Goal: Task Accomplishment & Management: Manage account settings

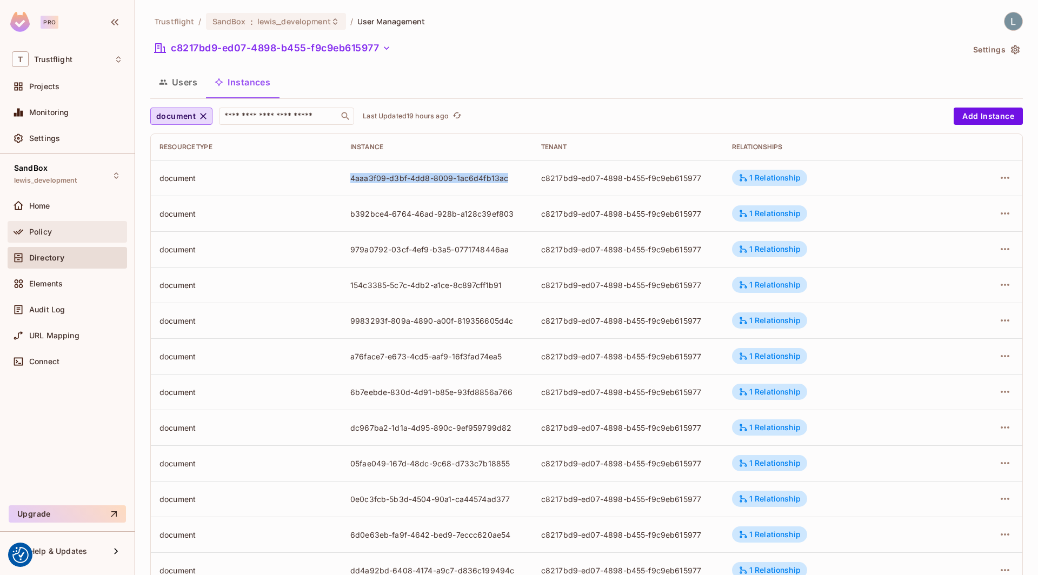
click at [67, 228] on div "Policy" at bounding box center [76, 232] width 94 height 9
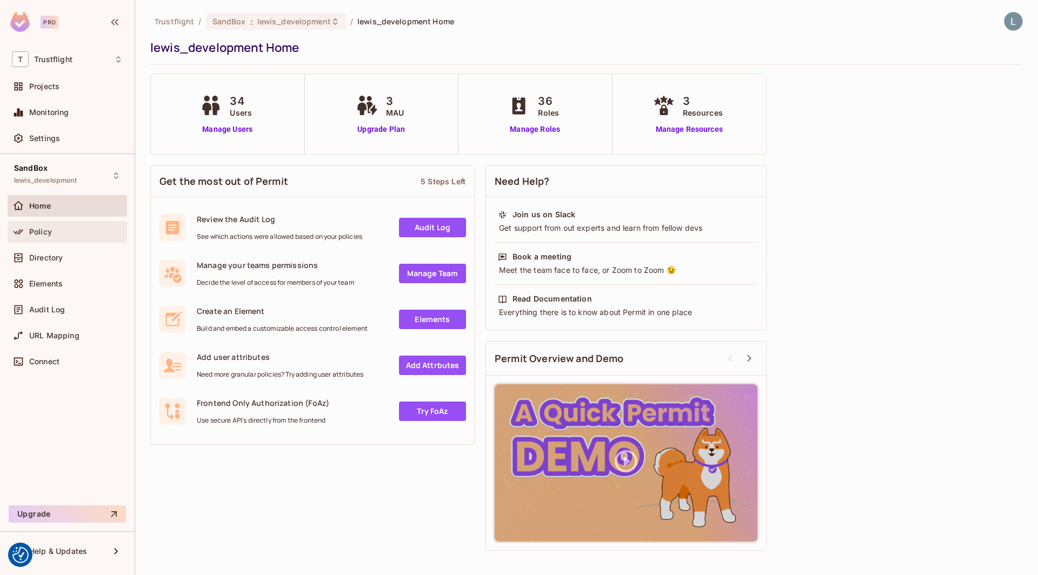
click at [51, 228] on span "Policy" at bounding box center [40, 232] width 23 height 9
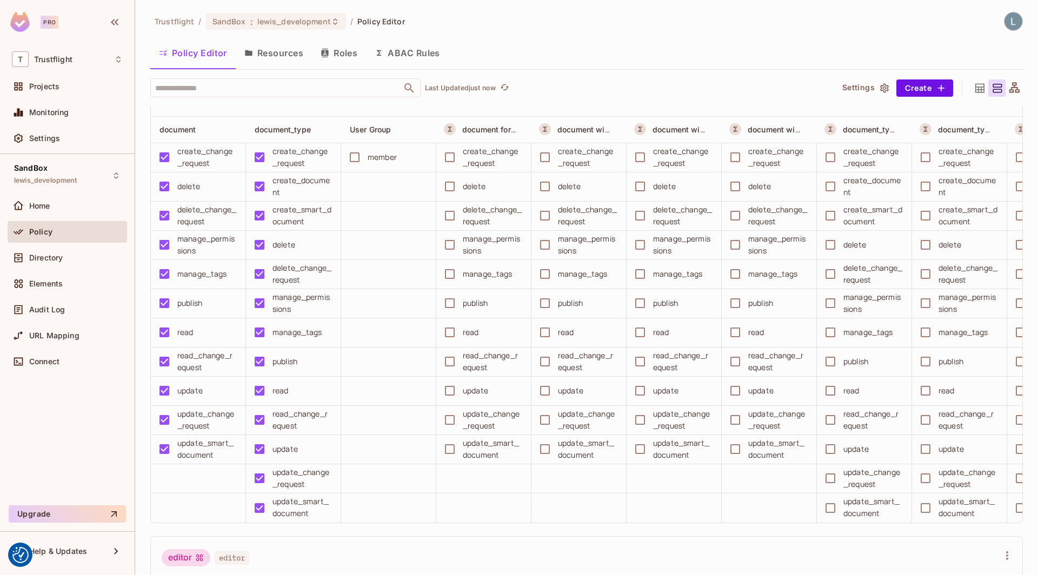
click at [413, 53] on button "ABAC Rules" at bounding box center [407, 52] width 83 height 27
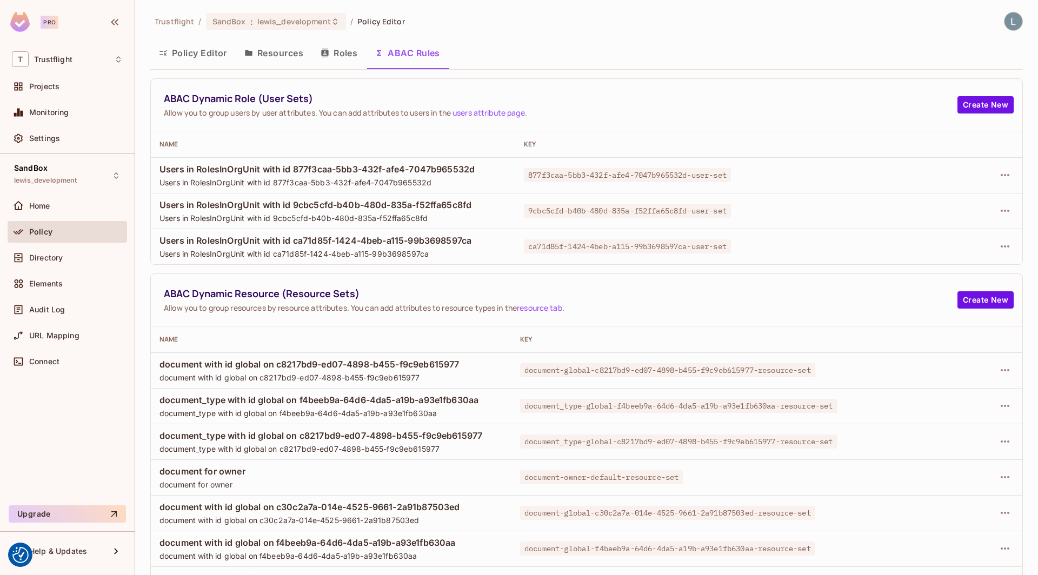
scroll to position [25, 0]
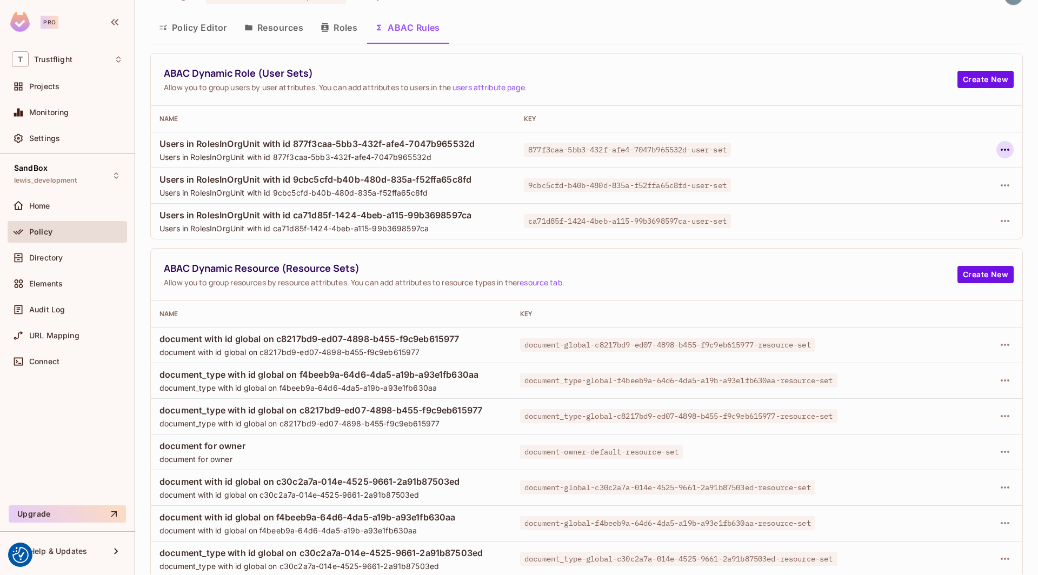
click at [1009, 149] on icon "button" at bounding box center [1005, 150] width 9 height 2
click at [942, 194] on div "Delete Dynamic Role (User Set)" at bounding box center [935, 197] width 115 height 11
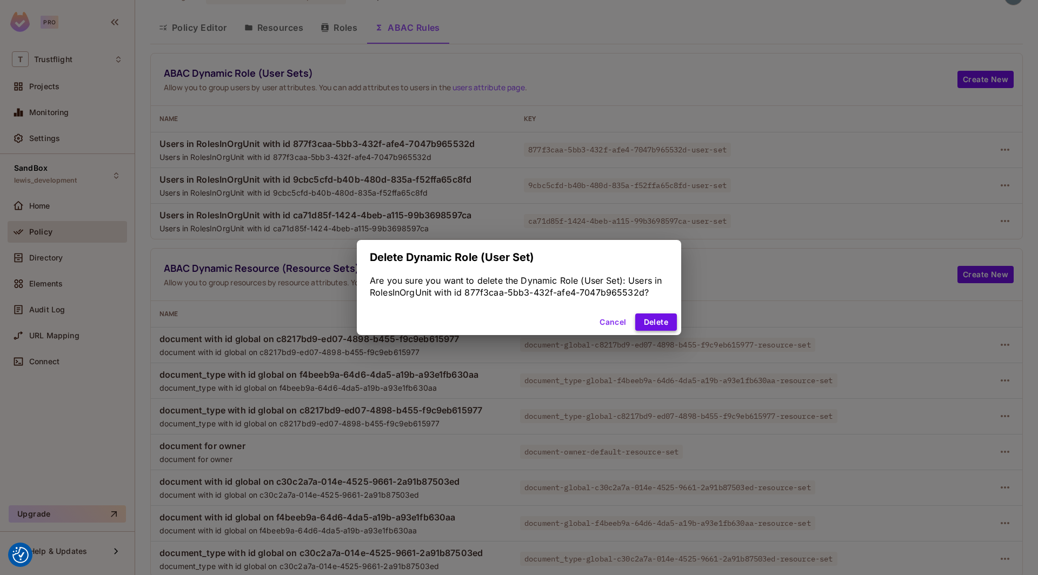
click at [656, 323] on button "Delete" at bounding box center [656, 322] width 42 height 17
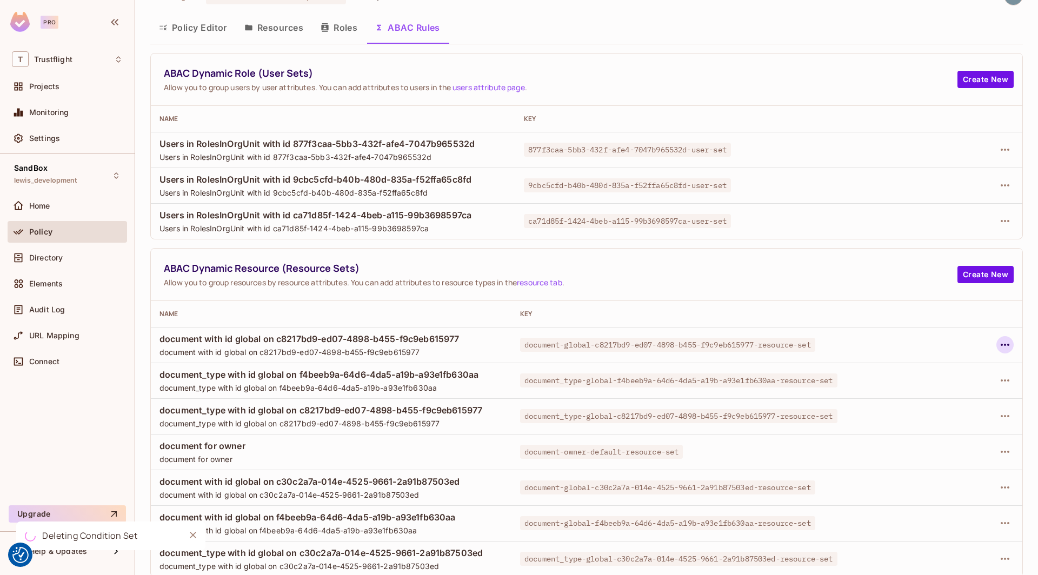
click at [1008, 347] on icon "button" at bounding box center [1005, 344] width 13 height 13
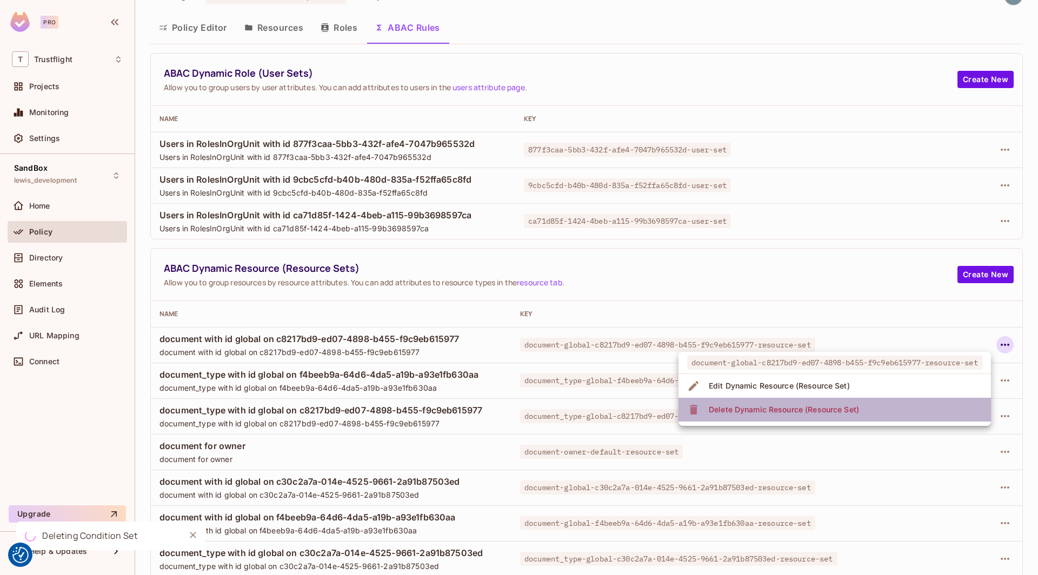
click at [864, 407] on li "Delete Dynamic Resource (Resource Set)" at bounding box center [835, 410] width 313 height 24
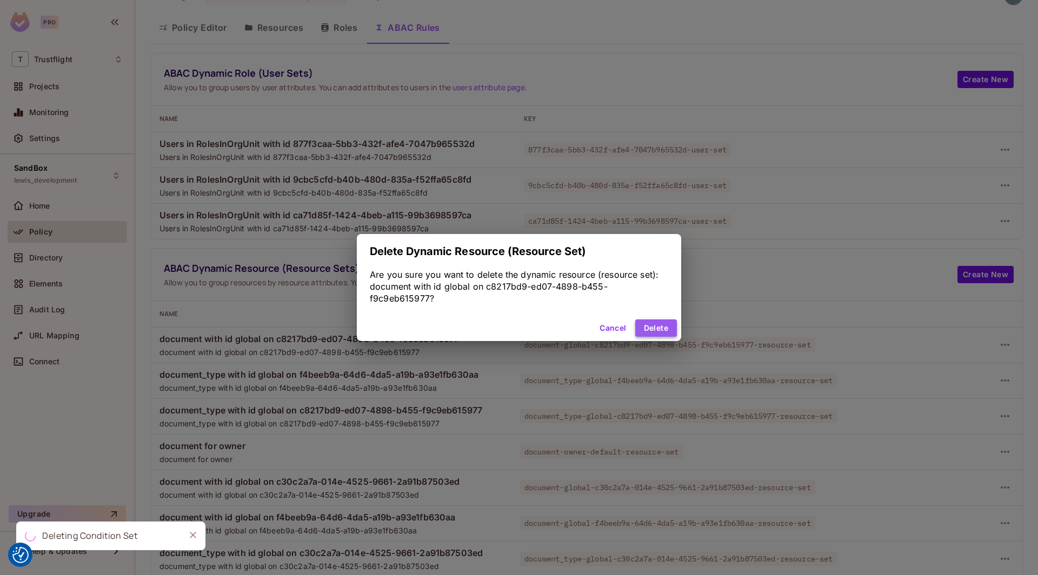
click at [658, 329] on button "Delete" at bounding box center [656, 328] width 42 height 17
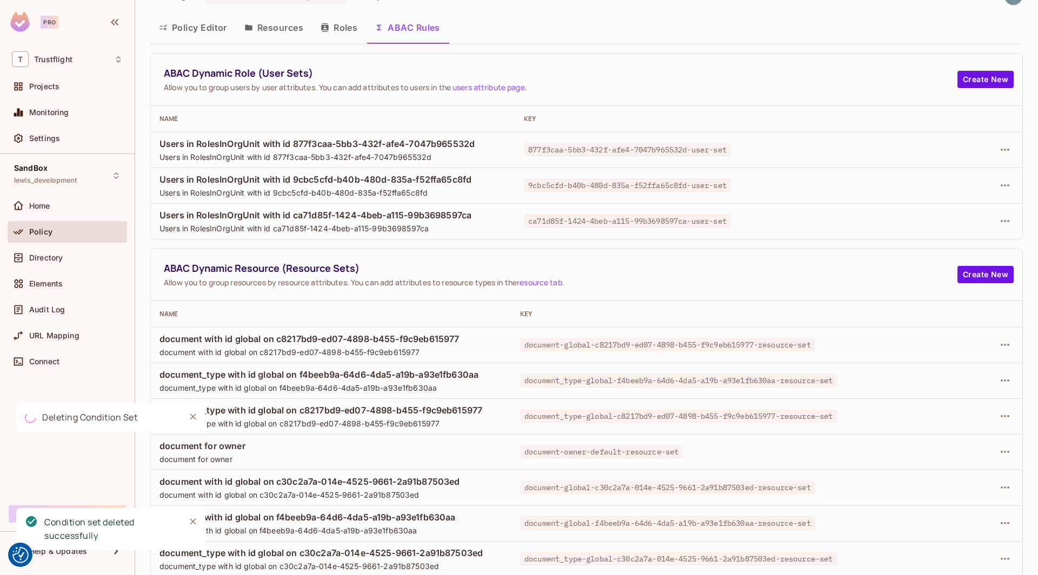
scroll to position [0, 0]
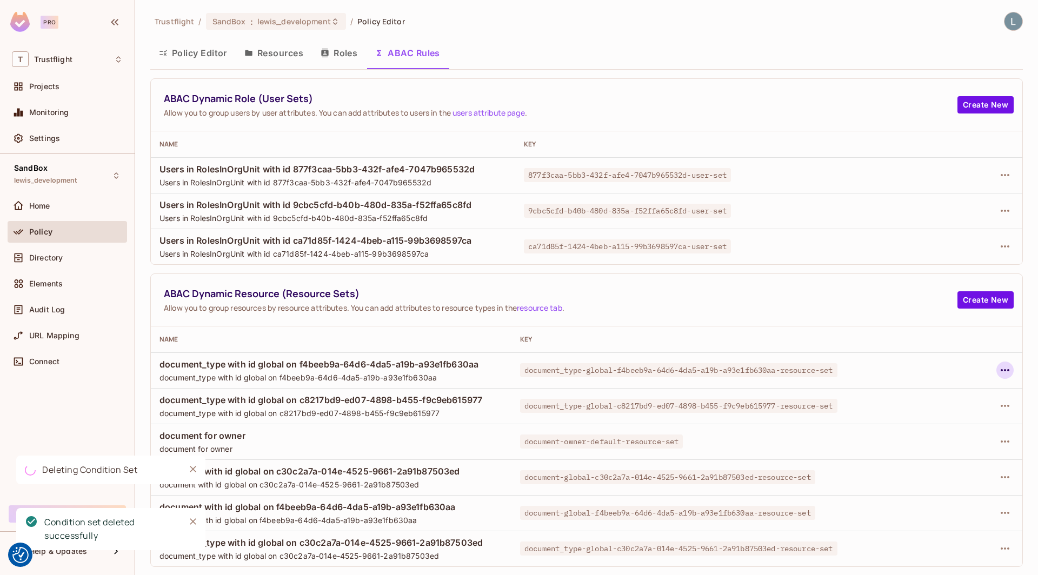
click at [1008, 367] on icon "button" at bounding box center [1005, 370] width 13 height 13
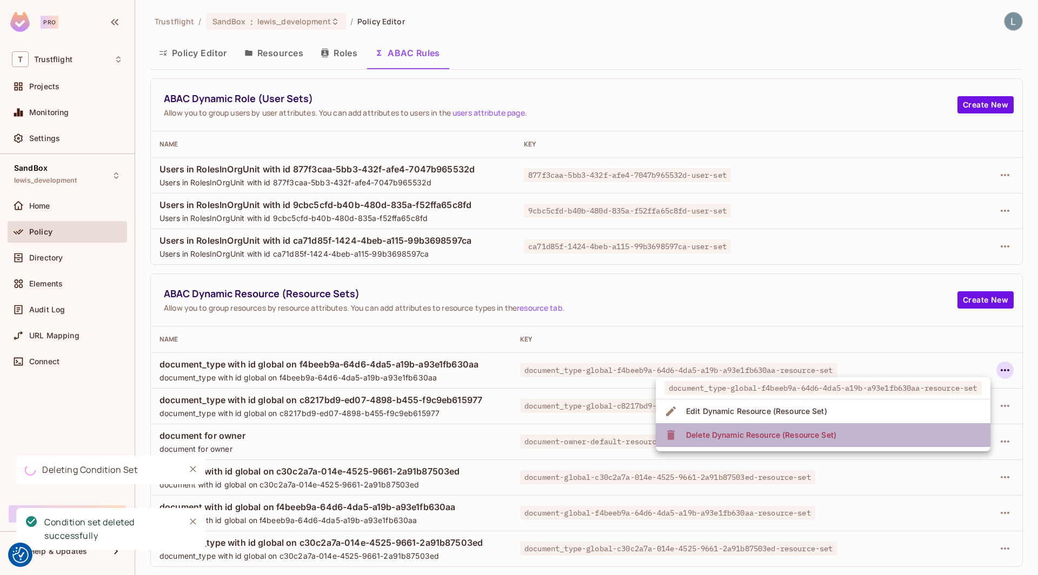
click at [872, 430] on li "Delete Dynamic Resource (Resource Set)" at bounding box center [823, 435] width 335 height 24
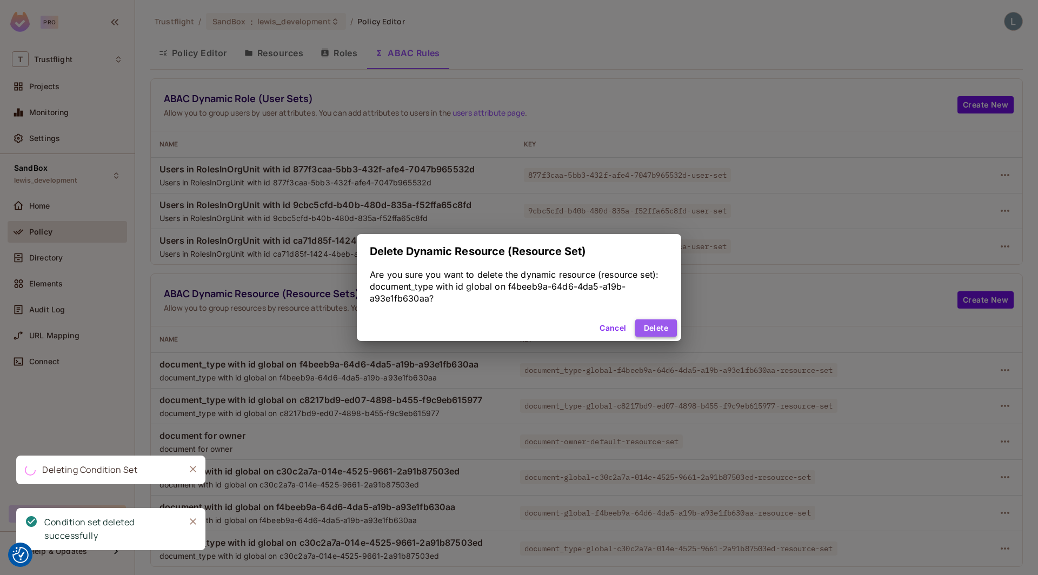
click at [652, 329] on button "Delete" at bounding box center [656, 328] width 42 height 17
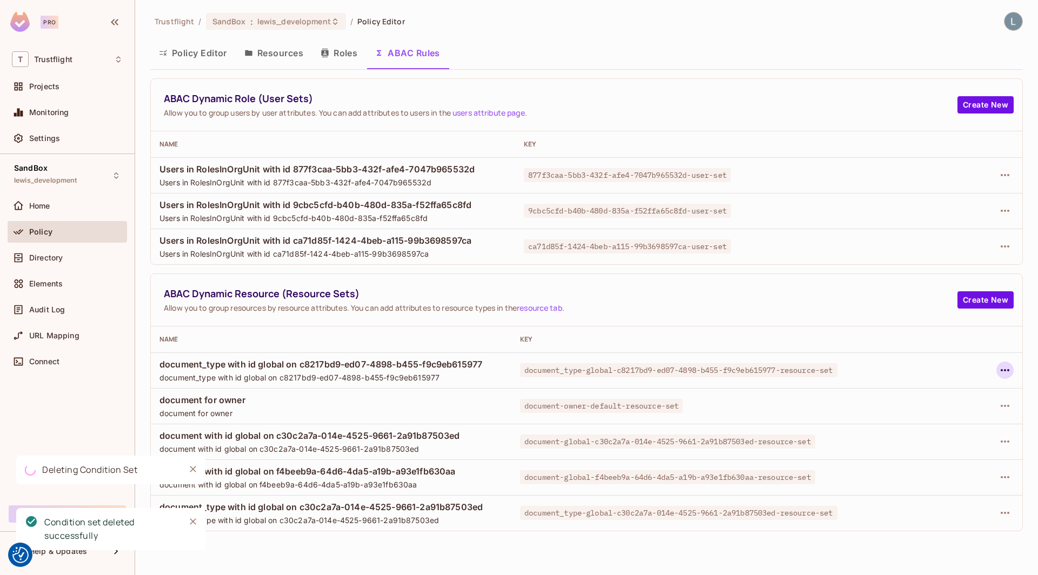
click at [1004, 372] on icon "button" at bounding box center [1005, 370] width 13 height 13
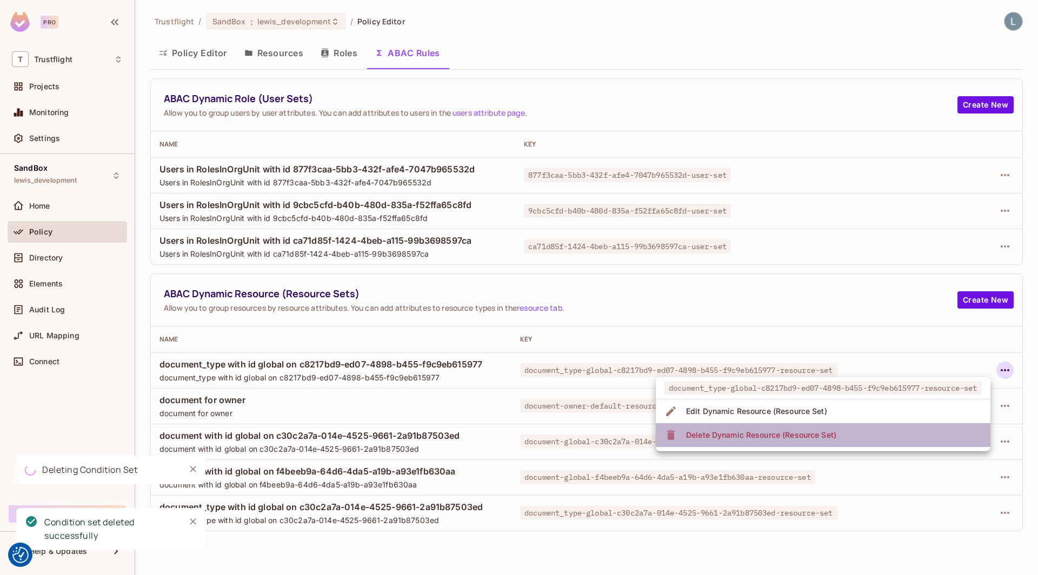
click at [785, 434] on div "Delete Dynamic Resource (Resource Set)" at bounding box center [761, 435] width 150 height 11
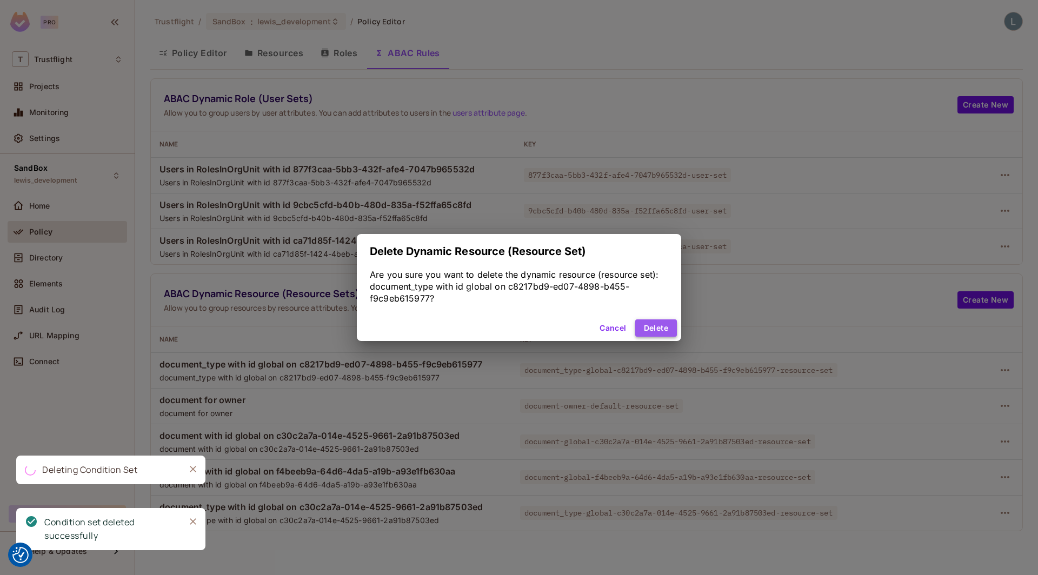
click at [648, 333] on button "Delete" at bounding box center [656, 328] width 42 height 17
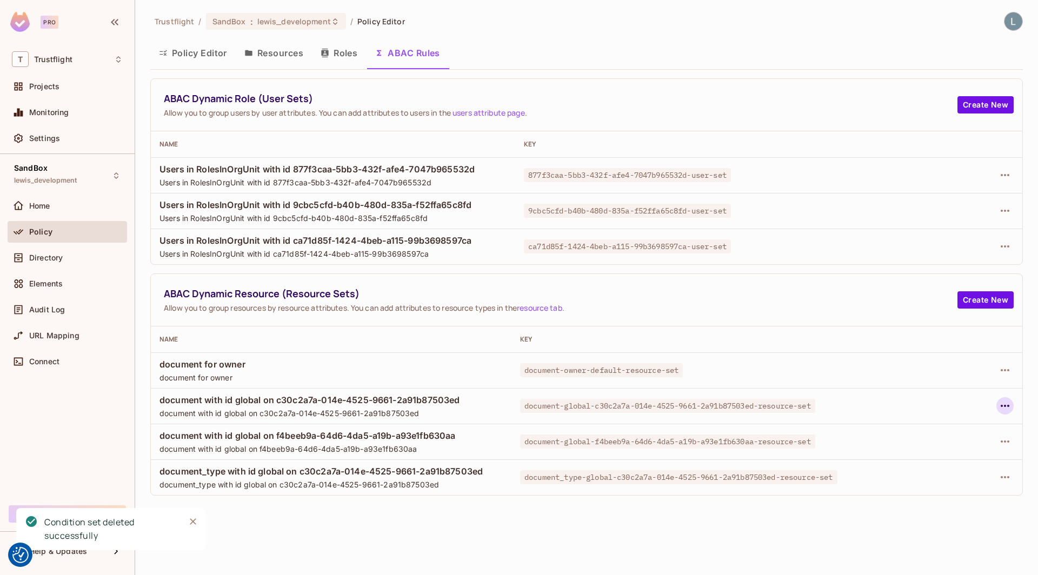
click at [1004, 404] on icon "button" at bounding box center [1005, 406] width 13 height 13
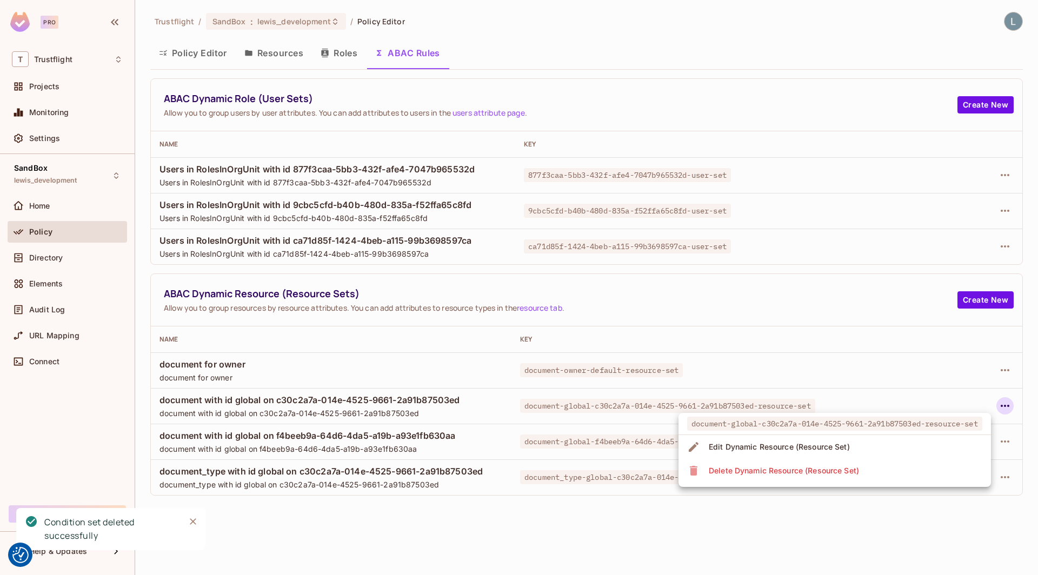
click at [837, 475] on div "Delete Dynamic Resource (Resource Set)" at bounding box center [784, 471] width 150 height 11
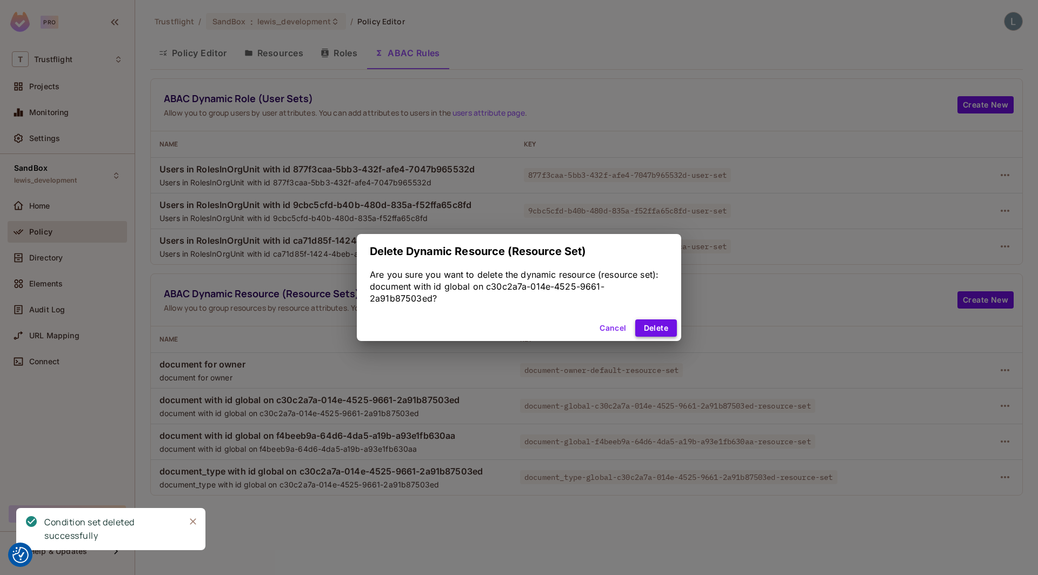
click at [661, 326] on button "Delete" at bounding box center [656, 328] width 42 height 17
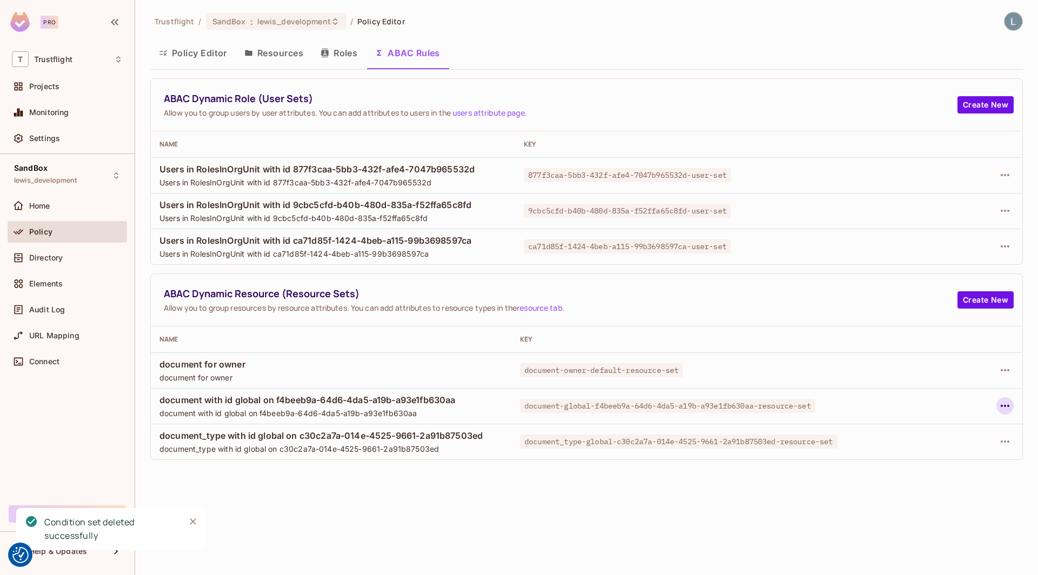
click at [1002, 406] on icon "button" at bounding box center [1005, 406] width 9 height 2
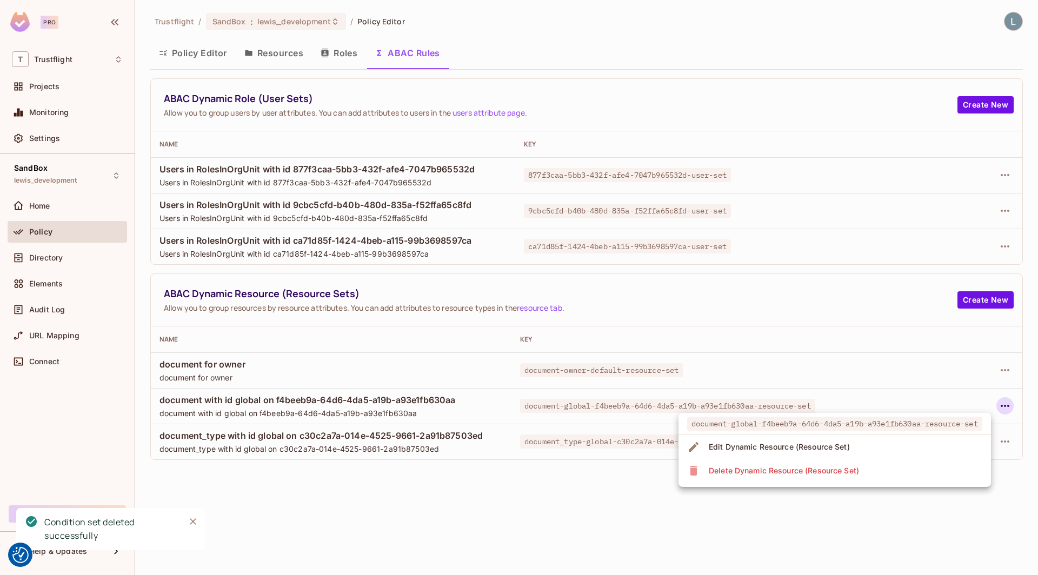
click at [810, 466] on div "Delete Dynamic Resource (Resource Set)" at bounding box center [784, 471] width 150 height 11
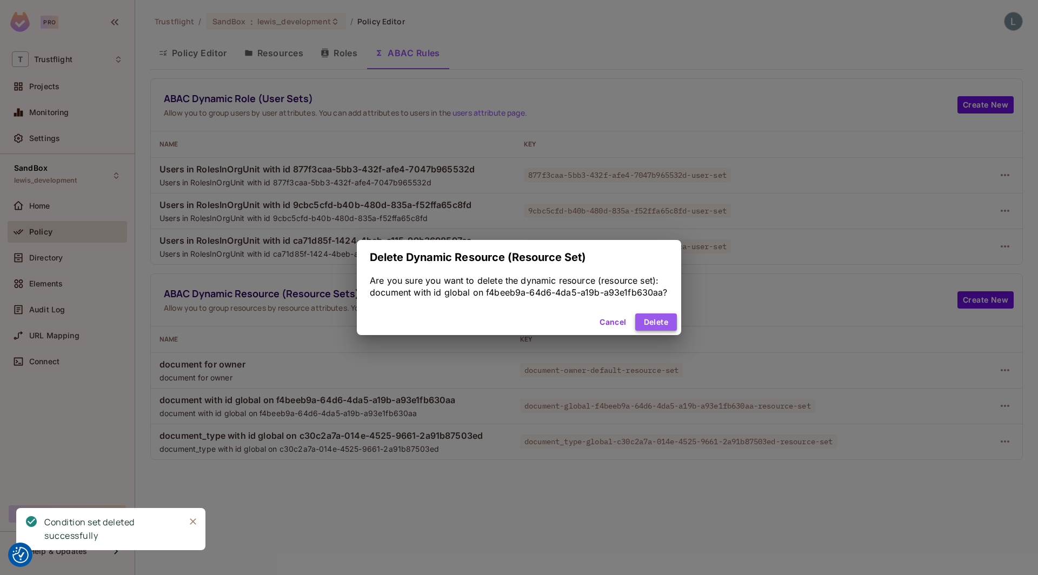
click at [659, 322] on button "Delete" at bounding box center [656, 322] width 42 height 17
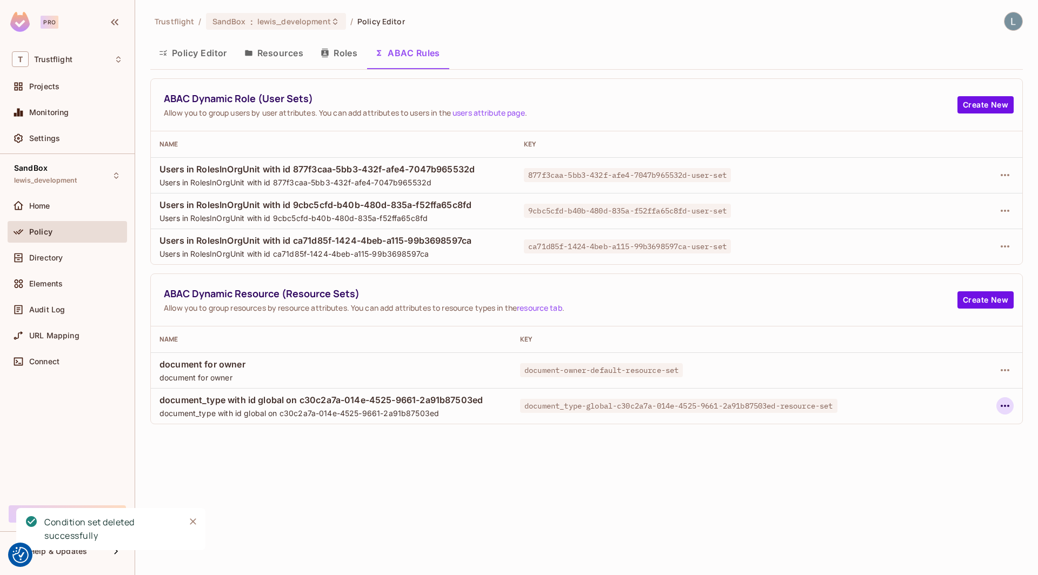
click at [1010, 404] on icon "button" at bounding box center [1005, 406] width 13 height 13
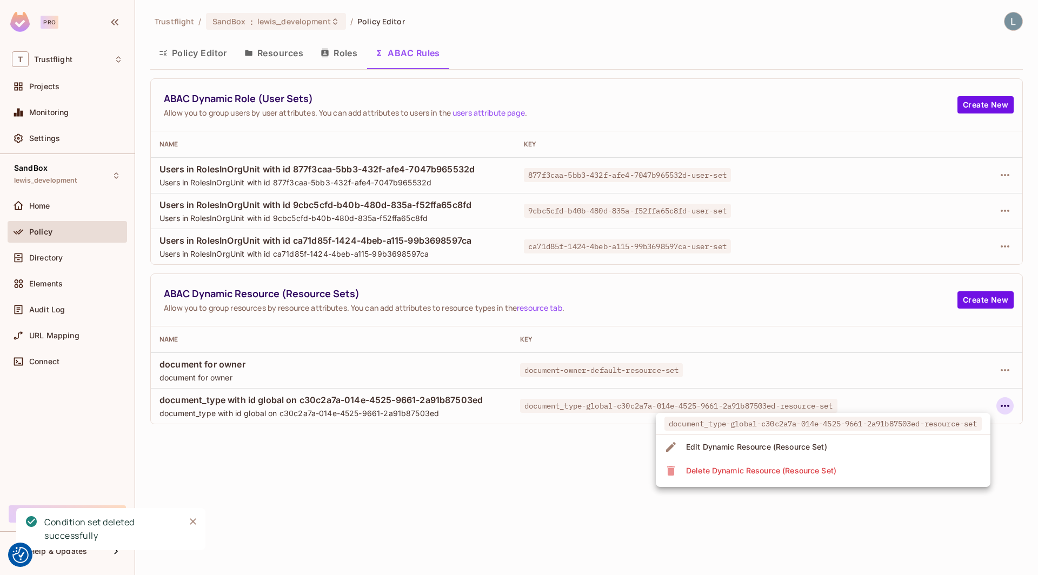
click at [806, 475] on div "Delete Dynamic Resource (Resource Set)" at bounding box center [761, 471] width 150 height 11
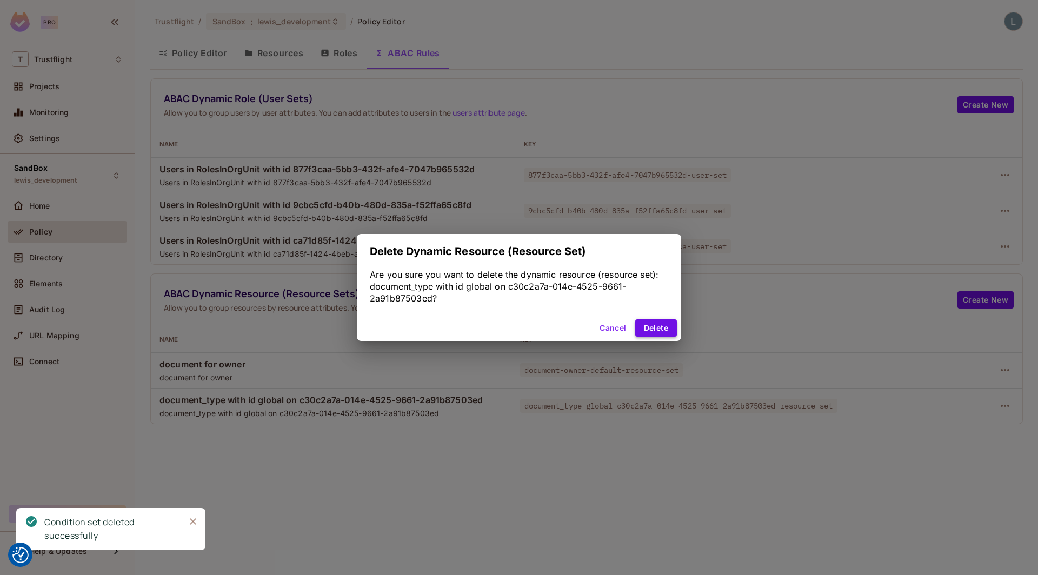
click at [663, 330] on button "Delete" at bounding box center [656, 328] width 42 height 17
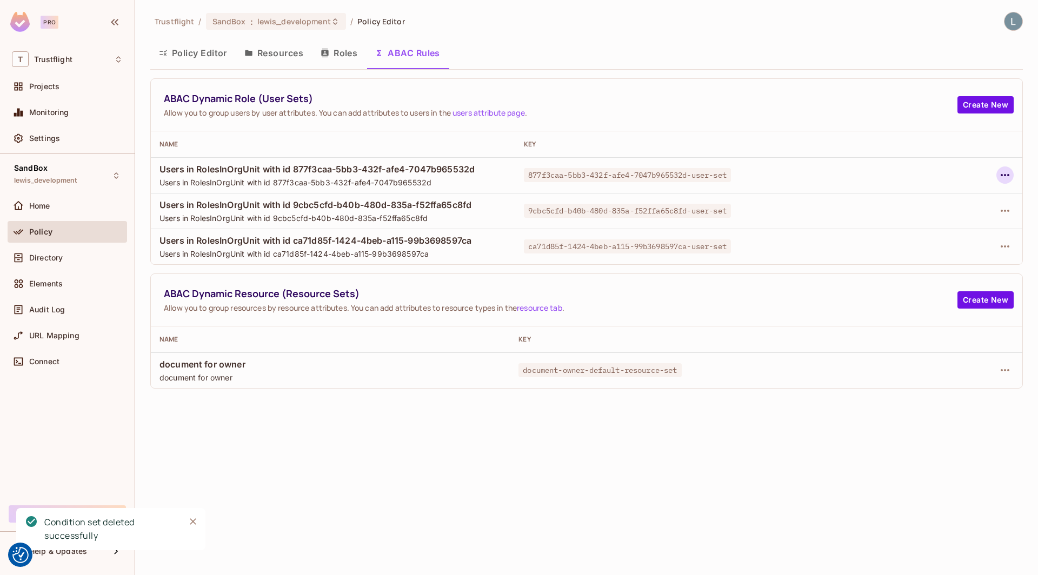
click at [1007, 172] on icon "button" at bounding box center [1005, 175] width 13 height 13
click at [915, 229] on span "Delete Dynamic Role (User Set)" at bounding box center [936, 223] width 122 height 17
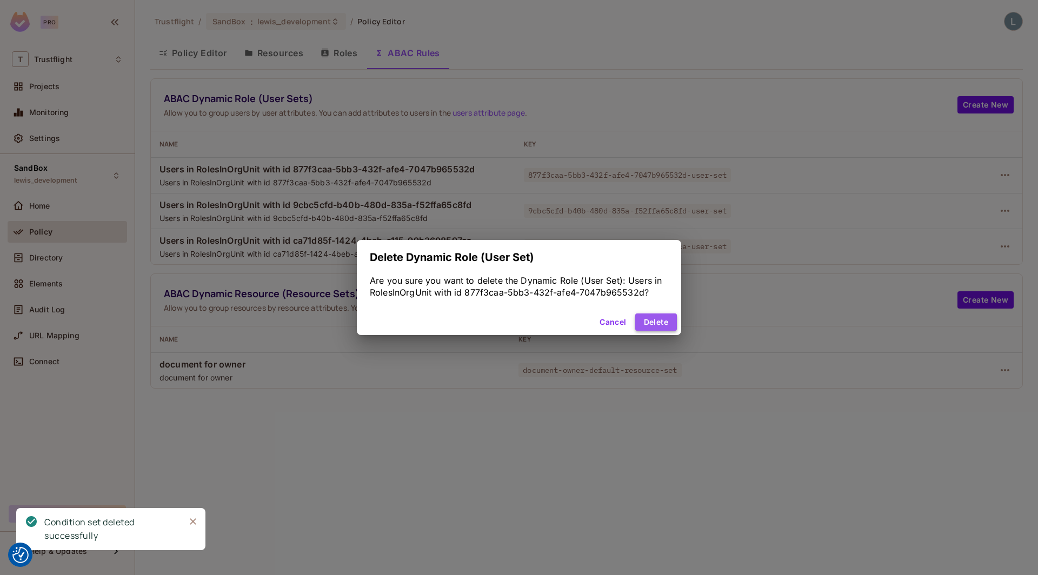
click at [657, 326] on button "Delete" at bounding box center [656, 322] width 42 height 17
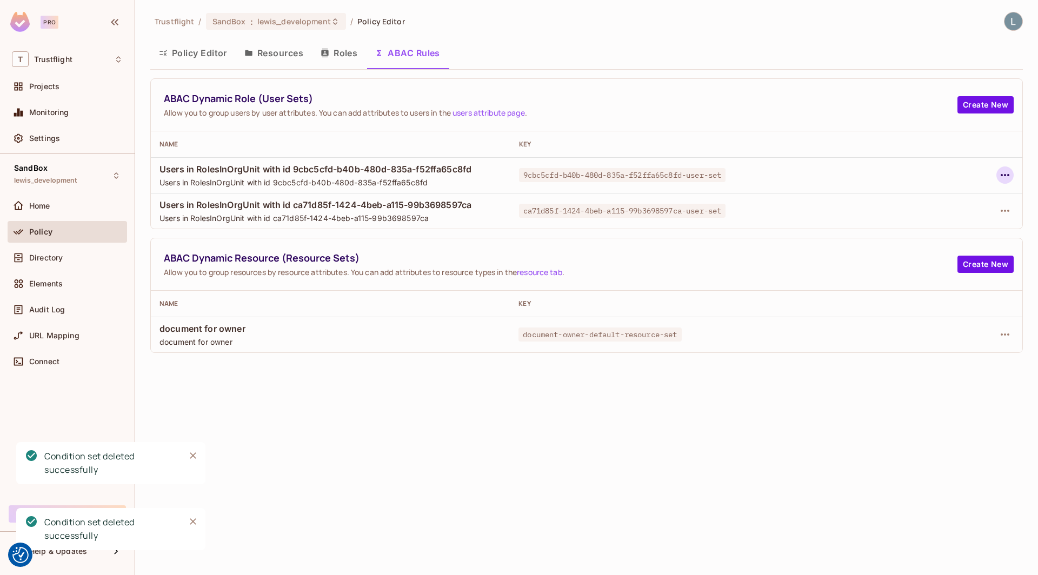
click at [1004, 177] on icon "button" at bounding box center [1005, 175] width 13 height 13
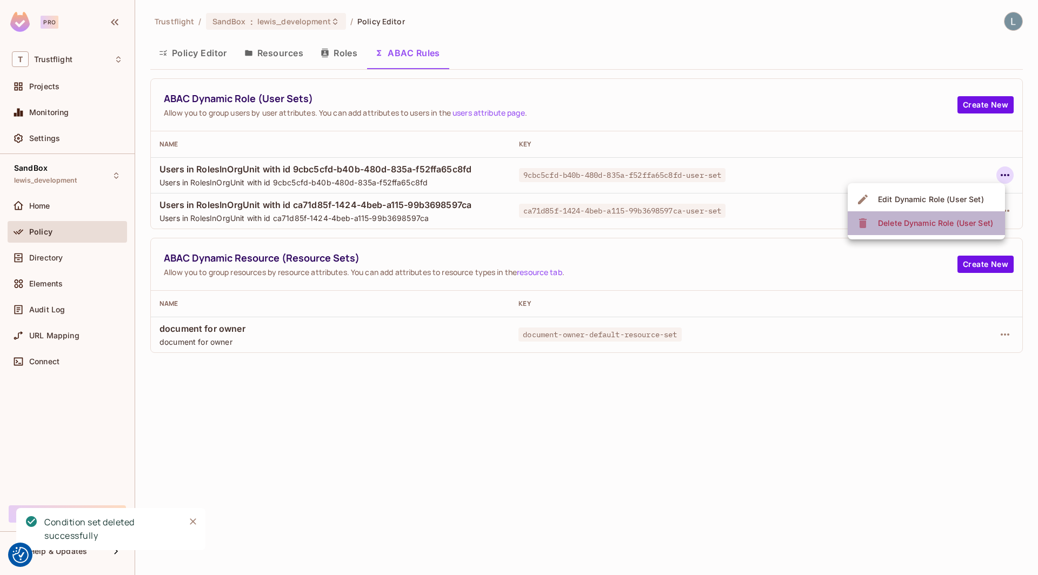
click at [878, 225] on span "Delete Dynamic Role (User Set)" at bounding box center [936, 223] width 122 height 17
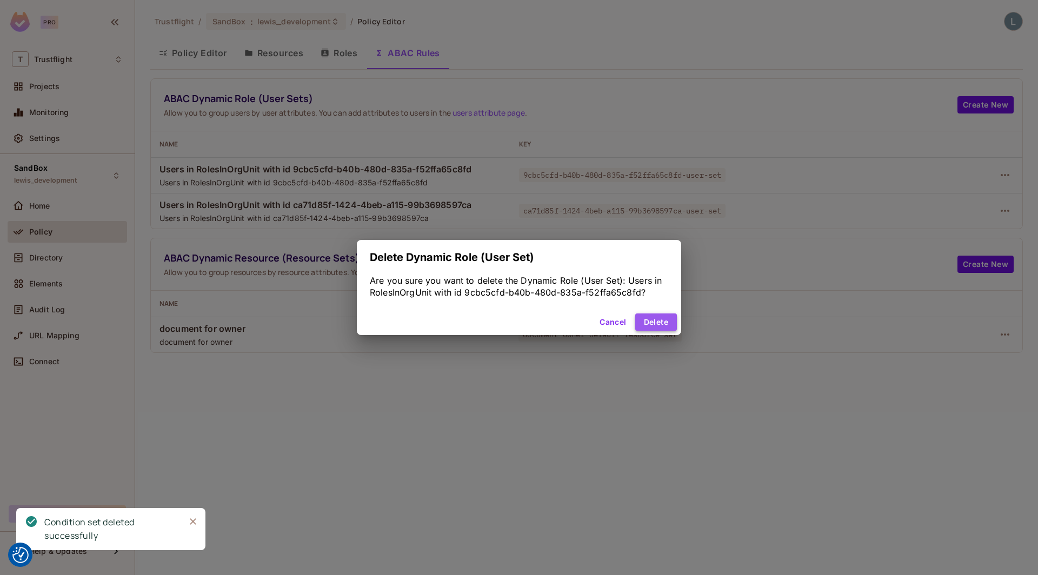
click at [668, 318] on button "Delete" at bounding box center [656, 322] width 42 height 17
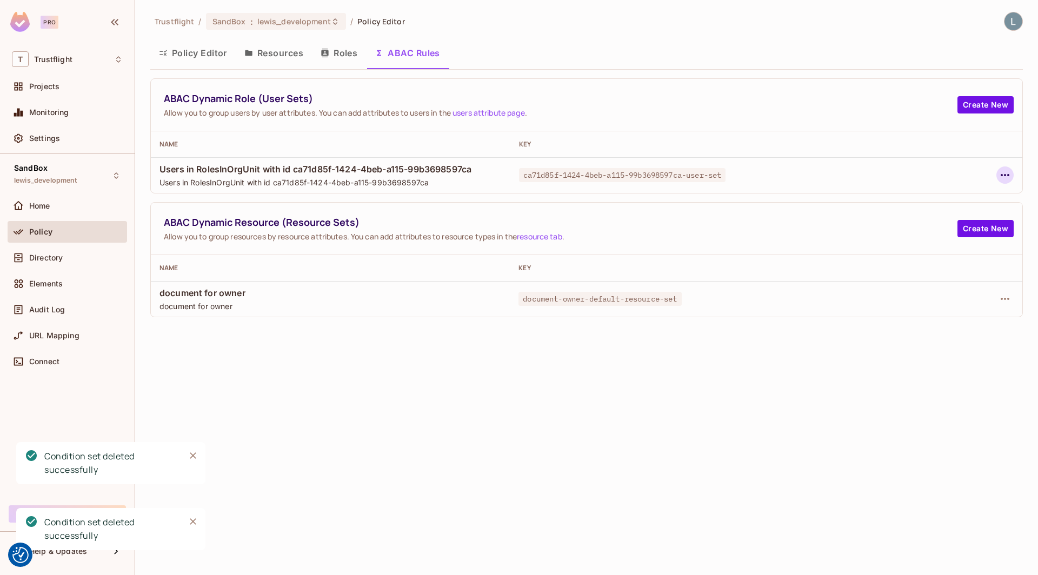
click at [1004, 175] on icon "button" at bounding box center [1005, 175] width 13 height 13
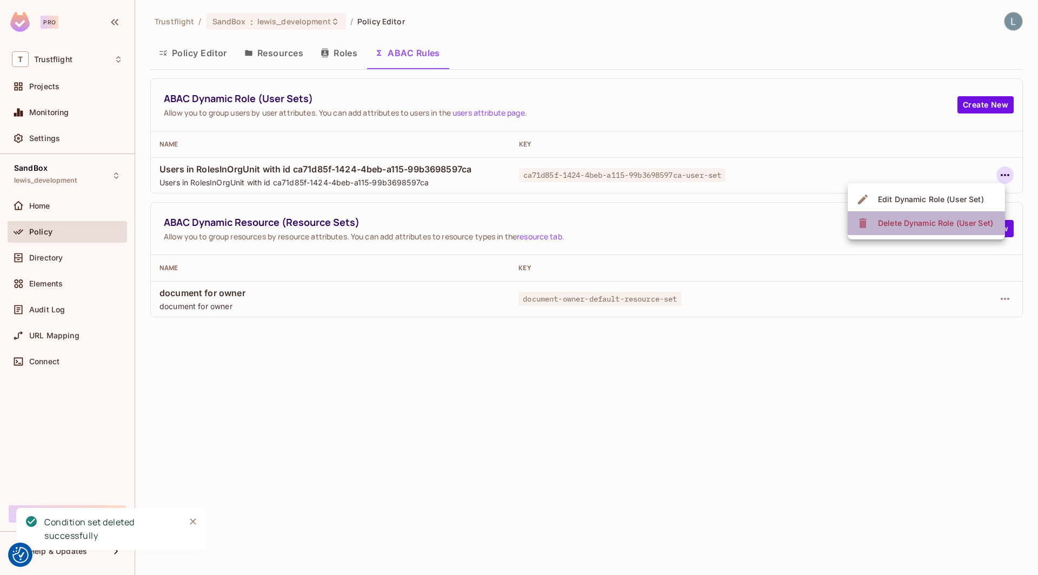
click at [958, 216] on span "Delete Dynamic Role (User Set)" at bounding box center [936, 223] width 122 height 17
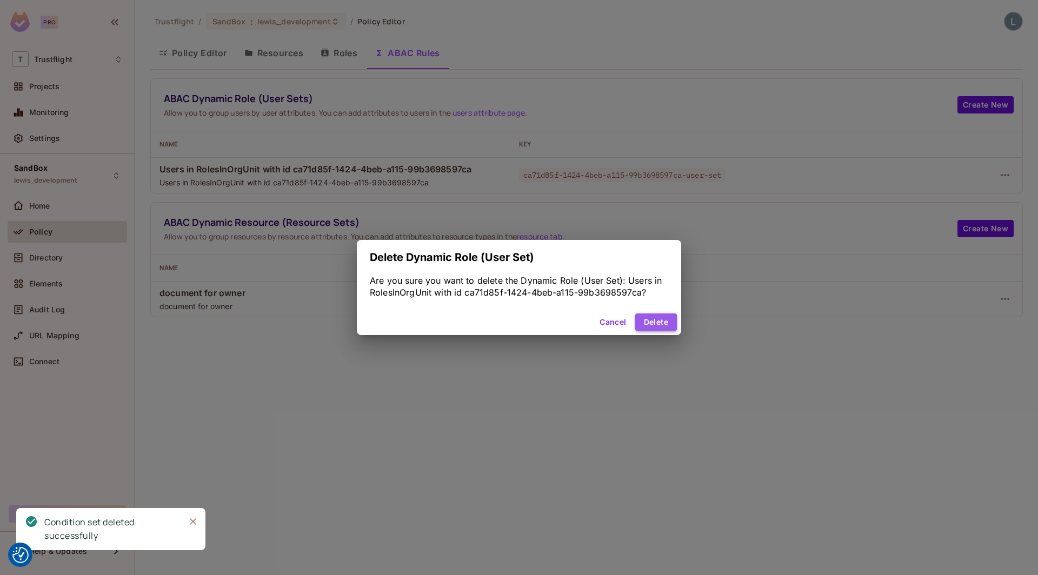
click at [662, 317] on button "Delete" at bounding box center [656, 322] width 42 height 17
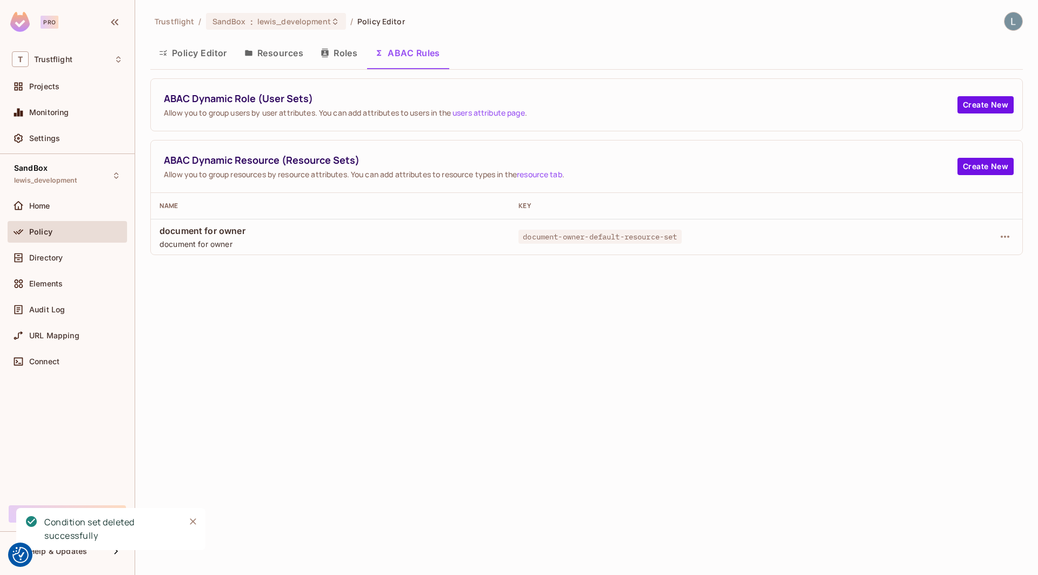
click at [569, 380] on div "Trustflight / SandBox : lewis_development / Policy Editor Policy Editor Resourc…" at bounding box center [586, 287] width 903 height 575
click at [206, 51] on button "Policy Editor" at bounding box center [192, 52] width 85 height 27
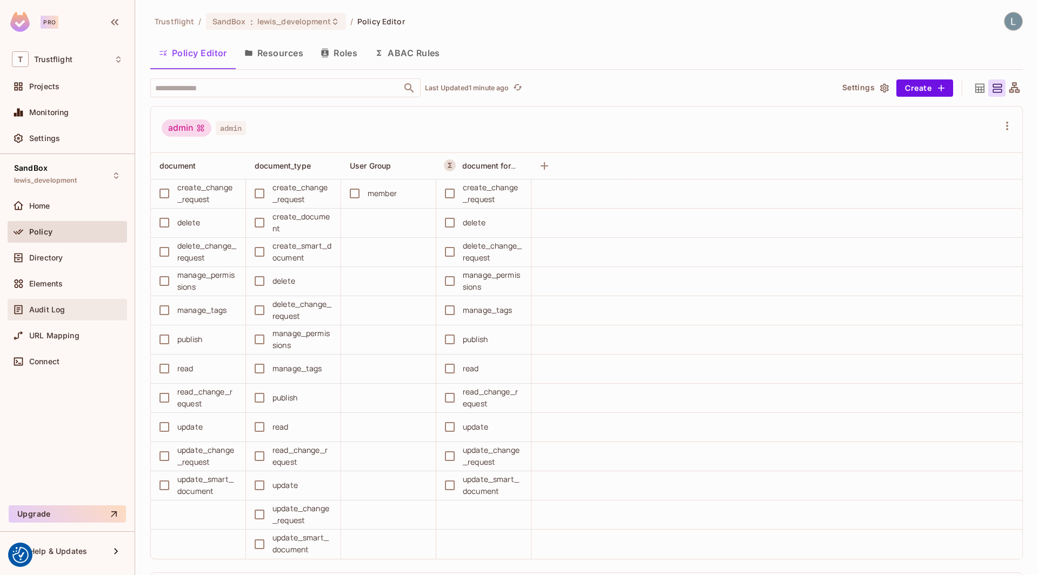
click at [79, 311] on div "Audit Log" at bounding box center [76, 310] width 94 height 9
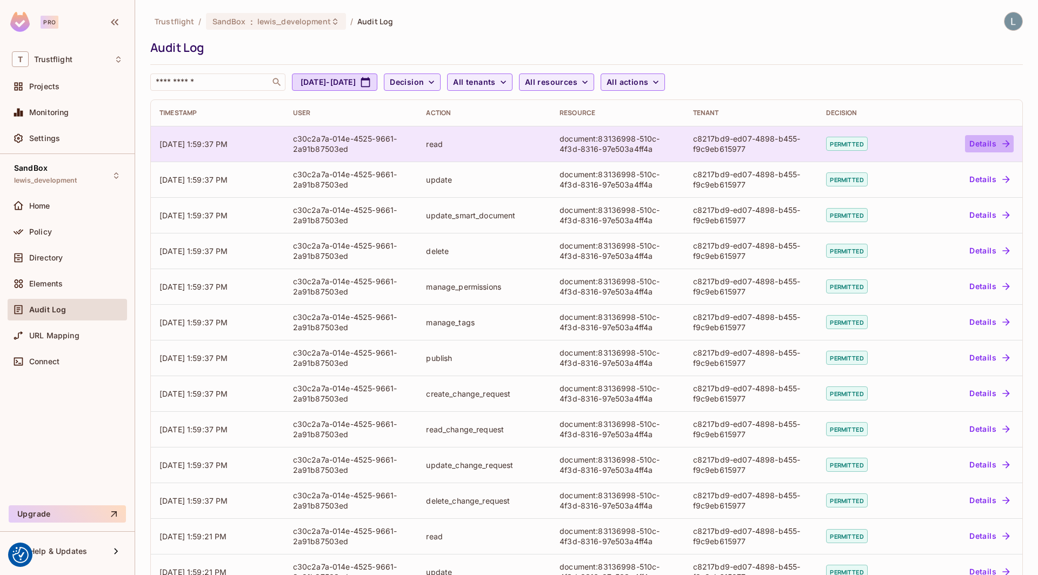
click at [986, 143] on button "Details" at bounding box center [989, 143] width 49 height 17
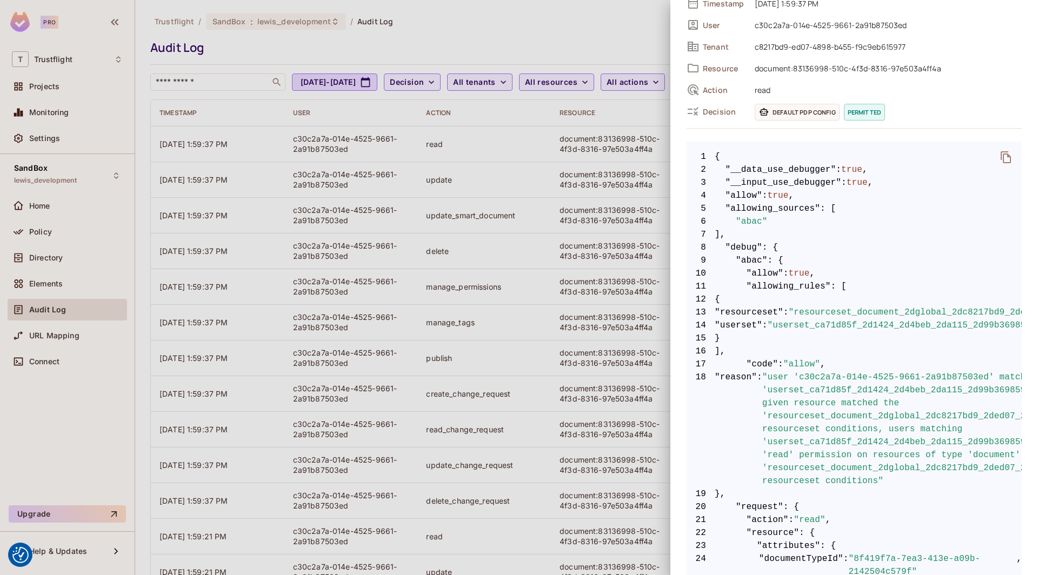
click at [620, 331] on div at bounding box center [519, 287] width 1038 height 575
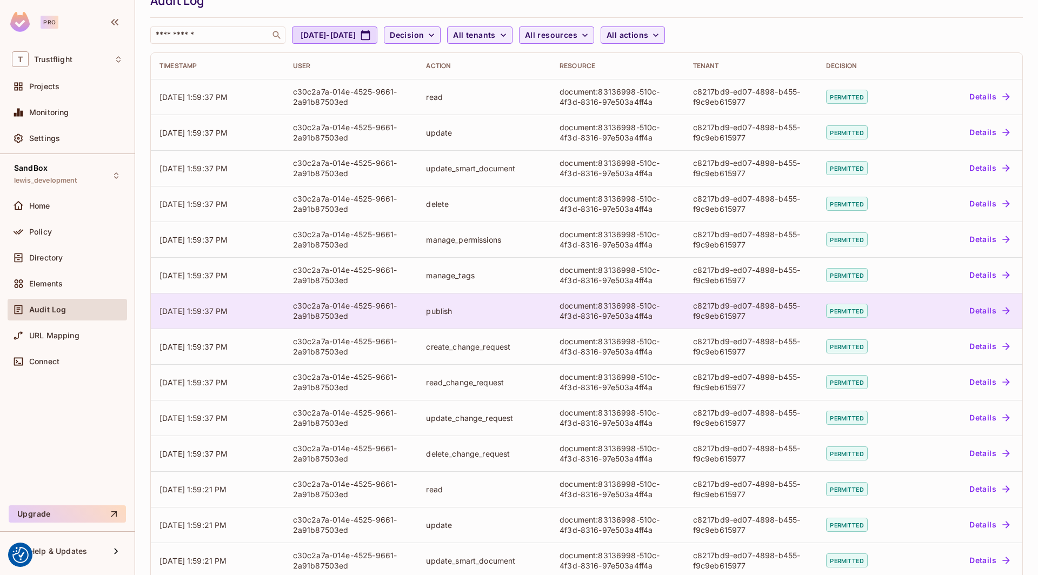
scroll to position [136, 0]
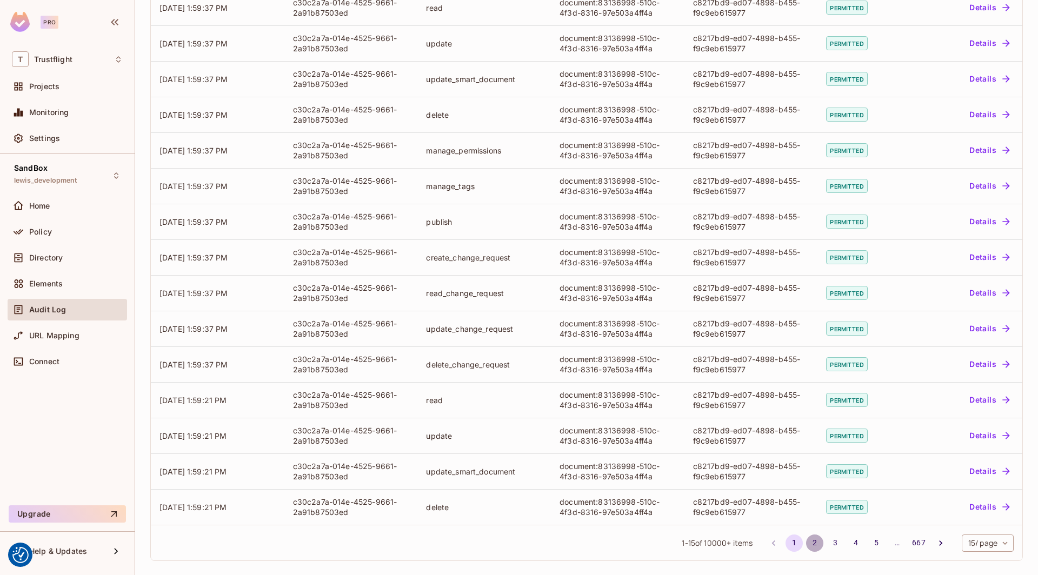
click at [813, 544] on button "2" at bounding box center [814, 543] width 17 height 17
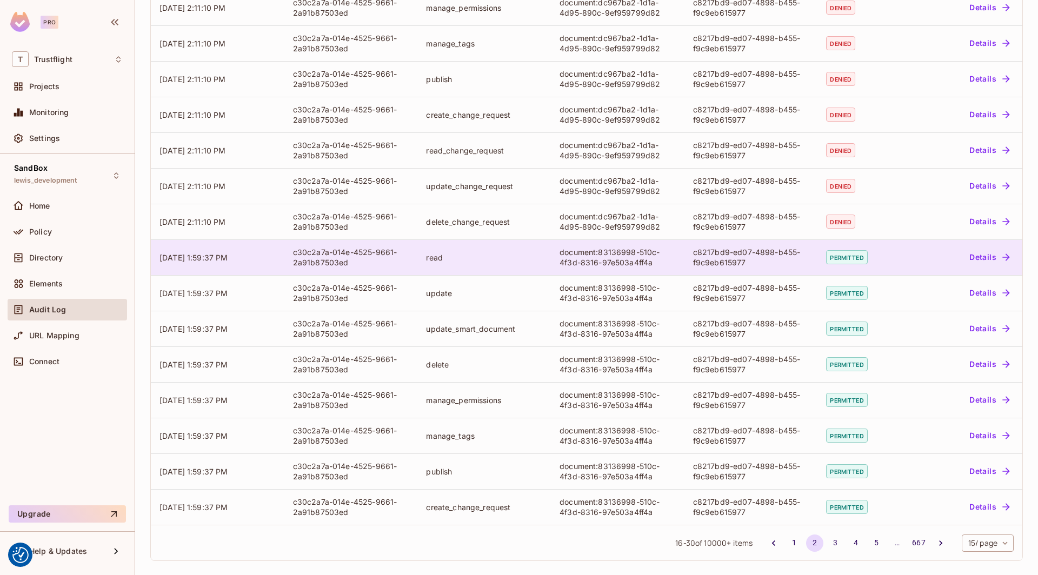
click at [982, 252] on button "Details" at bounding box center [989, 257] width 49 height 17
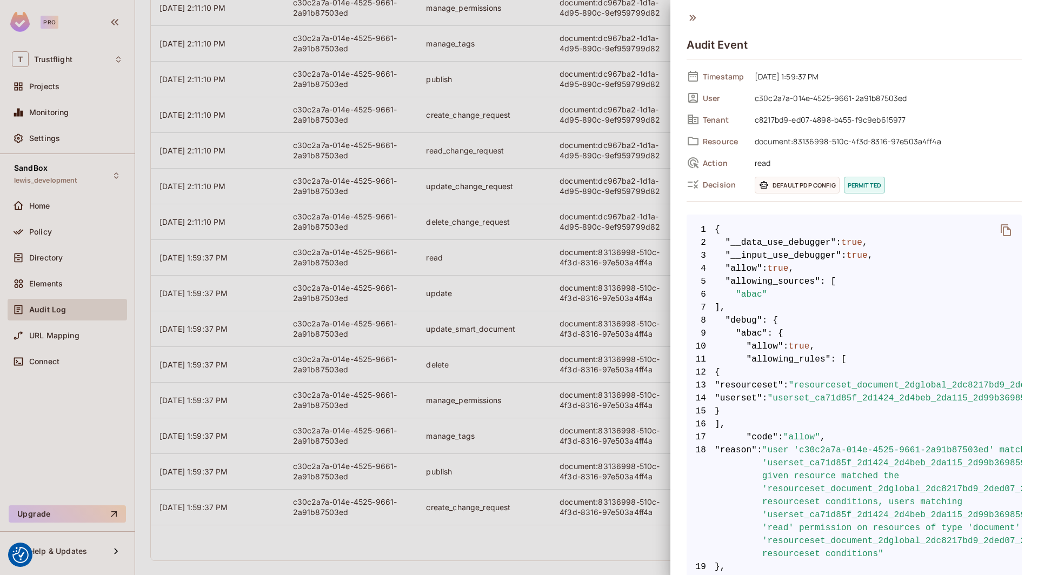
click at [608, 390] on div at bounding box center [519, 287] width 1038 height 575
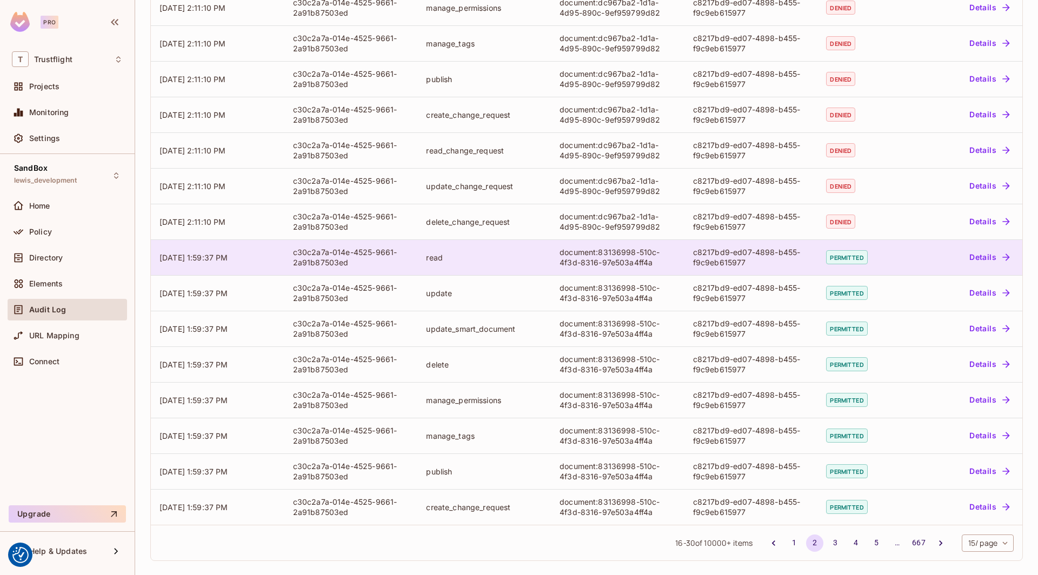
click at [649, 264] on div "document:83136998-510c-4f3d-8316-97e503a4ff4a" at bounding box center [618, 257] width 116 height 21
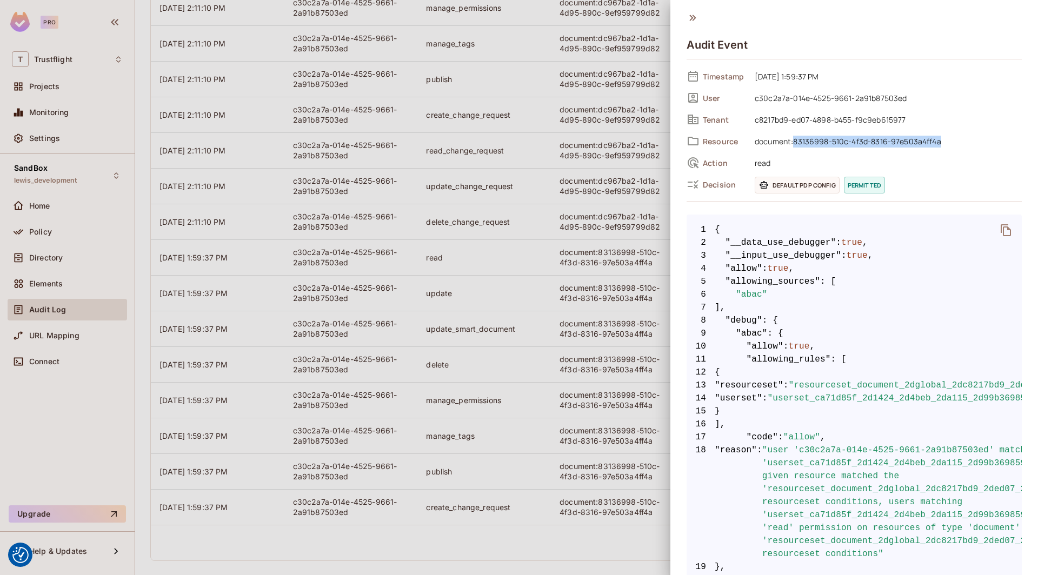
drag, startPoint x: 950, startPoint y: 144, endPoint x: 795, endPoint y: 146, distance: 154.1
click at [795, 146] on span "document:83136998-510c-4f3d-8316-97e503a4ff4a" at bounding box center [885, 141] width 273 height 13
copy span "83136998-510c-4f3d-8316-97e503a4ff4a"
click at [402, 214] on div at bounding box center [519, 287] width 1038 height 575
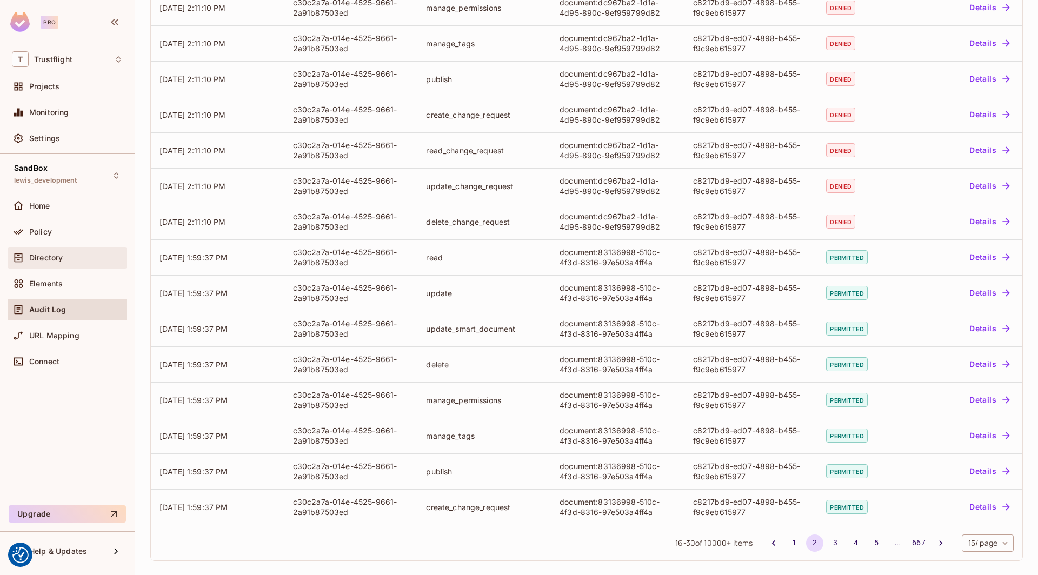
click at [77, 255] on div "Directory" at bounding box center [76, 258] width 94 height 9
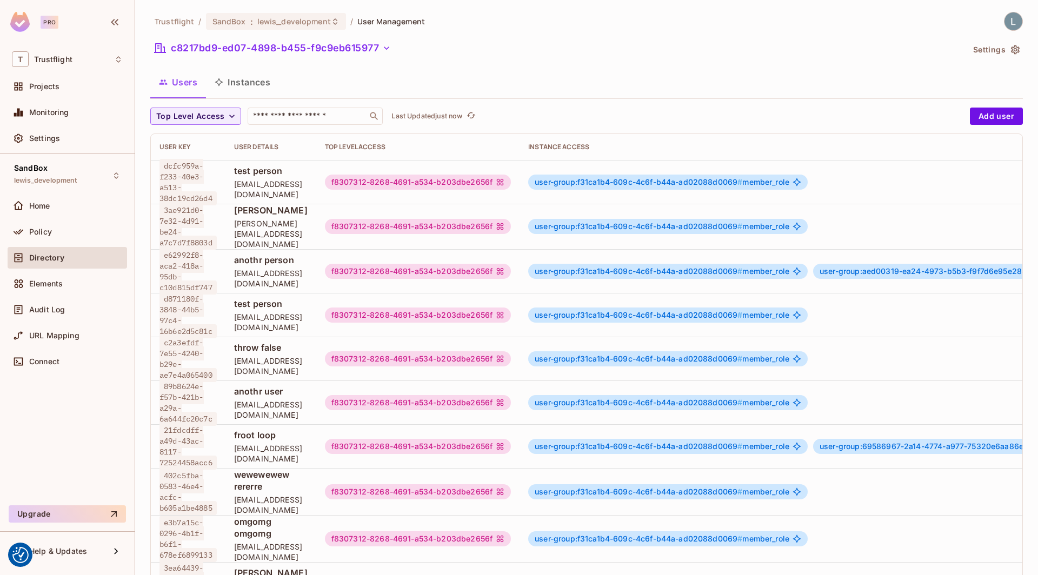
click at [267, 87] on button "Instances" at bounding box center [242, 82] width 73 height 27
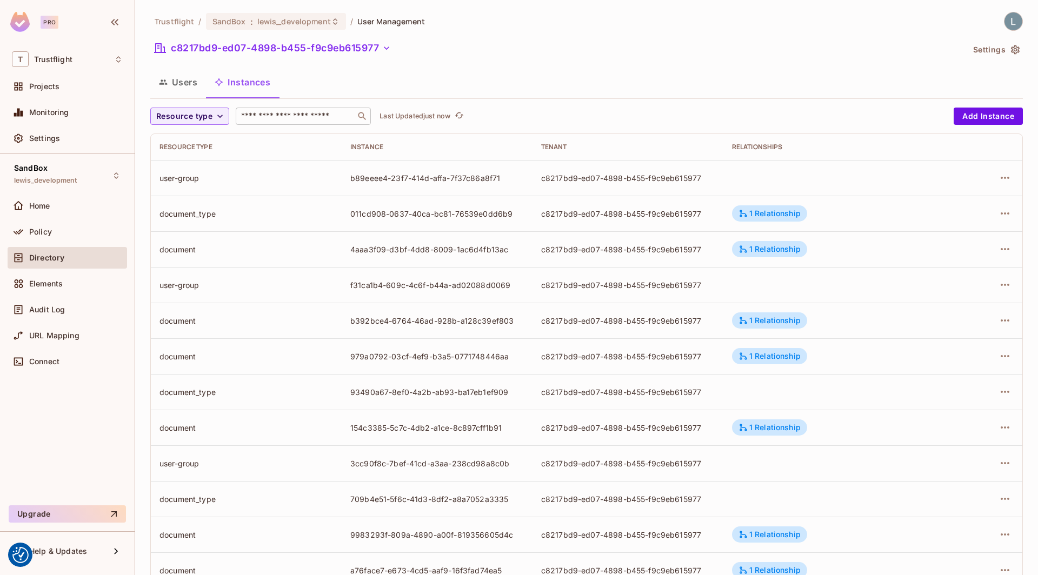
click at [293, 114] on input "text" at bounding box center [296, 116] width 114 height 11
paste input "**********"
type input "**********"
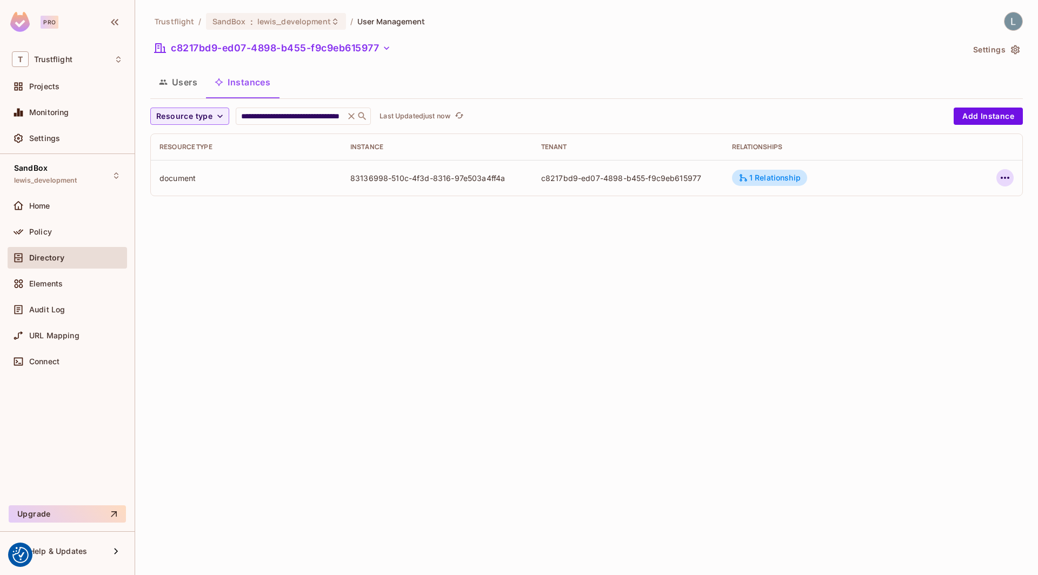
click at [1003, 177] on icon "button" at bounding box center [1005, 178] width 9 height 2
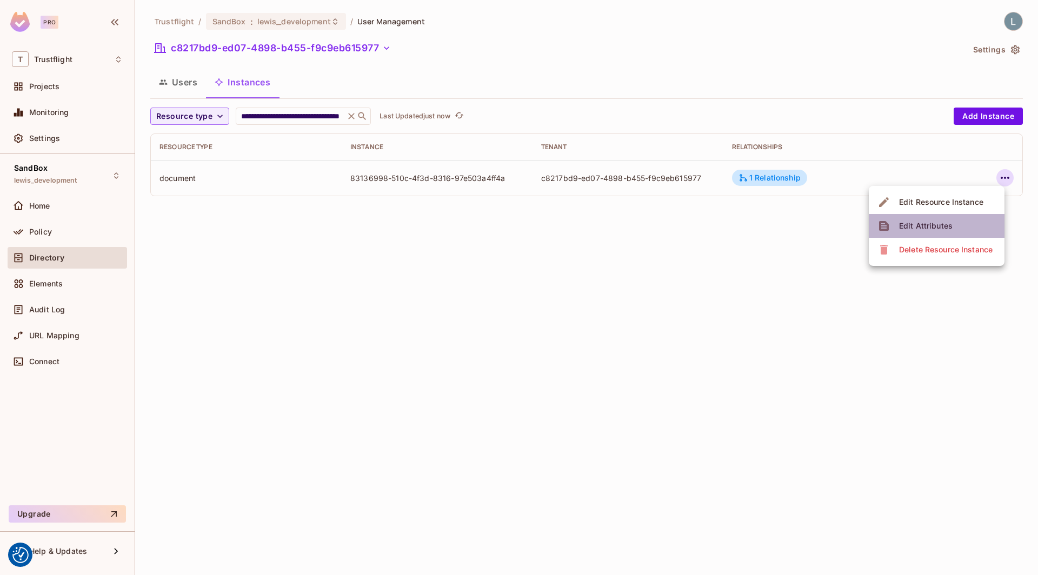
click at [954, 222] on span "Edit Attributes" at bounding box center [926, 225] width 60 height 17
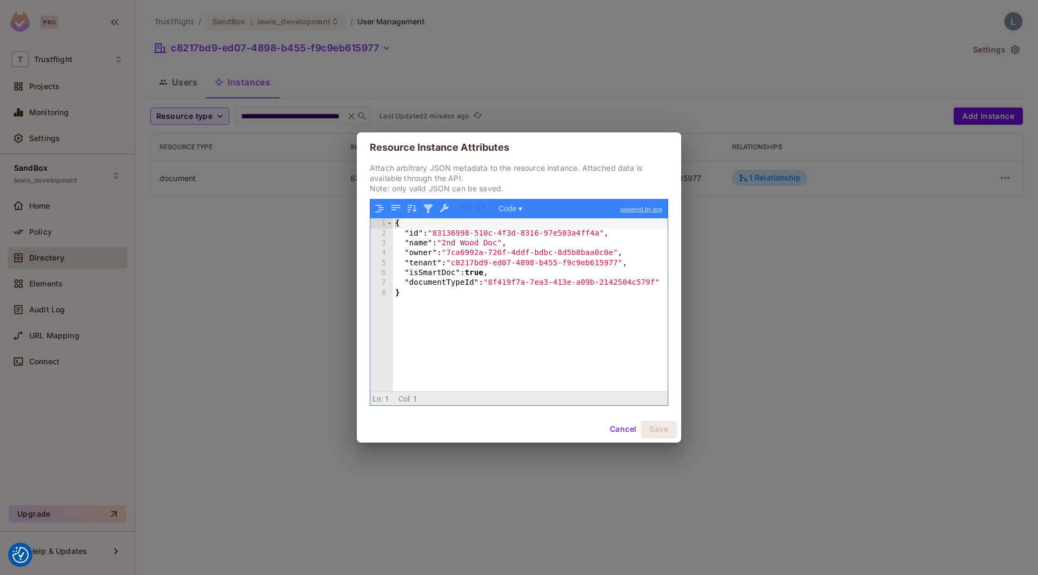
click at [313, 239] on div "Resource Instance Attributes Attach arbitrary JSON metadata to the resource ins…" at bounding box center [519, 287] width 1038 height 575
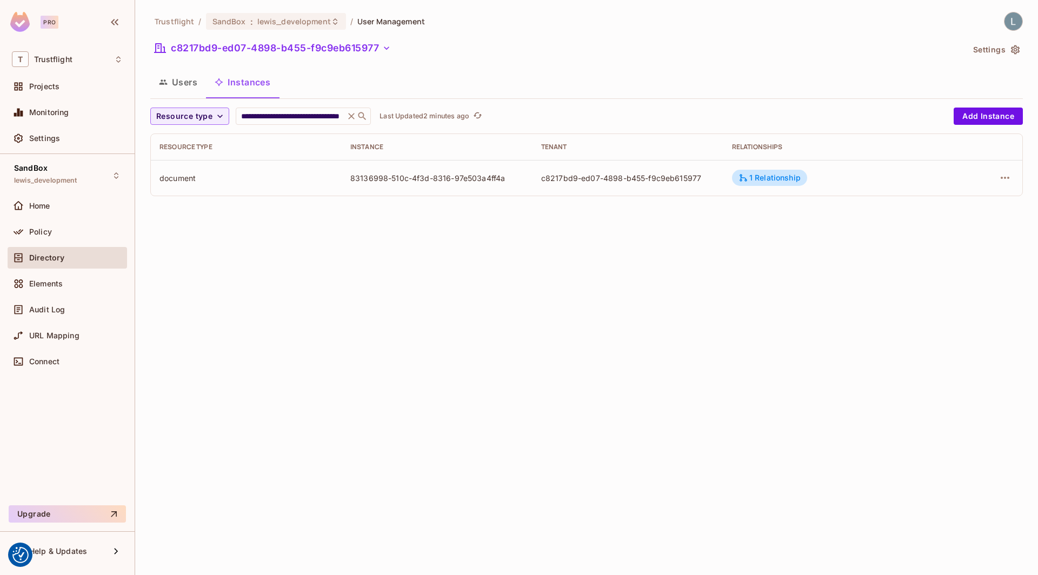
drag, startPoint x: 177, startPoint y: 91, endPoint x: 183, endPoint y: 91, distance: 5.9
click at [177, 91] on button "Users" at bounding box center [178, 82] width 56 height 27
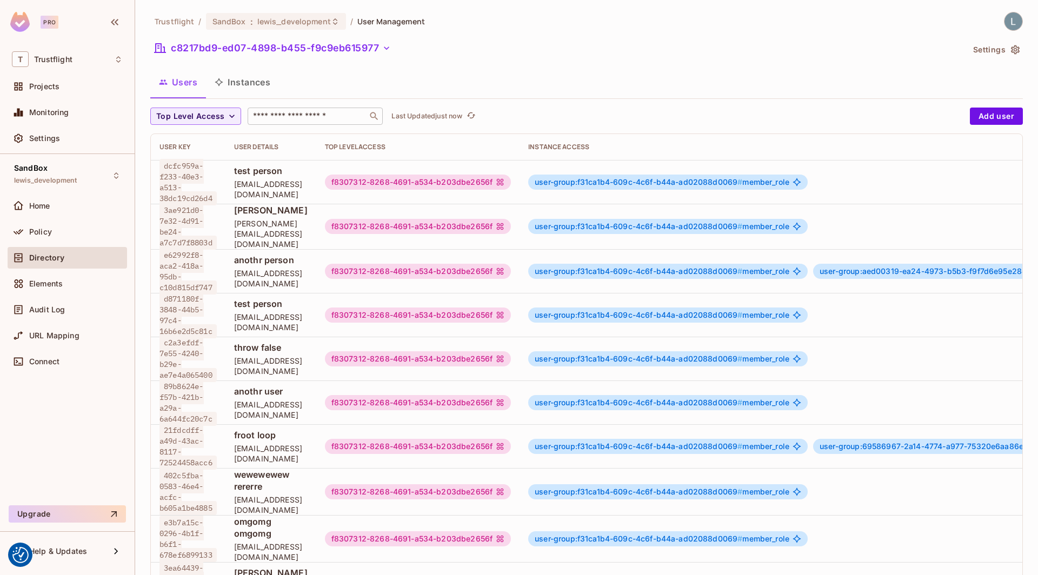
click at [324, 117] on input "text" at bounding box center [308, 116] width 114 height 11
paste input "**********"
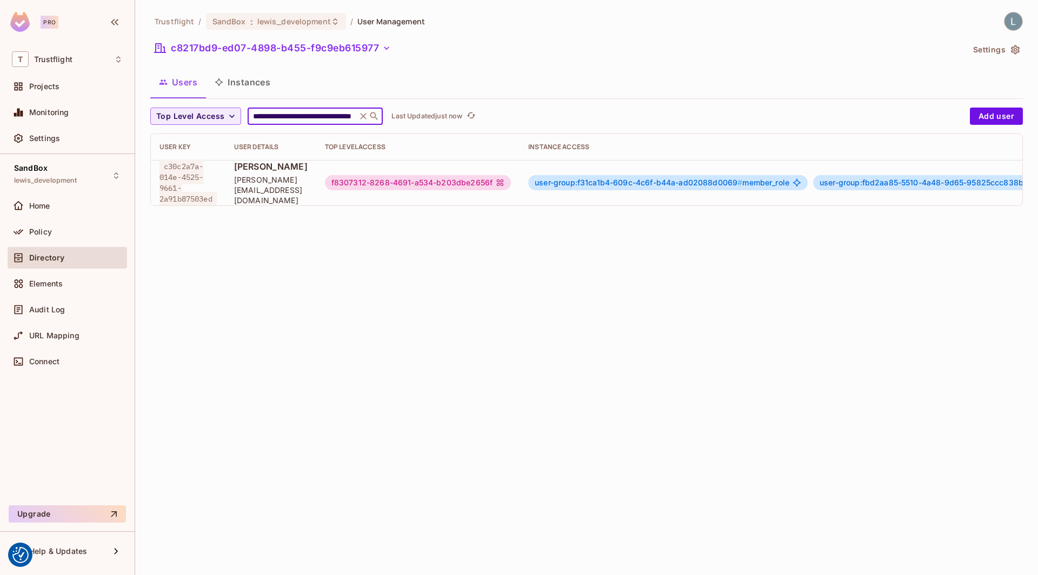
scroll to position [0, 175]
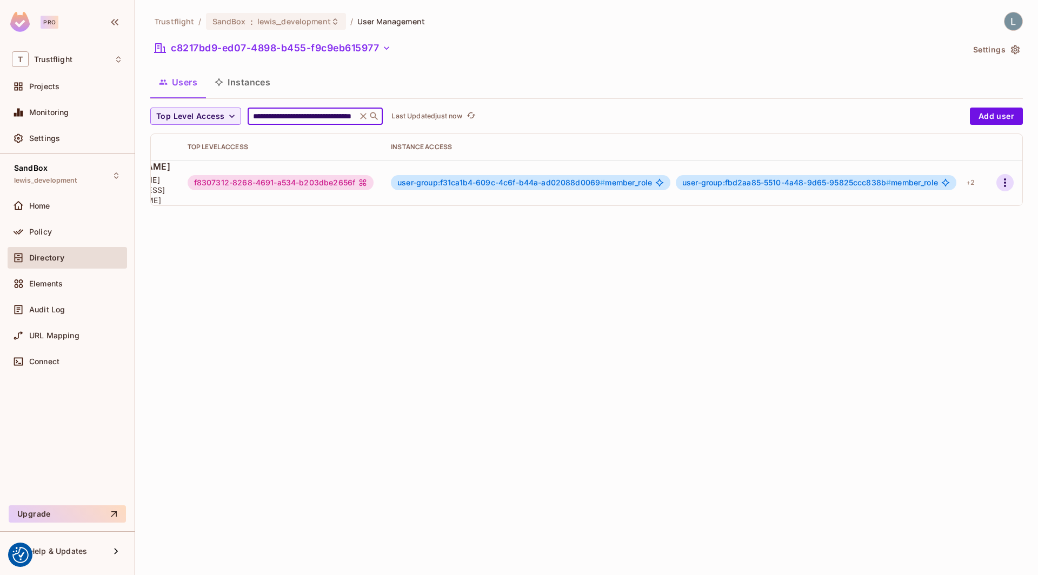
type input "**********"
click at [1006, 178] on icon "button" at bounding box center [1005, 182] width 2 height 9
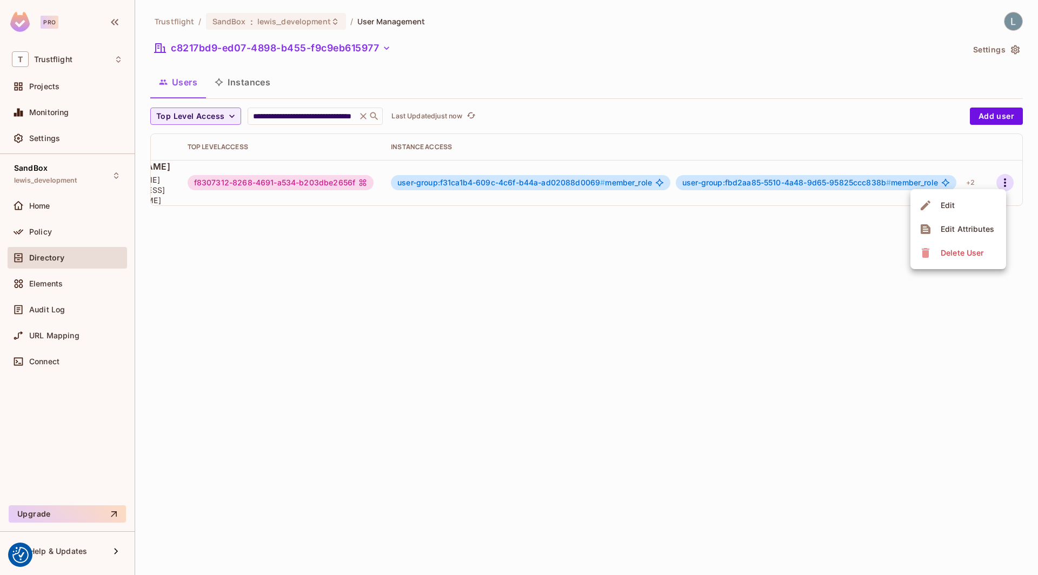
click at [947, 204] on div "Edit" at bounding box center [948, 205] width 15 height 11
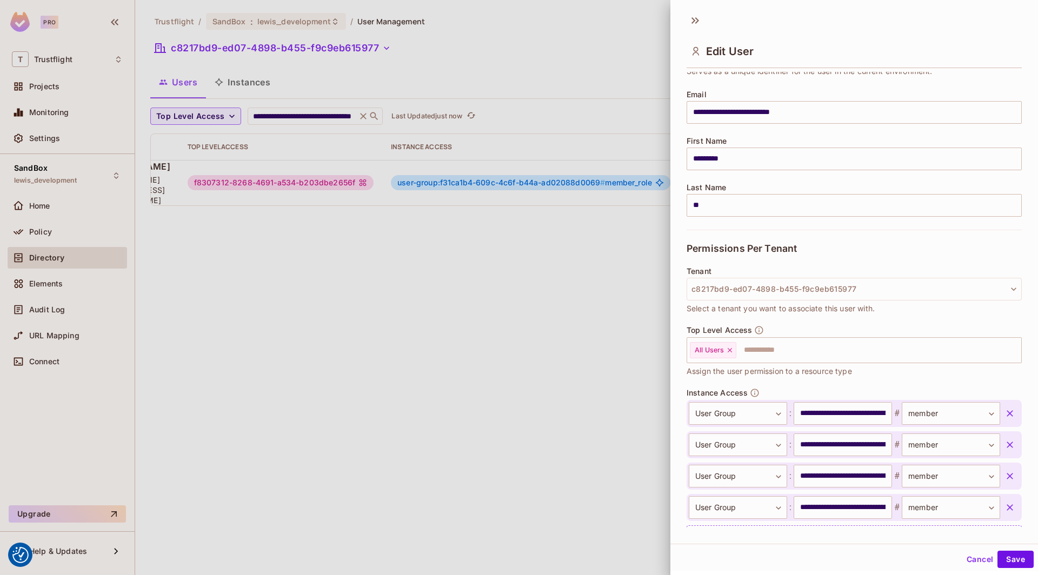
scroll to position [124, 0]
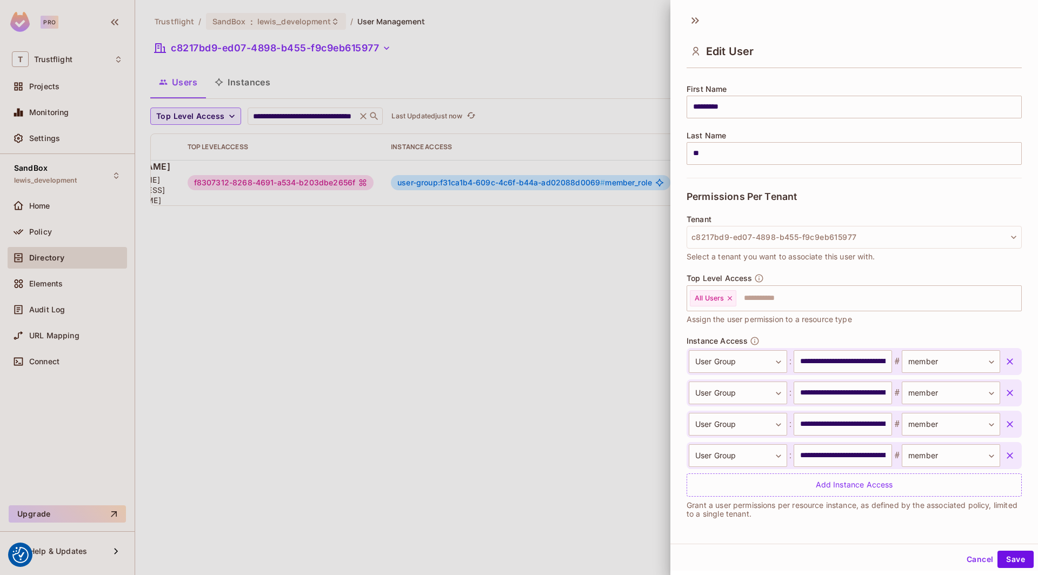
click at [591, 361] on div at bounding box center [519, 287] width 1038 height 575
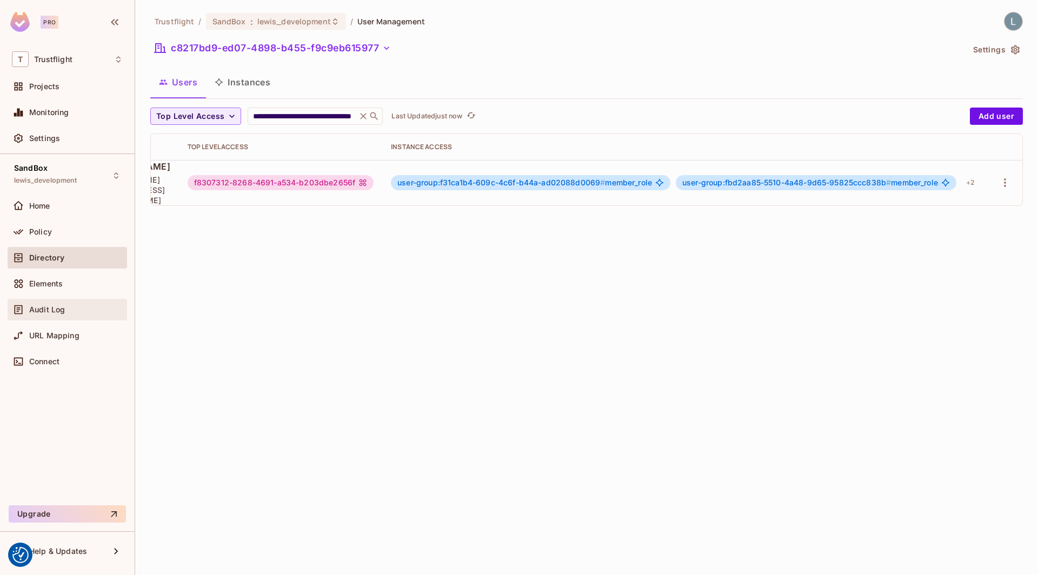
click at [69, 306] on div "Audit Log" at bounding box center [76, 310] width 94 height 9
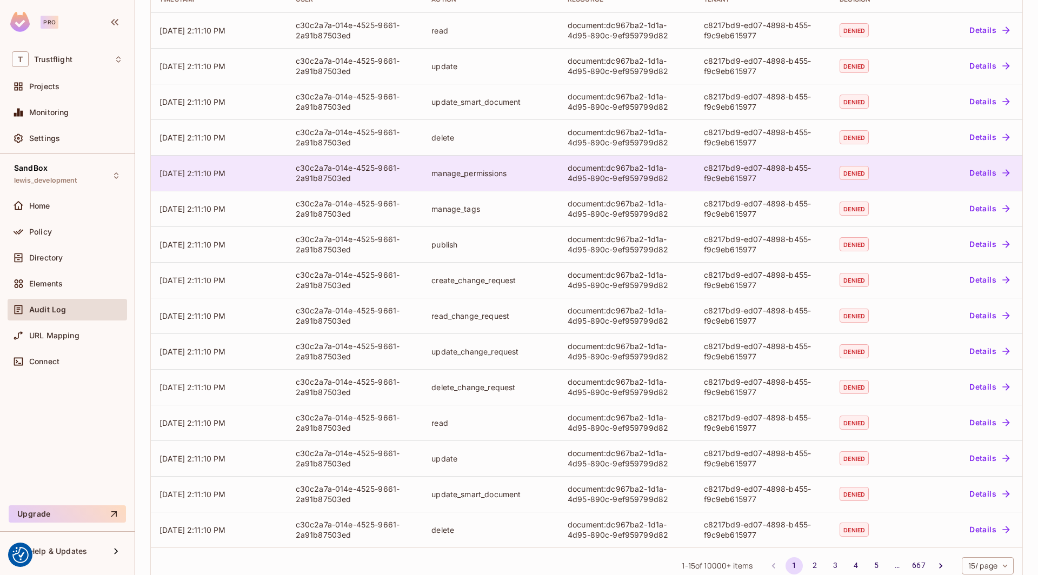
scroll to position [136, 0]
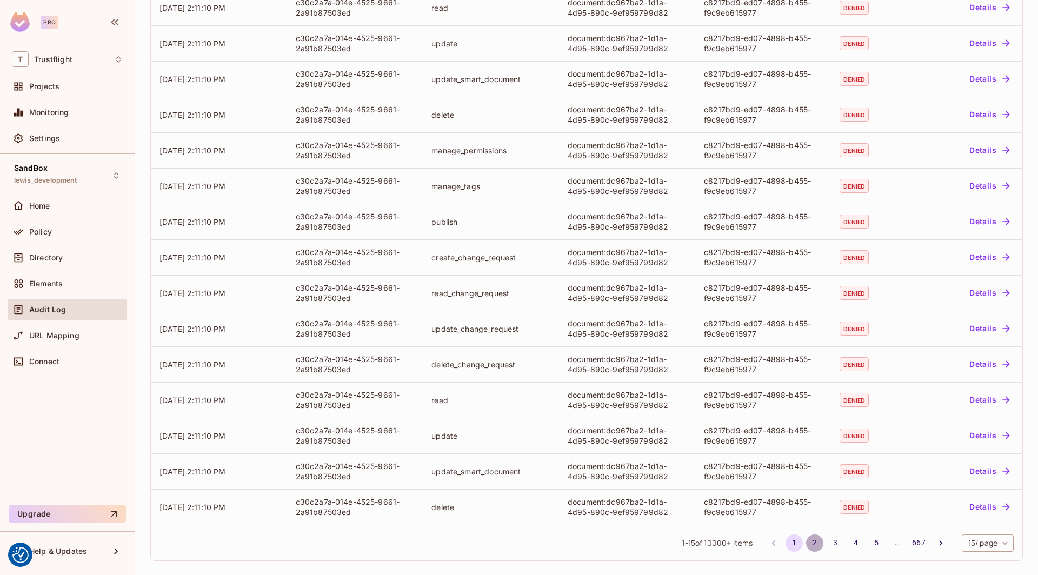
click at [811, 545] on button "2" at bounding box center [814, 543] width 17 height 17
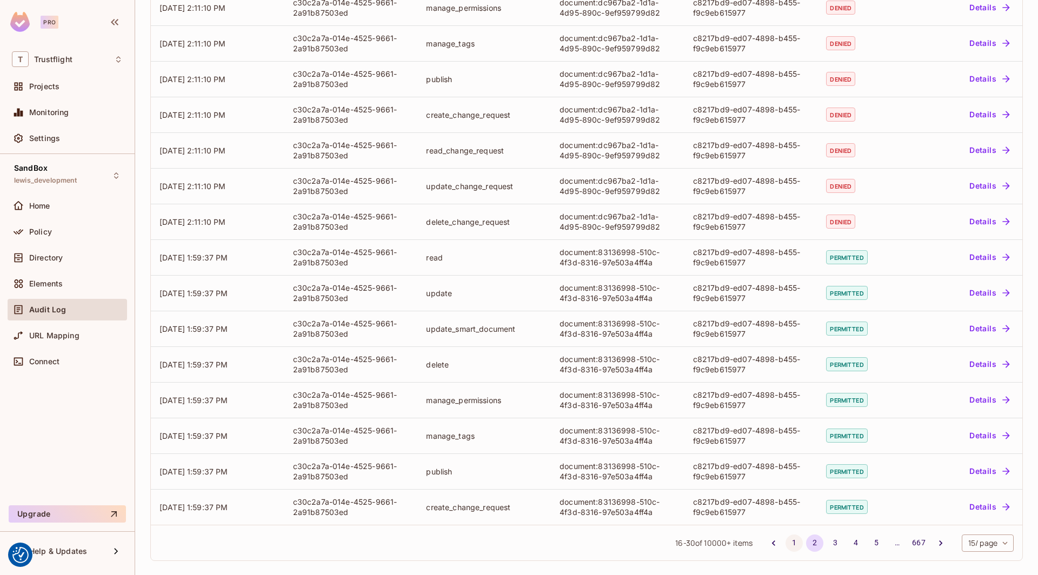
click at [792, 538] on button "1" at bounding box center [794, 543] width 17 height 17
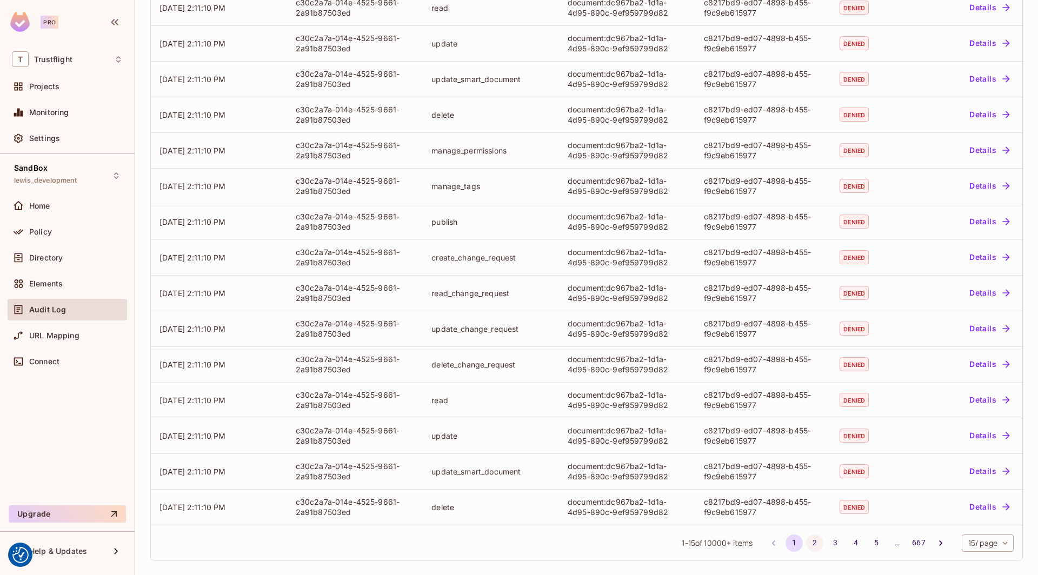
click at [813, 543] on button "2" at bounding box center [814, 543] width 17 height 17
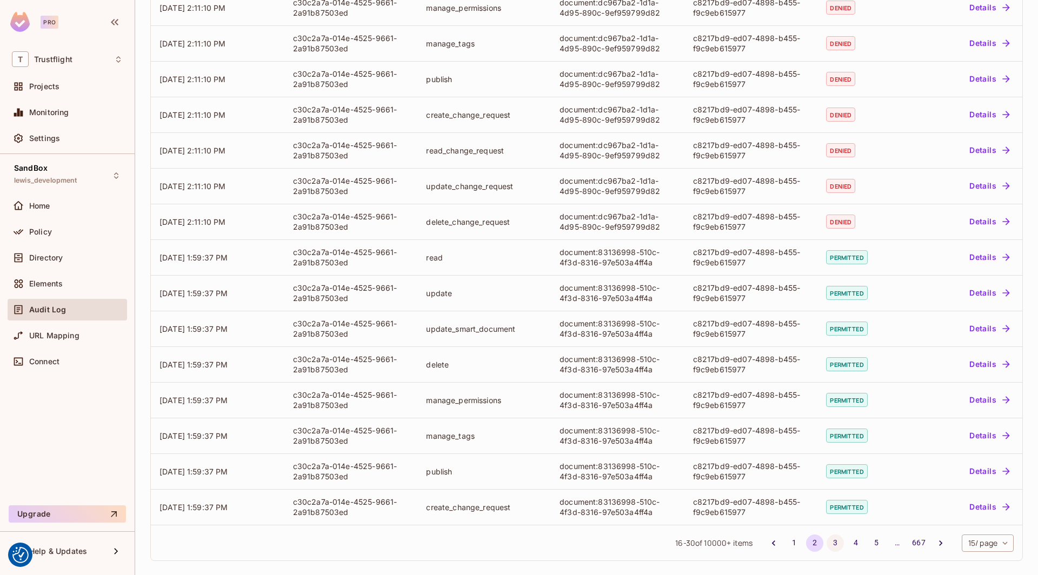
click at [835, 542] on button "3" at bounding box center [835, 543] width 17 height 17
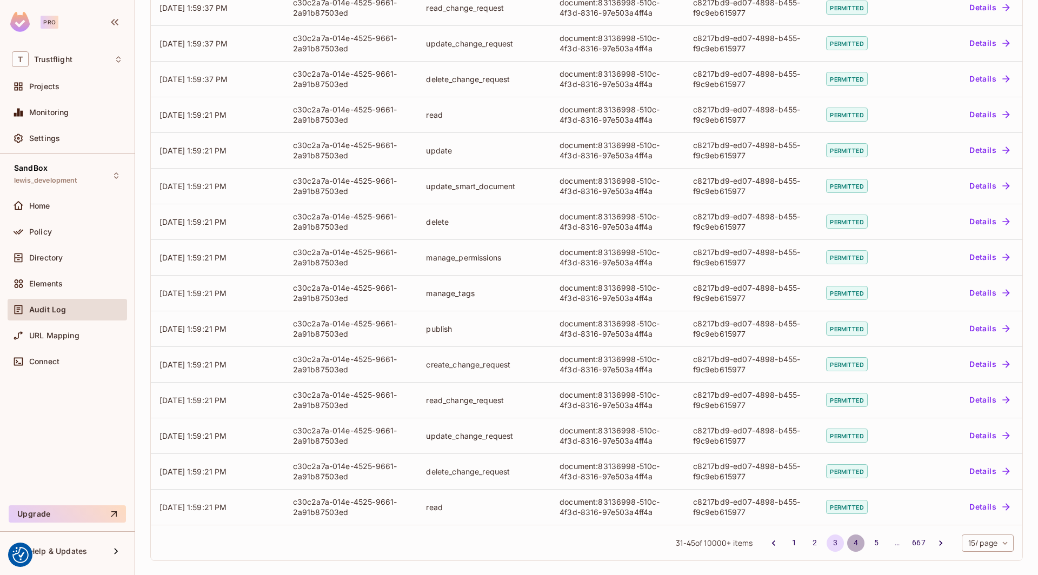
click at [851, 543] on button "4" at bounding box center [855, 543] width 17 height 17
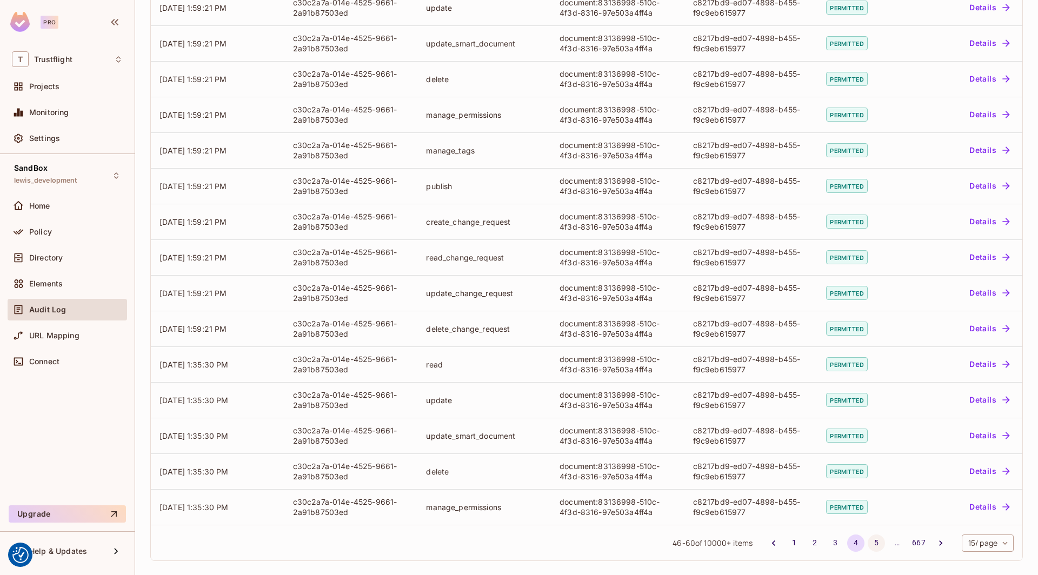
click at [880, 542] on button "5" at bounding box center [876, 543] width 17 height 17
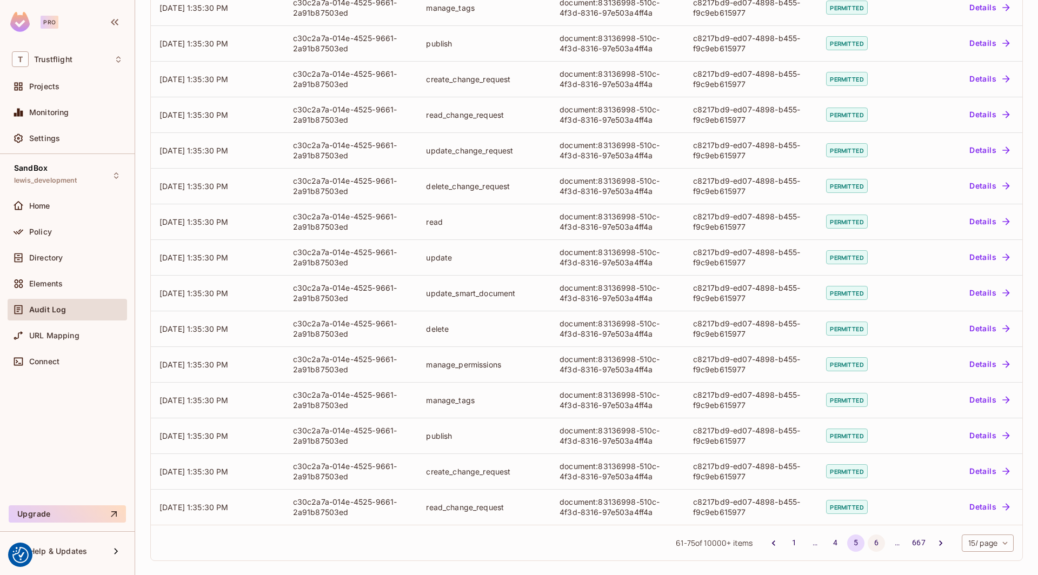
click at [874, 547] on button "6" at bounding box center [876, 543] width 17 height 17
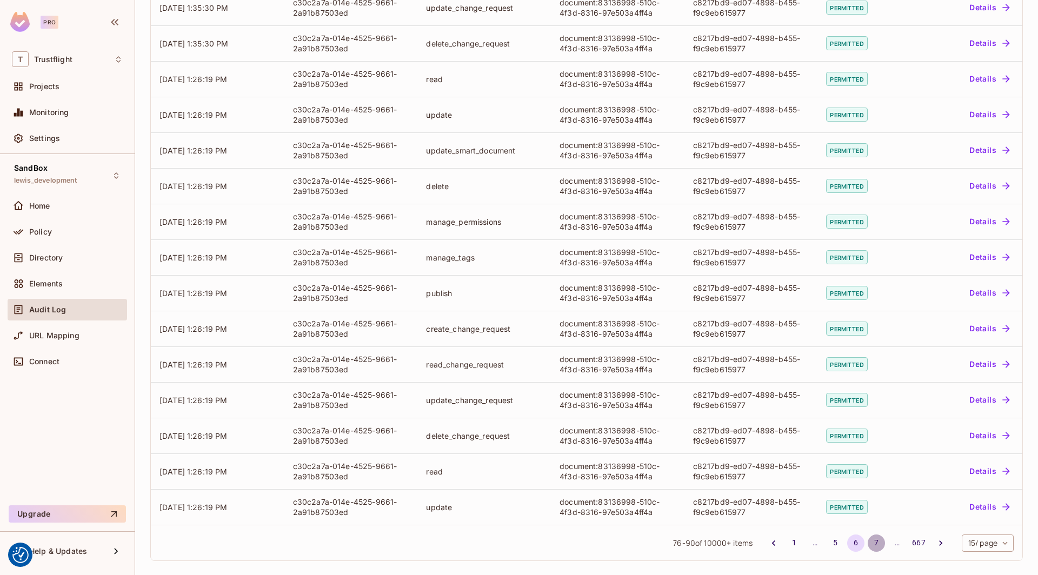
click at [878, 539] on button "7" at bounding box center [876, 543] width 17 height 17
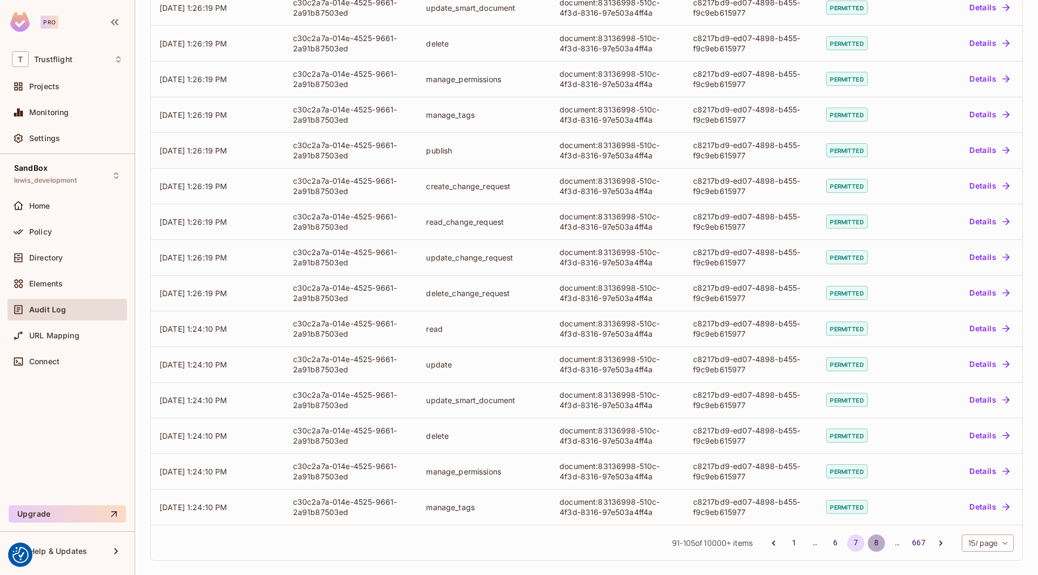
click at [874, 539] on button "8" at bounding box center [876, 543] width 17 height 17
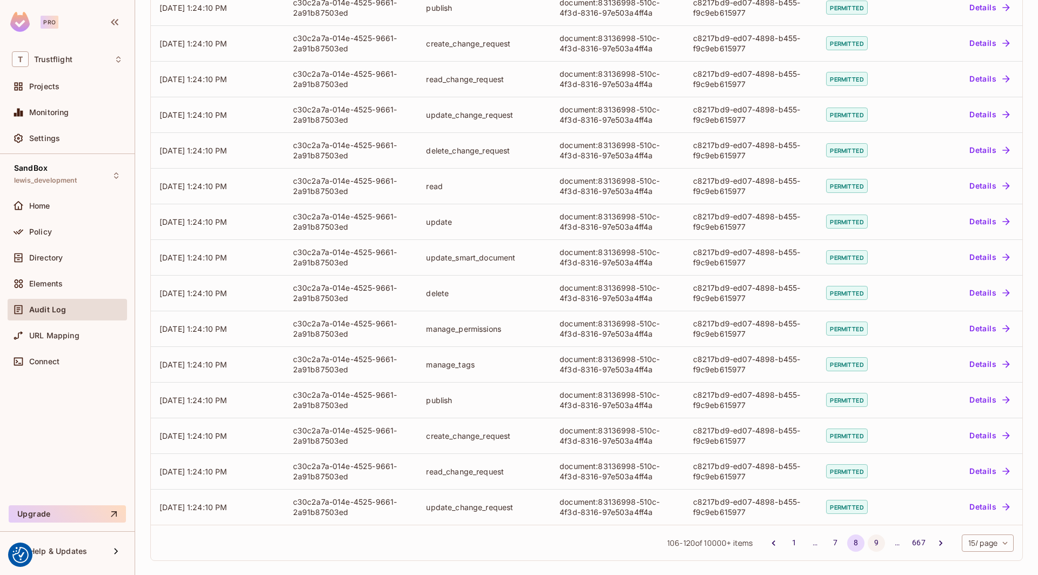
click at [872, 541] on button "9" at bounding box center [876, 543] width 17 height 17
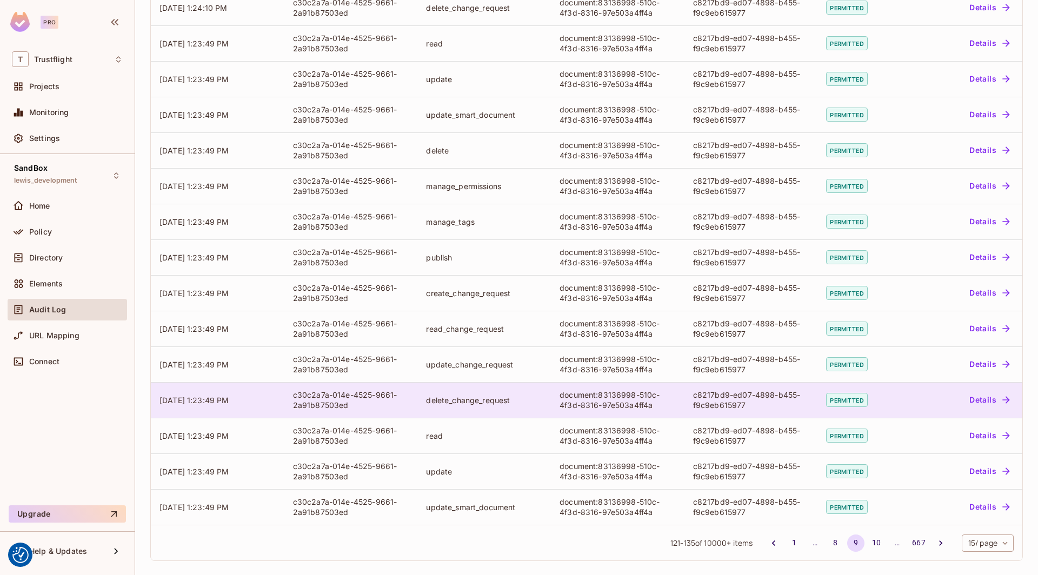
click at [990, 406] on button "Details" at bounding box center [989, 399] width 49 height 17
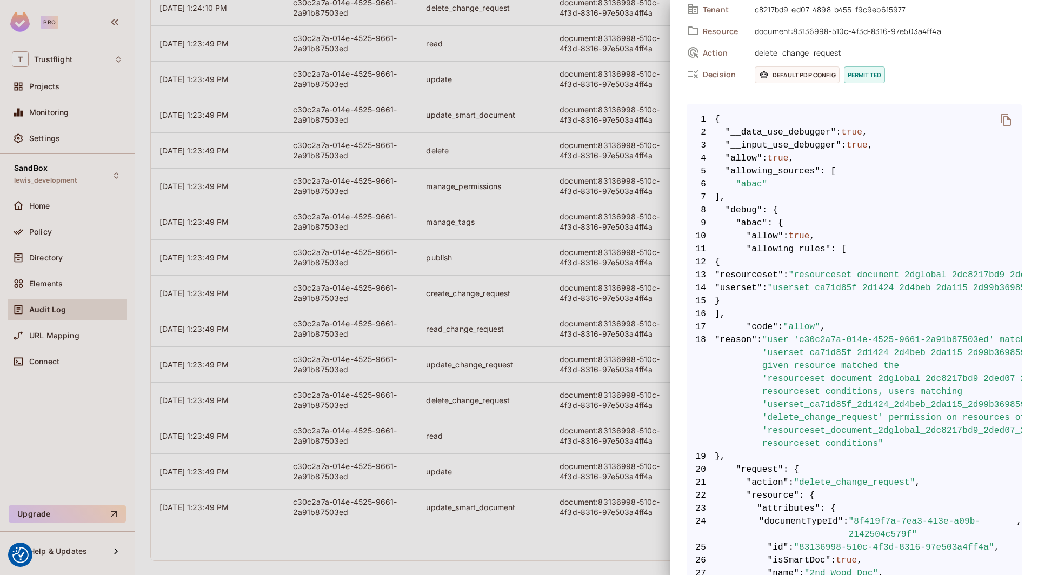
scroll to position [0, 0]
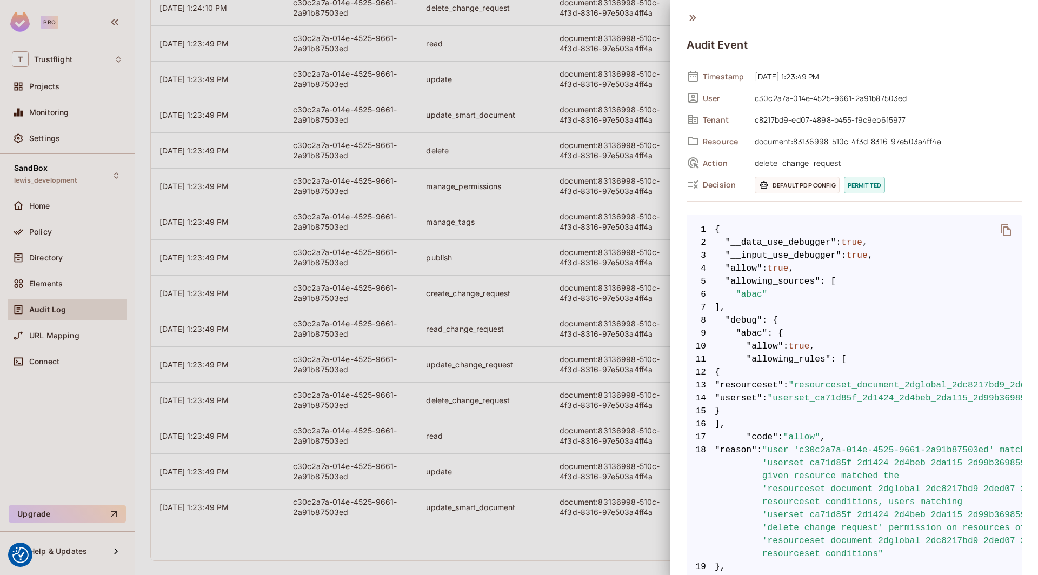
click at [509, 504] on div at bounding box center [519, 287] width 1038 height 575
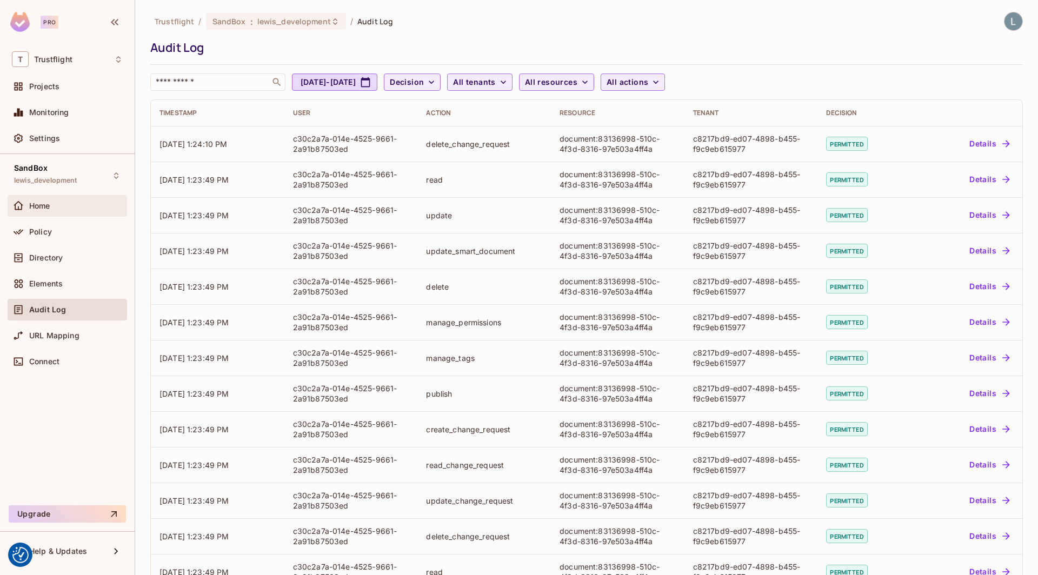
click at [61, 203] on div "Home" at bounding box center [76, 206] width 94 height 9
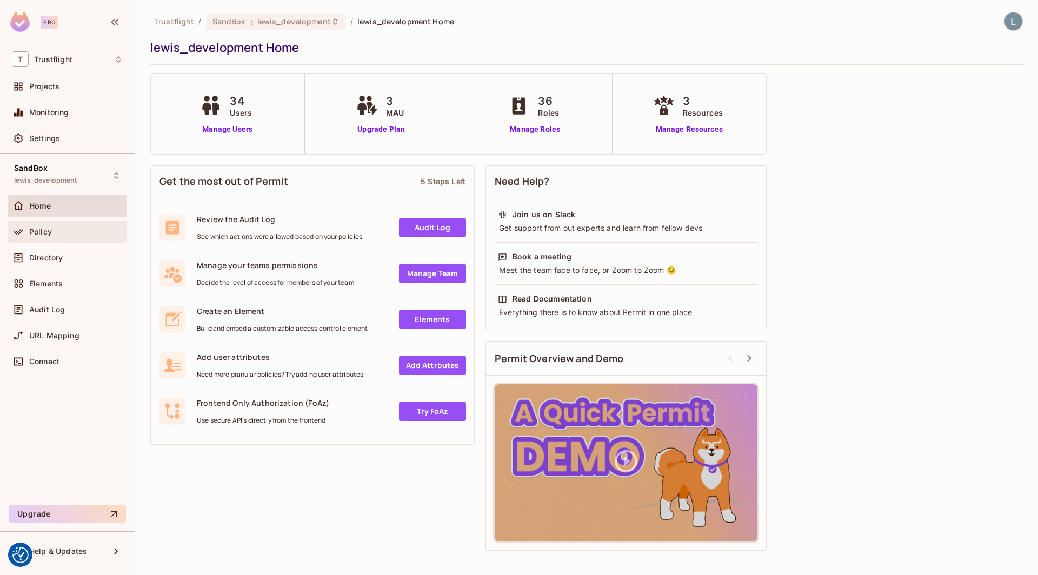
click at [62, 229] on div "Policy" at bounding box center [76, 232] width 94 height 9
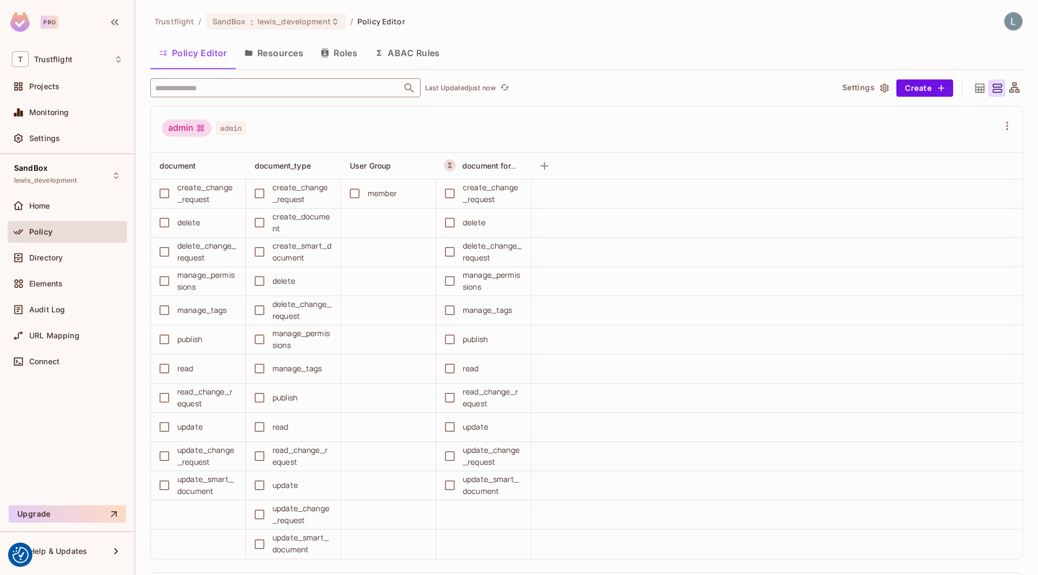
click at [273, 89] on input "text" at bounding box center [275, 87] width 247 height 19
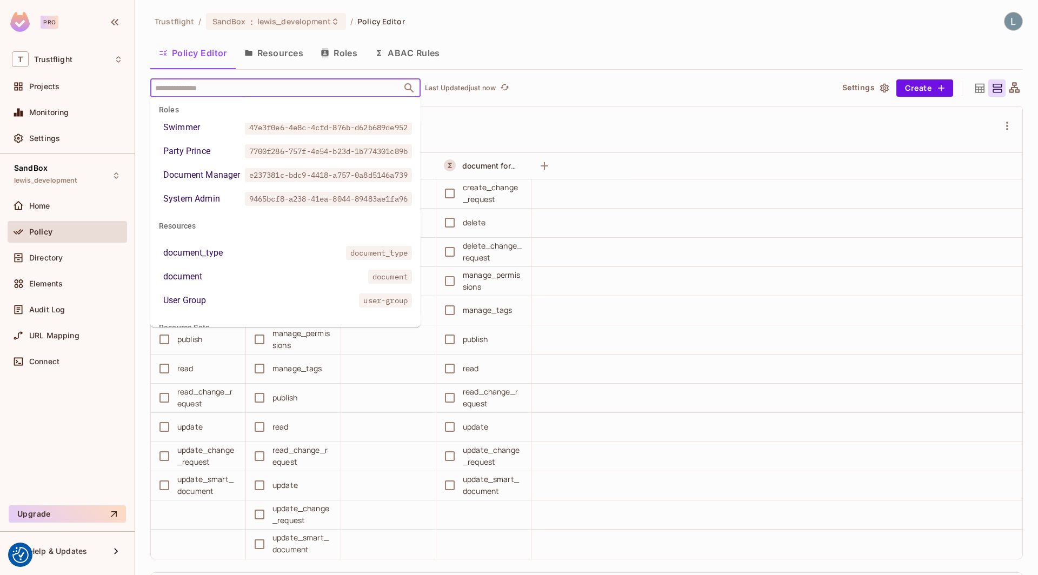
scroll to position [181, 0]
click at [209, 204] on div "System Admin" at bounding box center [191, 197] width 57 height 13
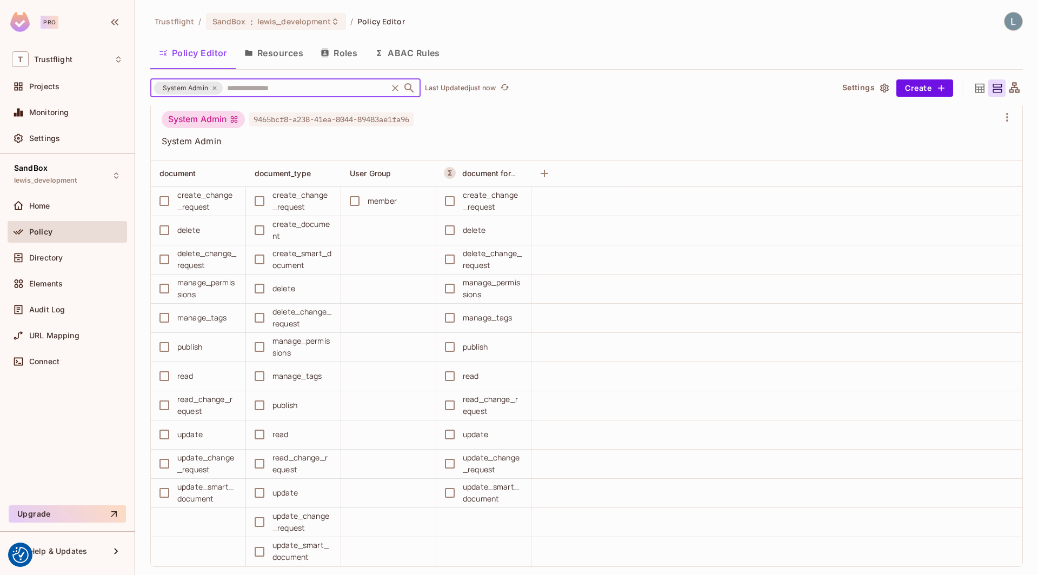
scroll to position [0, 0]
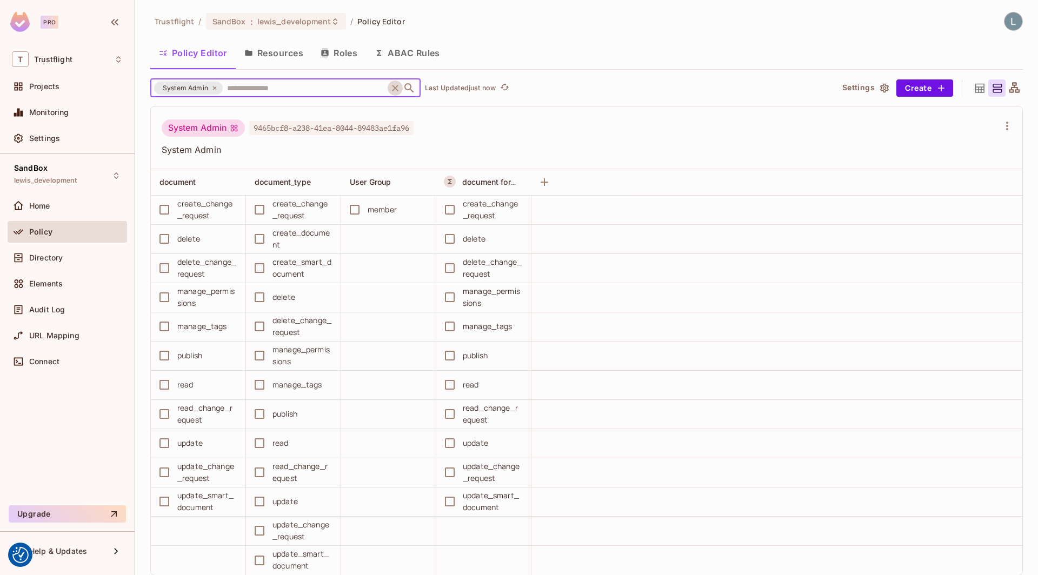
click at [393, 84] on icon "Clear" at bounding box center [395, 88] width 11 height 11
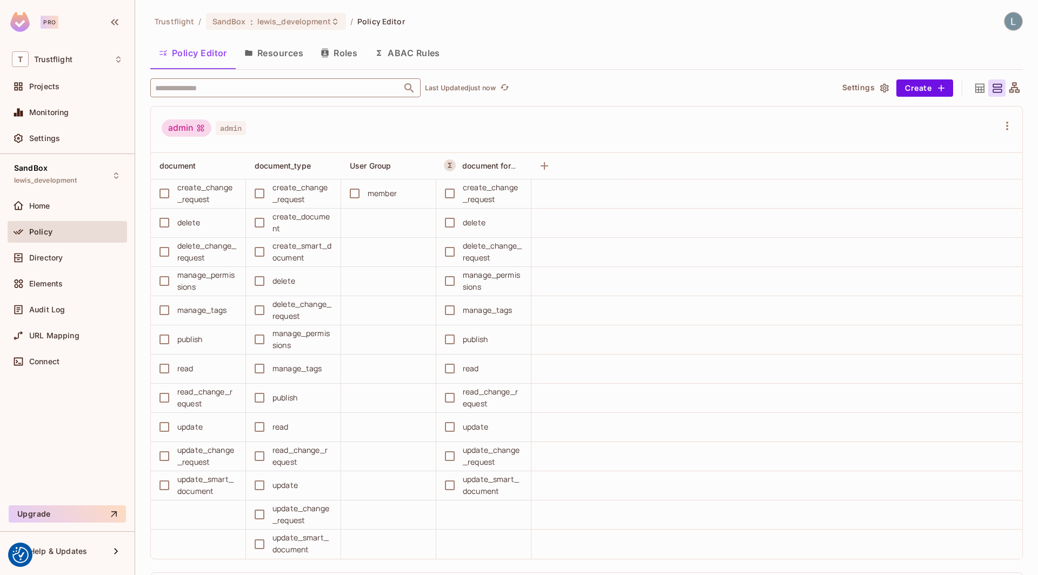
click at [406, 52] on button "ABAC Rules" at bounding box center [407, 52] width 83 height 27
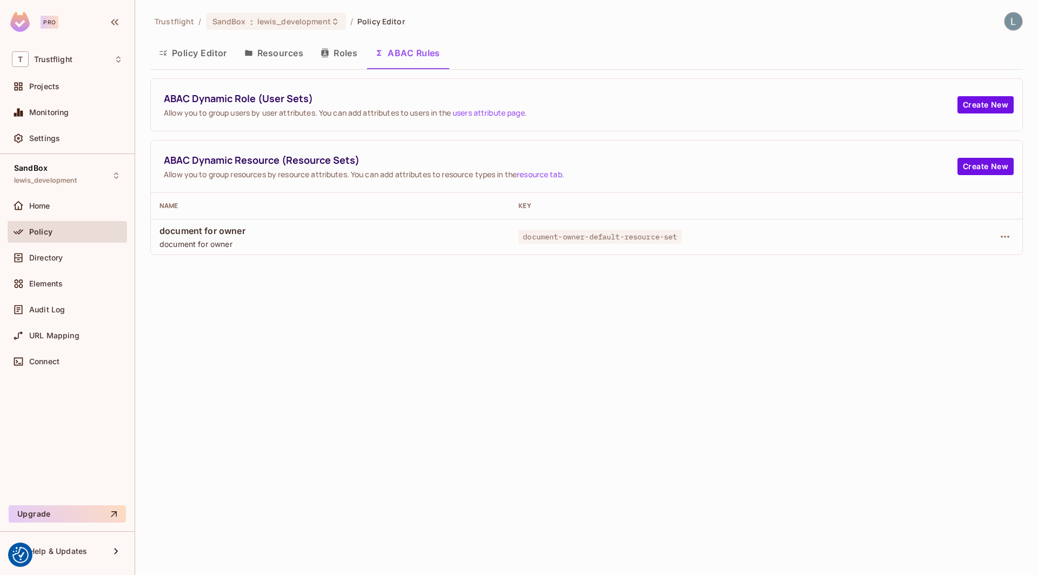
click at [210, 55] on button "Policy Editor" at bounding box center [192, 52] width 85 height 27
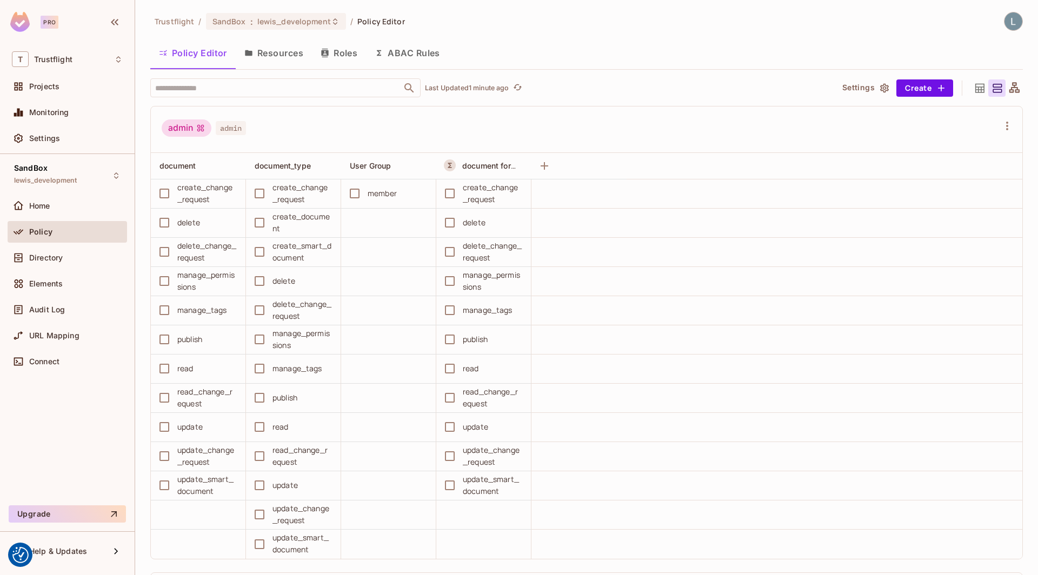
click at [406, 56] on button "ABAC Rules" at bounding box center [407, 52] width 83 height 27
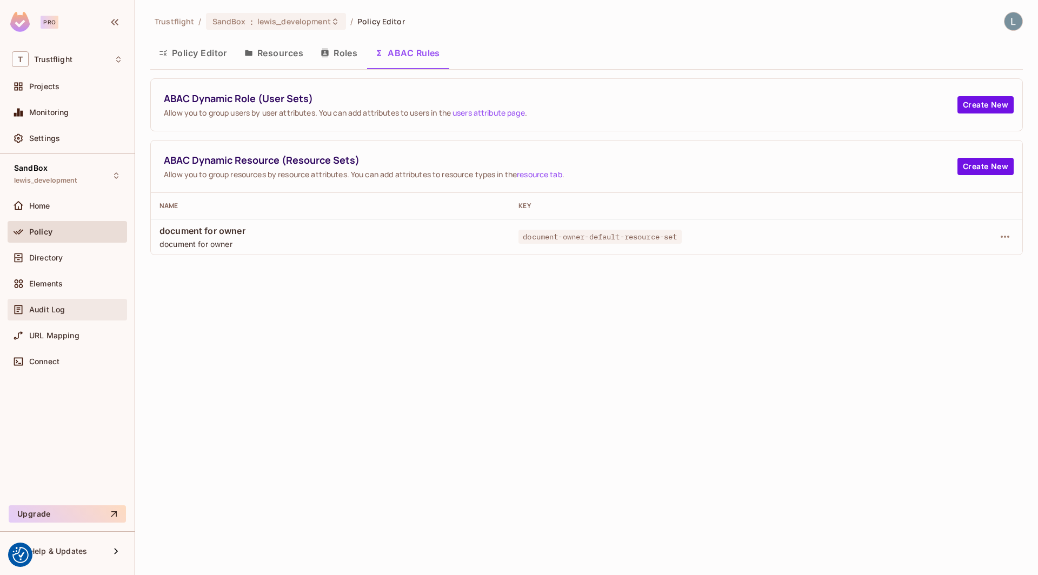
click at [55, 306] on span "Audit Log" at bounding box center [47, 310] width 36 height 9
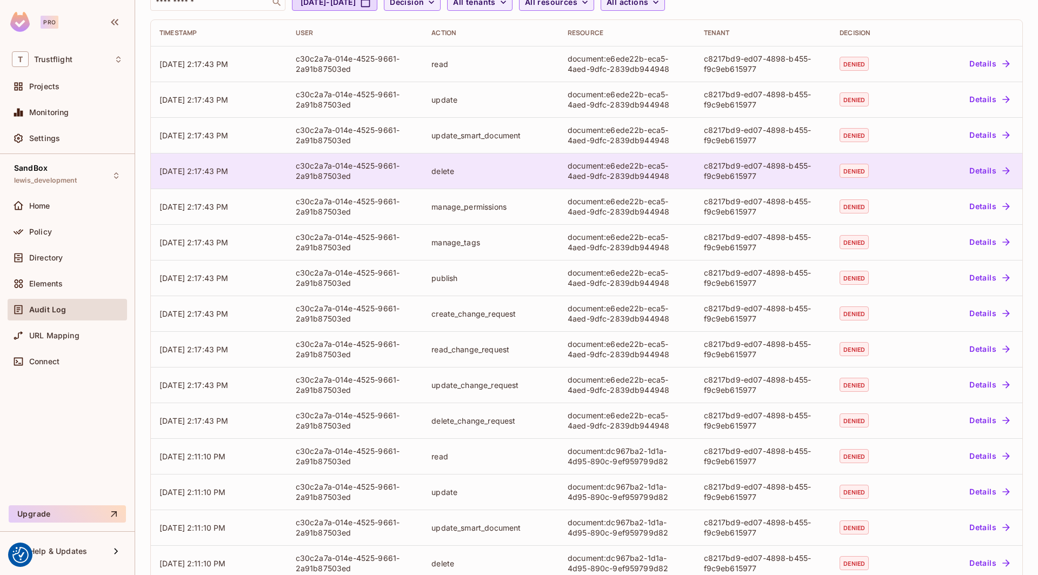
scroll to position [136, 0]
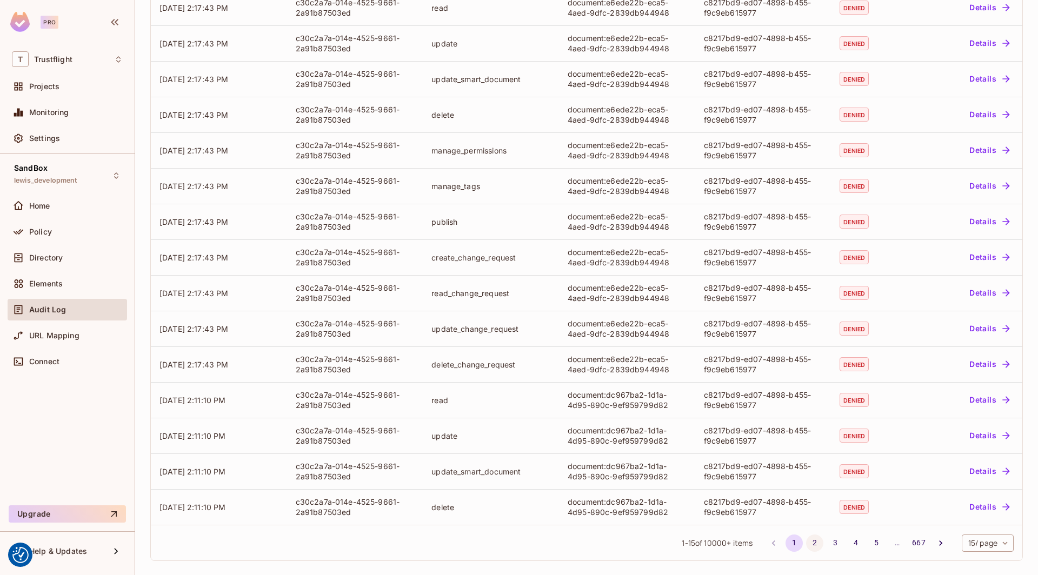
click at [816, 536] on button "2" at bounding box center [814, 543] width 17 height 17
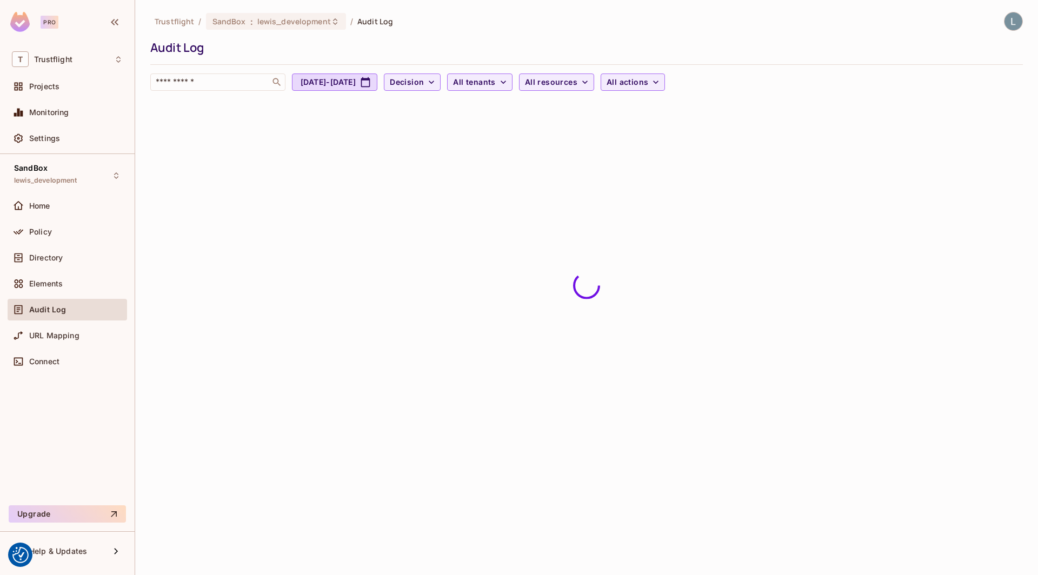
scroll to position [0, 0]
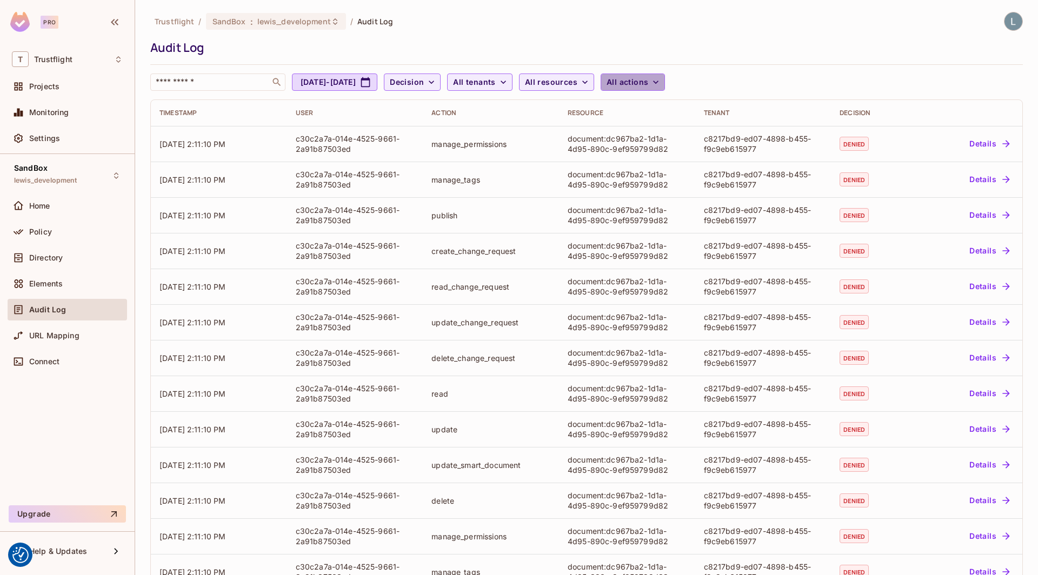
click at [648, 84] on span "All actions" at bounding box center [628, 83] width 42 height 14
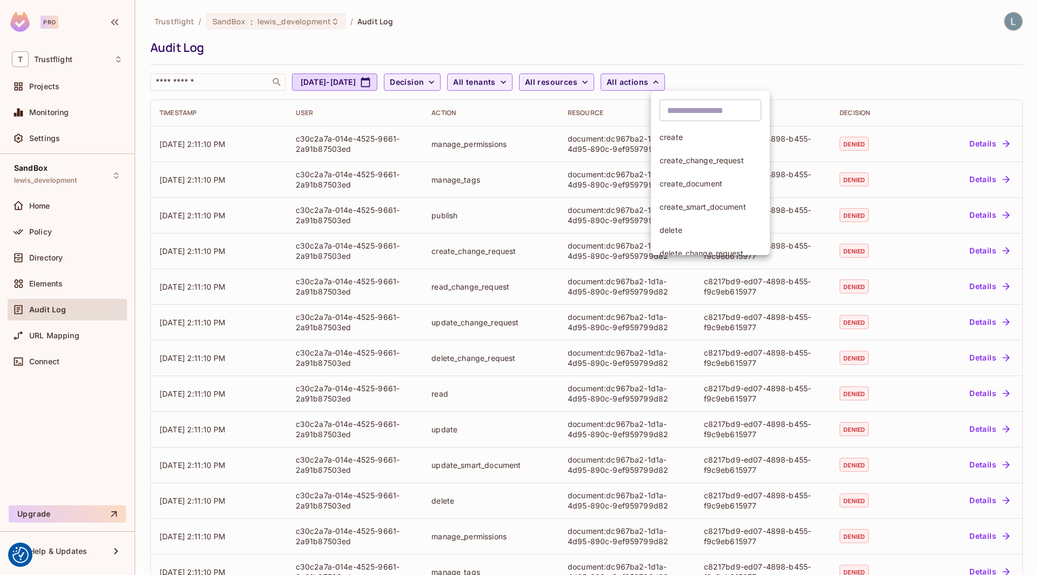
click at [691, 114] on input "text" at bounding box center [711, 110] width 102 height 22
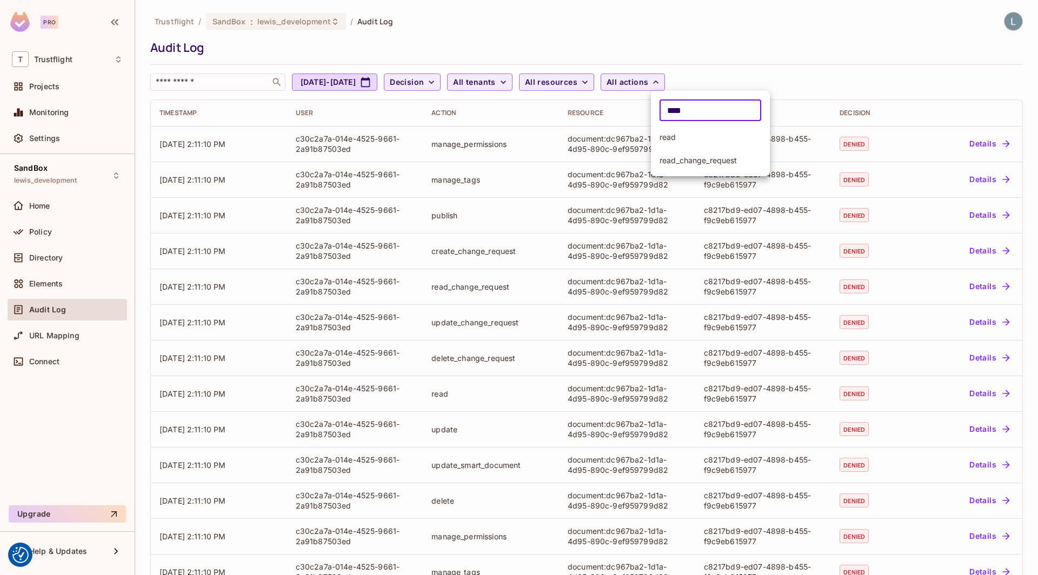
type input "****"
click at [688, 137] on span "read" at bounding box center [711, 137] width 102 height 10
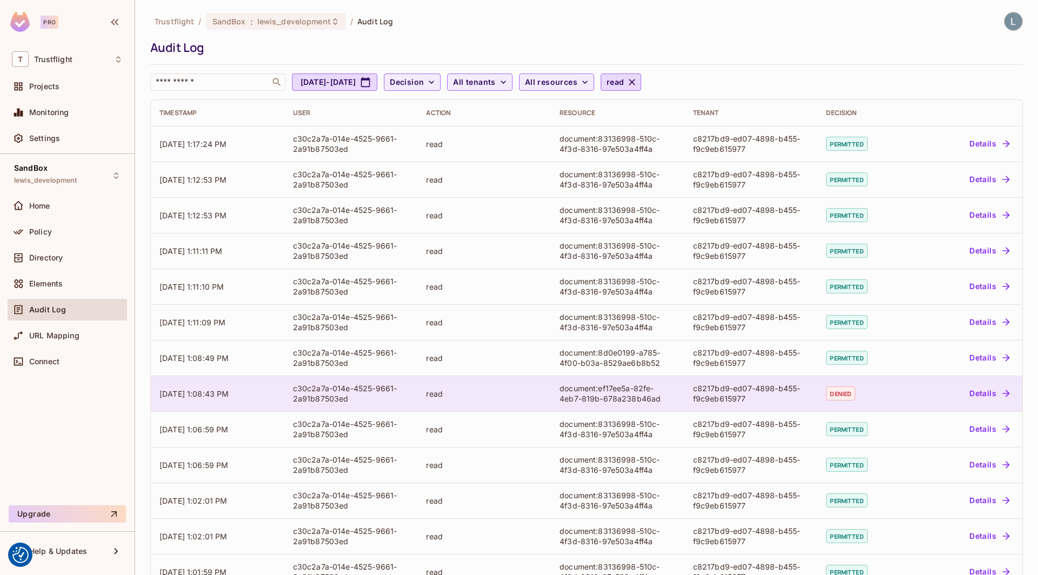
click at [973, 395] on button "Details" at bounding box center [989, 393] width 49 height 17
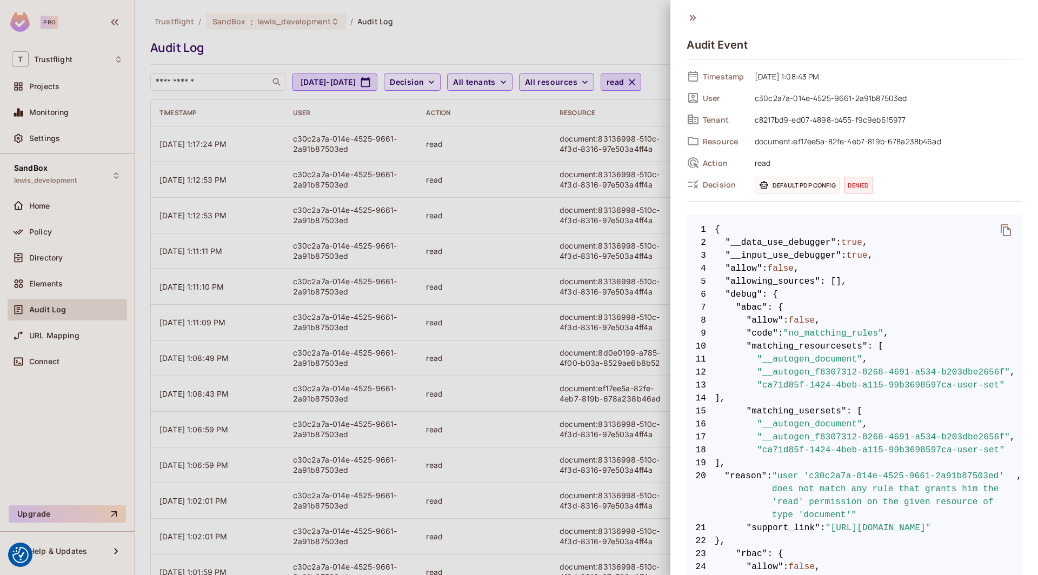
click at [629, 54] on div at bounding box center [519, 287] width 1038 height 575
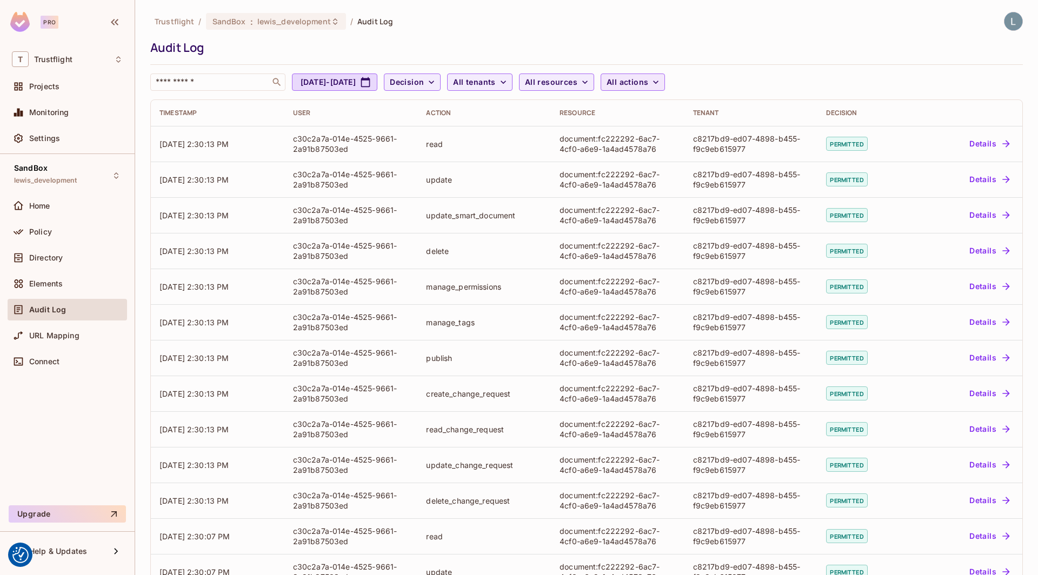
click at [648, 82] on span "All actions" at bounding box center [628, 83] width 42 height 14
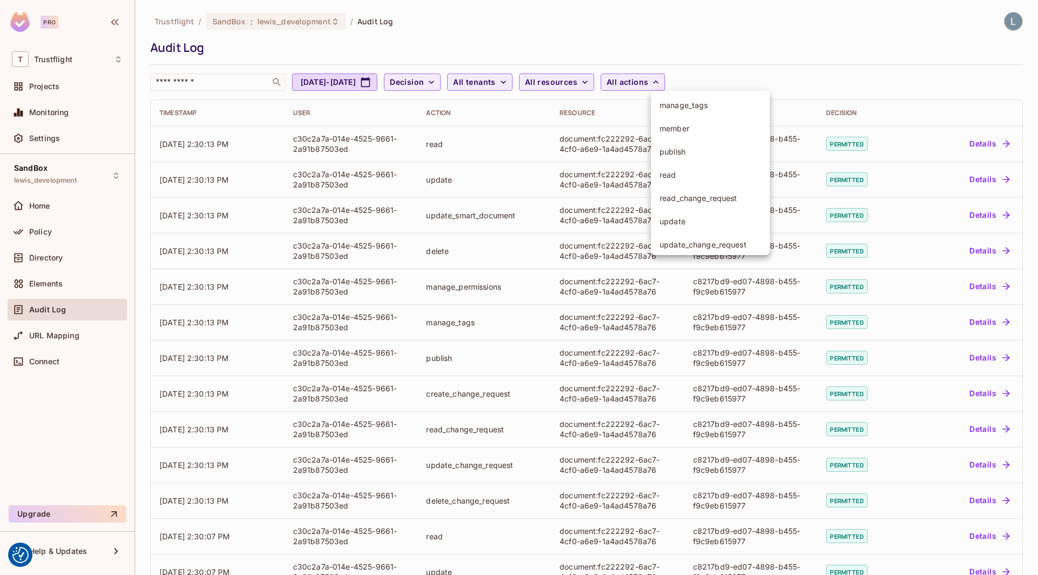
scroll to position [198, 0]
click at [687, 173] on span "read" at bounding box center [711, 172] width 102 height 10
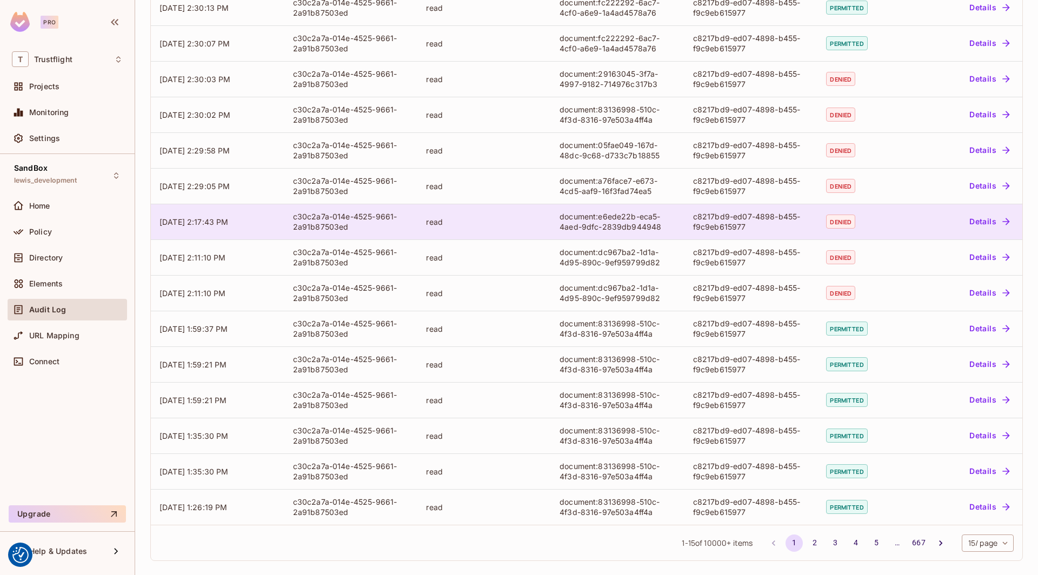
scroll to position [0, 0]
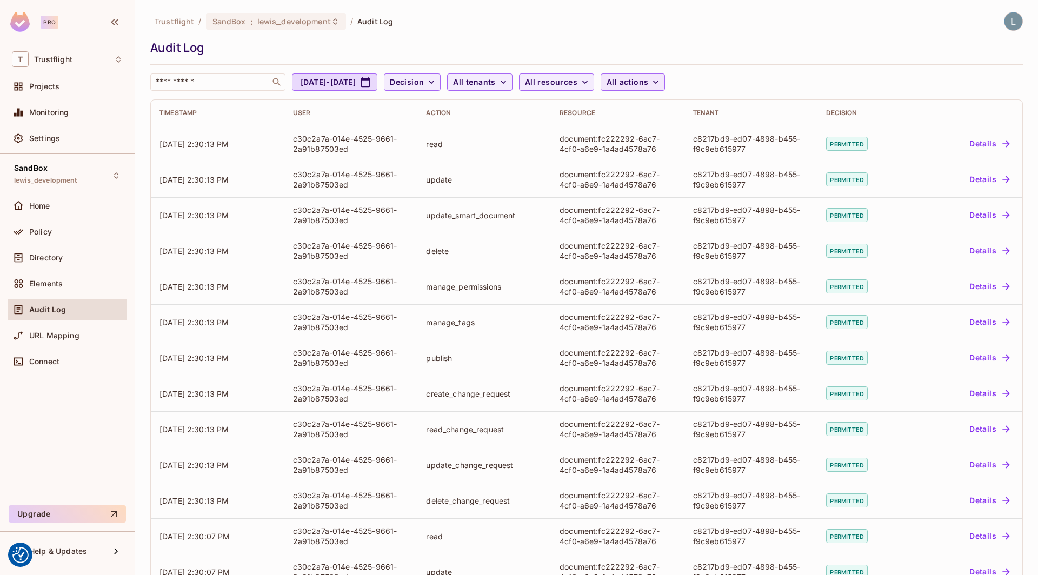
click at [648, 79] on span "All actions" at bounding box center [628, 83] width 42 height 14
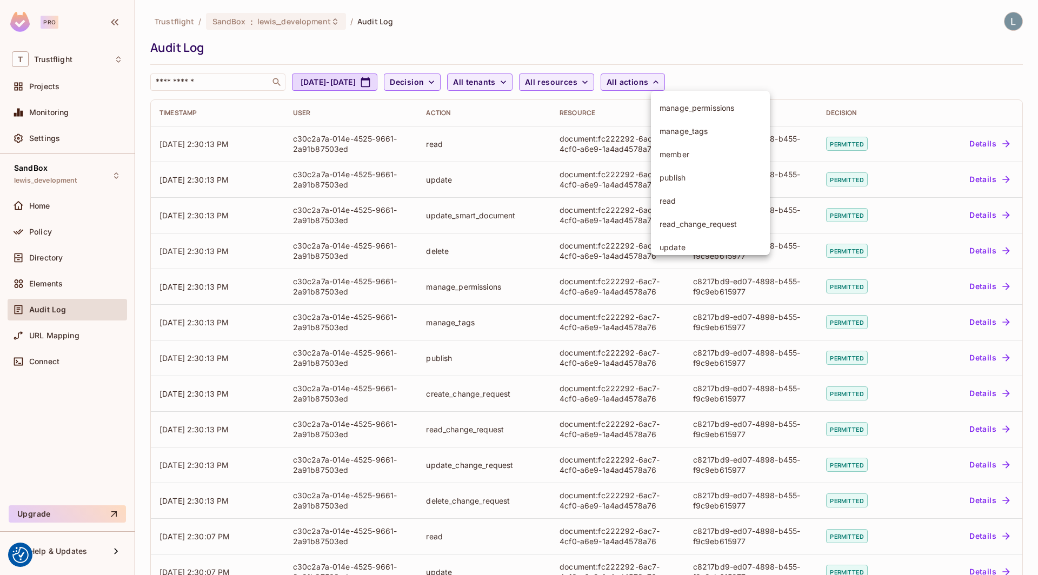
scroll to position [223, 0]
click at [684, 147] on span "read" at bounding box center [711, 147] width 102 height 10
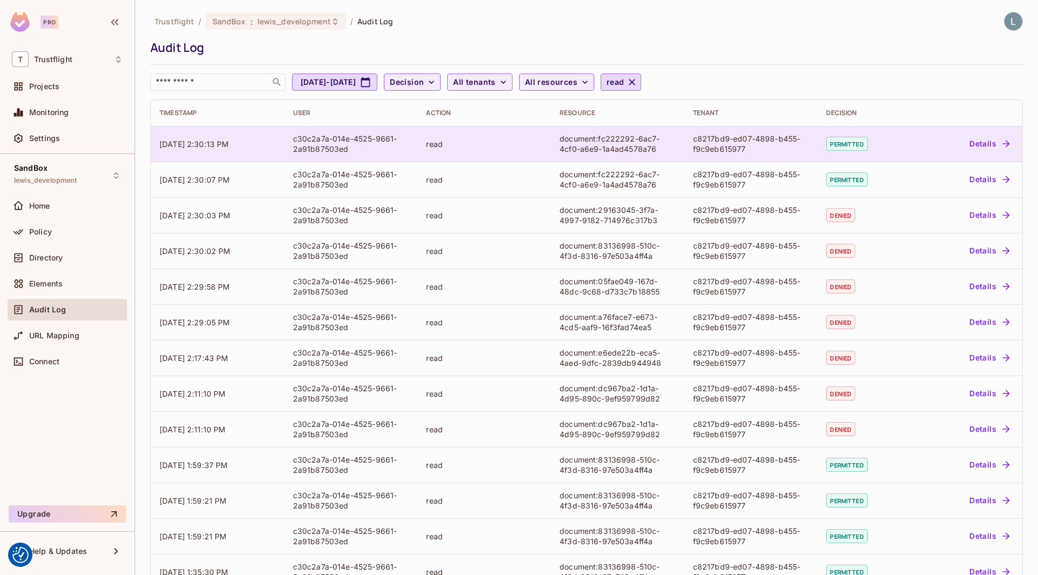
click at [985, 144] on button "Details" at bounding box center [989, 143] width 49 height 17
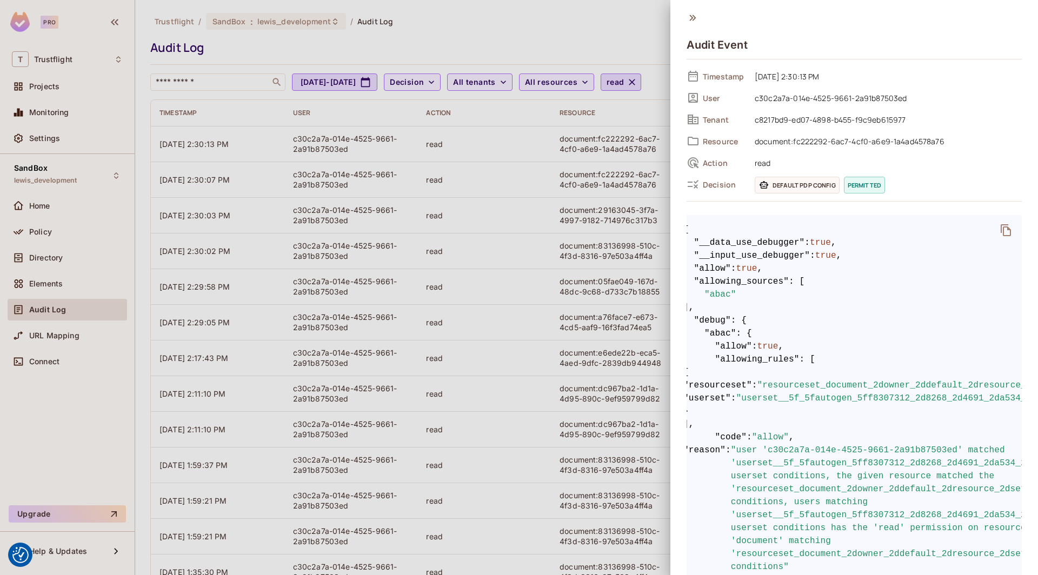
scroll to position [0, 0]
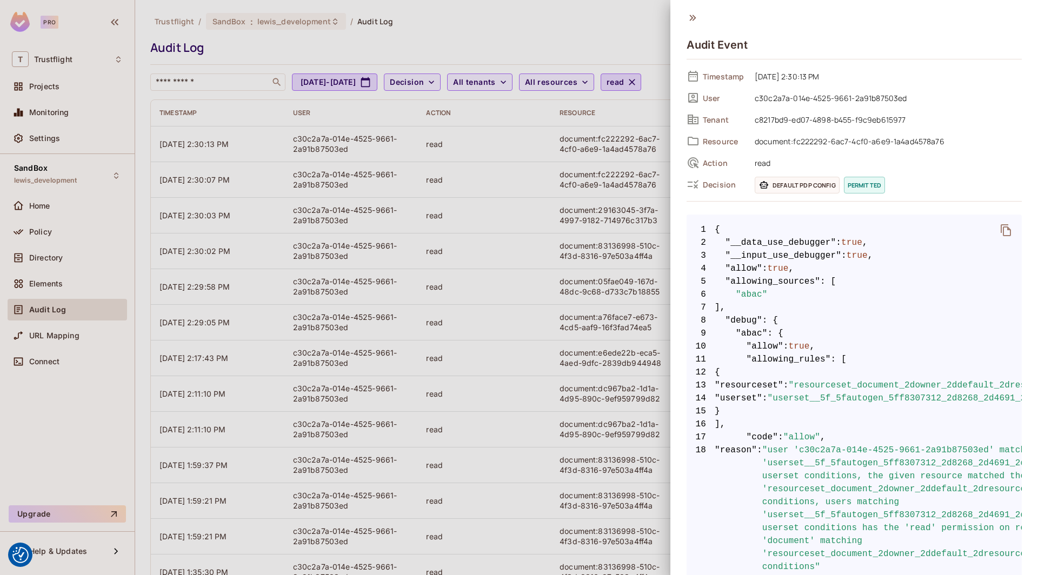
click at [574, 263] on div at bounding box center [519, 287] width 1038 height 575
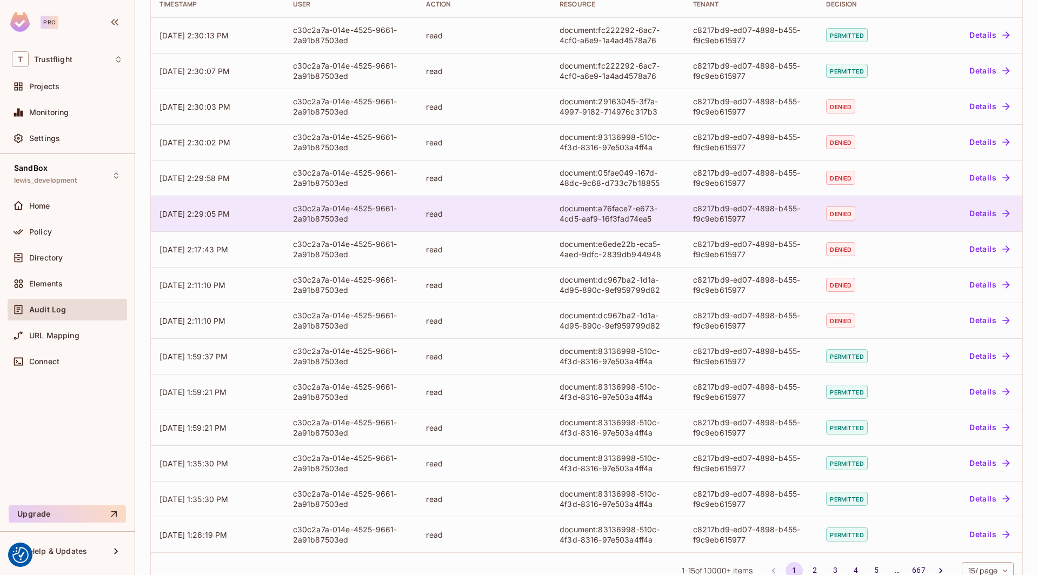
scroll to position [136, 0]
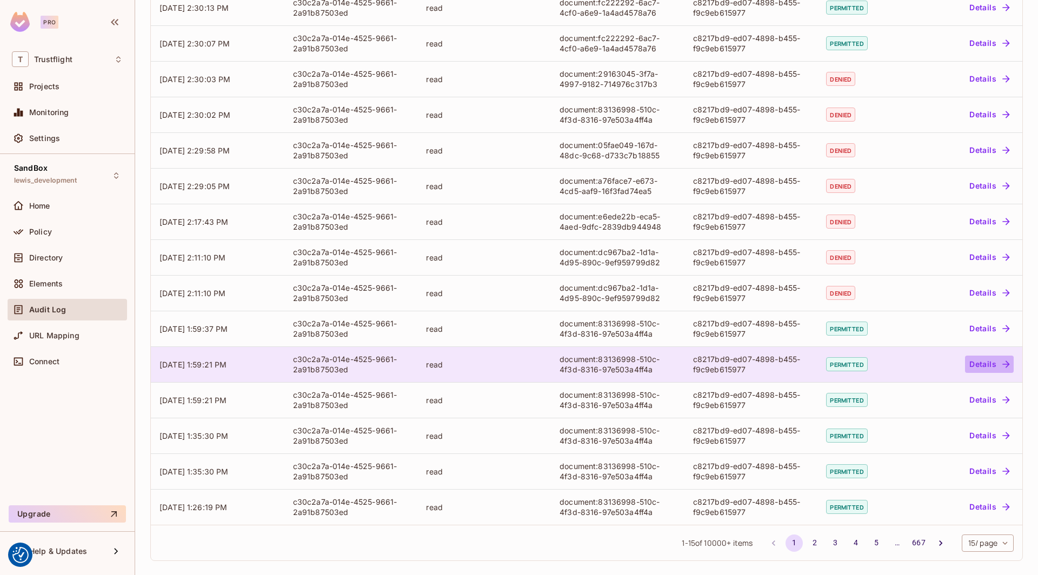
click at [988, 361] on button "Details" at bounding box center [989, 364] width 49 height 17
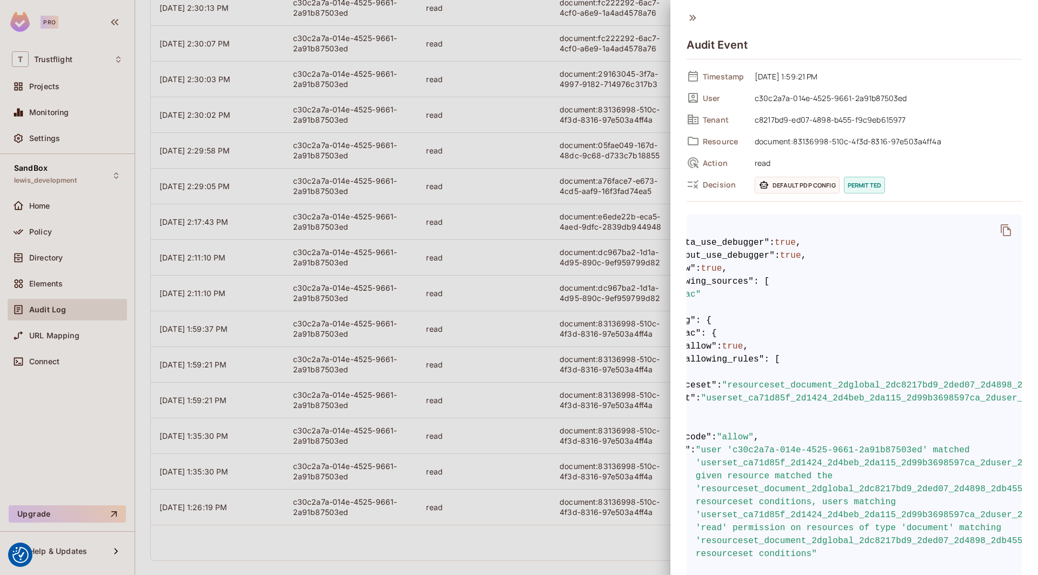
scroll to position [0, 0]
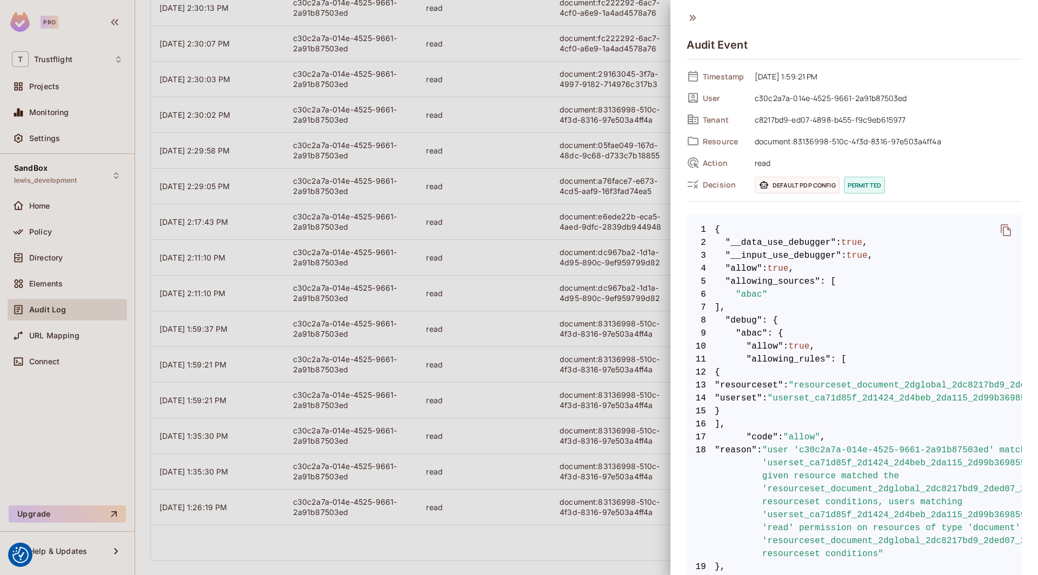
click at [565, 202] on div at bounding box center [519, 287] width 1038 height 575
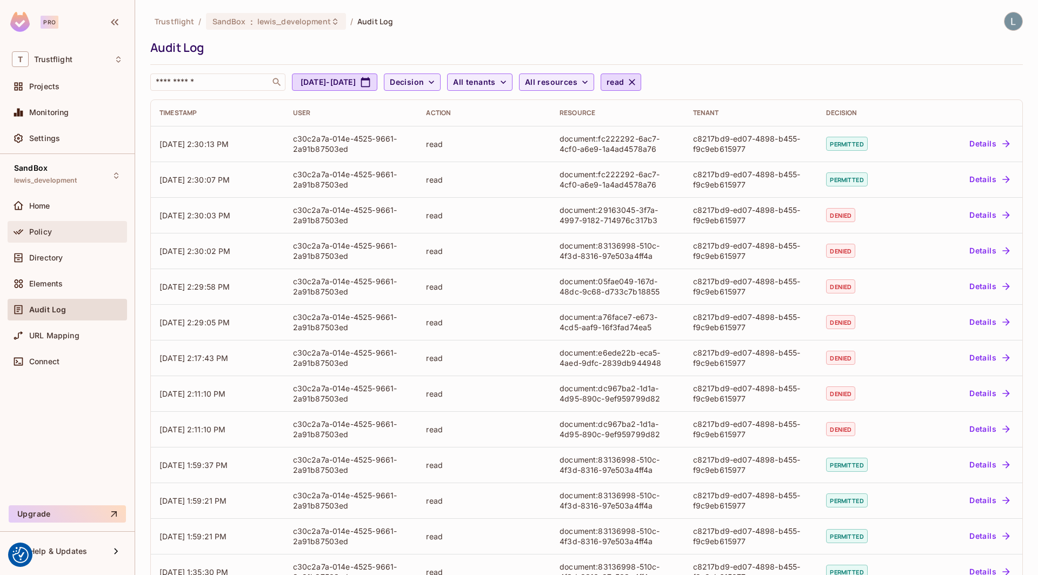
click at [51, 236] on div "Policy" at bounding box center [67, 231] width 111 height 13
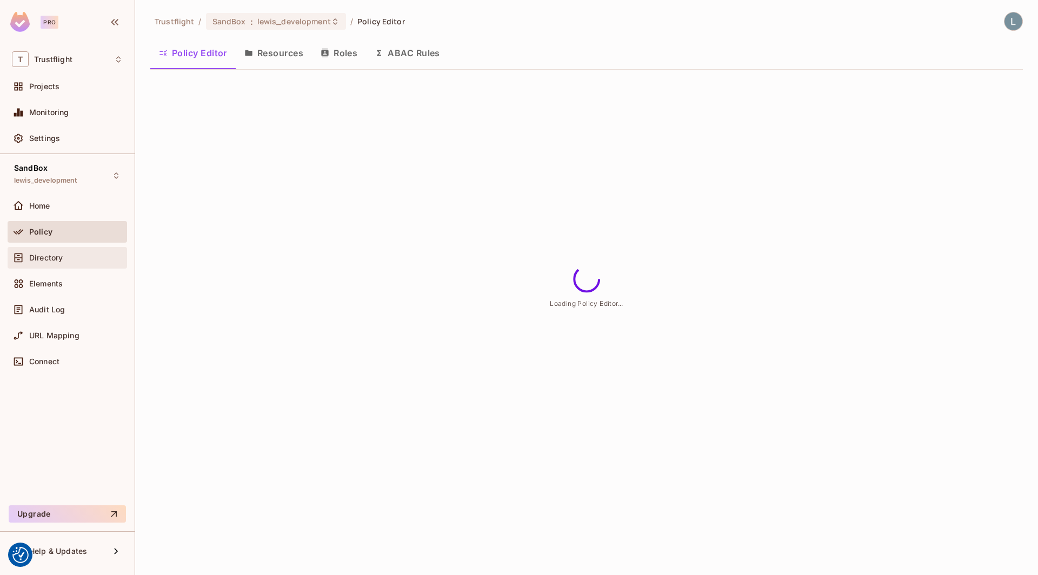
click at [84, 256] on div "Directory" at bounding box center [76, 258] width 94 height 9
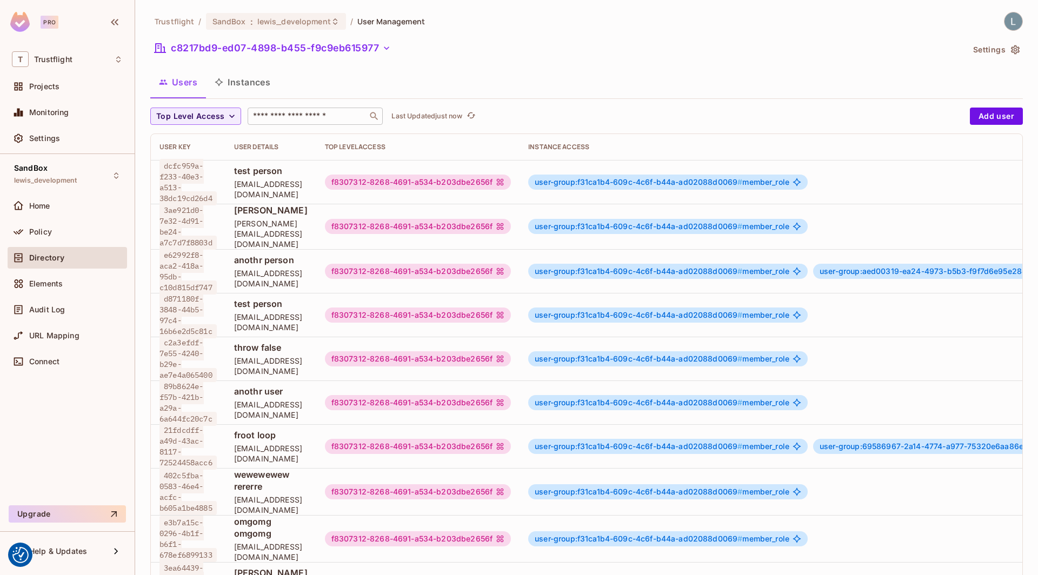
click at [294, 116] on input "text" at bounding box center [308, 116] width 114 height 11
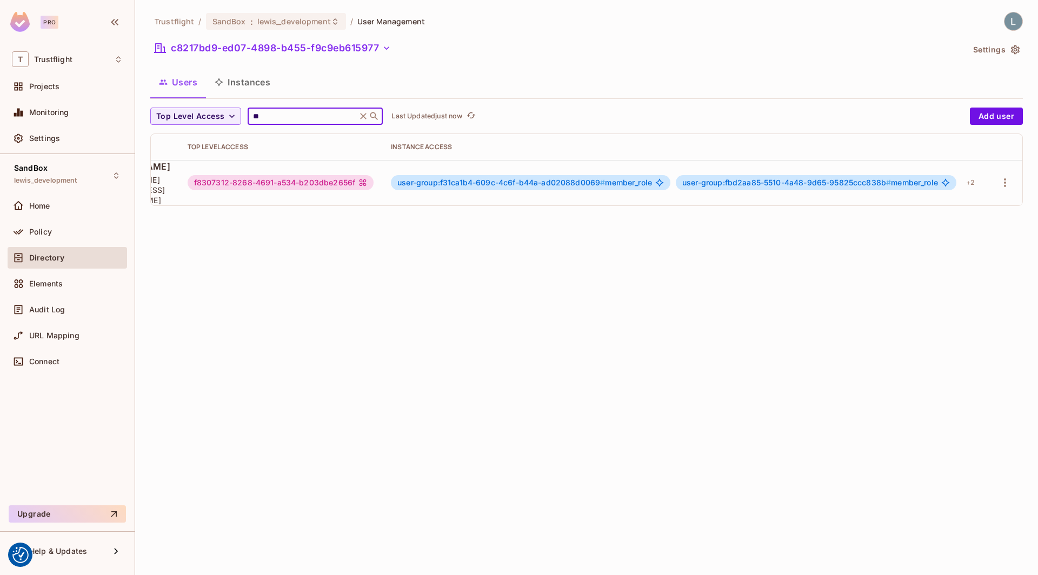
scroll to position [0, 175]
type input "**"
drag, startPoint x: 595, startPoint y: 182, endPoint x: 436, endPoint y: 177, distance: 159.0
click at [436, 178] on span "user-group:f31ca1b4-609c-4c6f-b44a-ad02088d0069 #" at bounding box center [501, 182] width 208 height 9
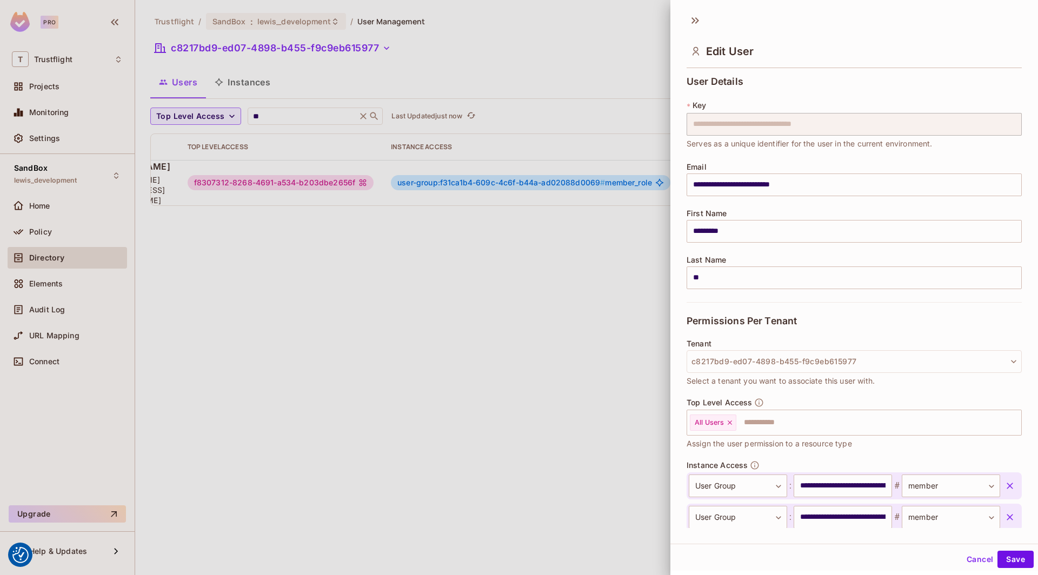
click at [272, 270] on div at bounding box center [519, 287] width 1038 height 575
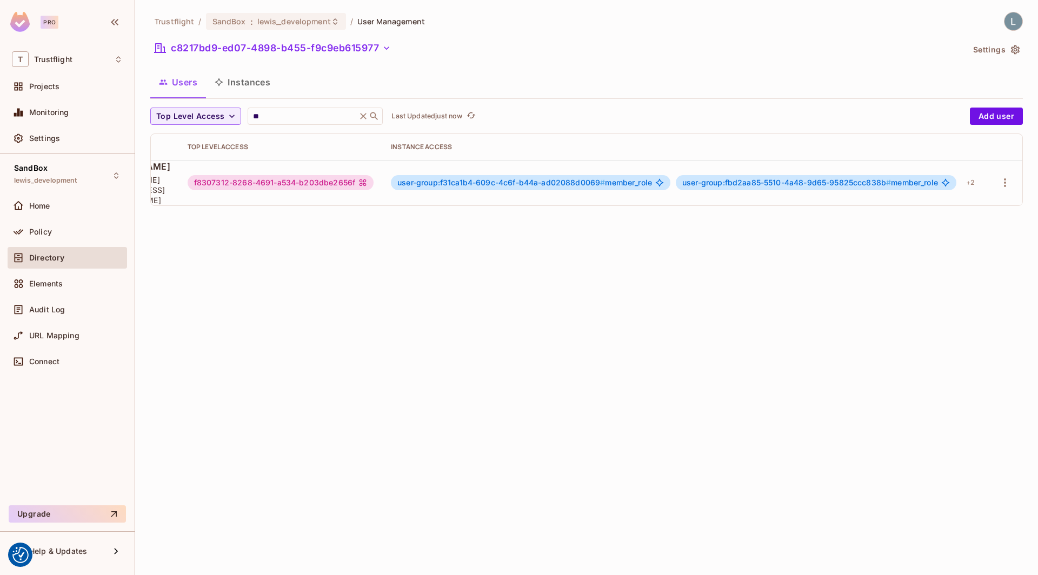
click at [818, 187] on div "user-group:fbd2aa85-5510-4a48-9d65-95825ccc838b # member_role" at bounding box center [816, 182] width 281 height 15
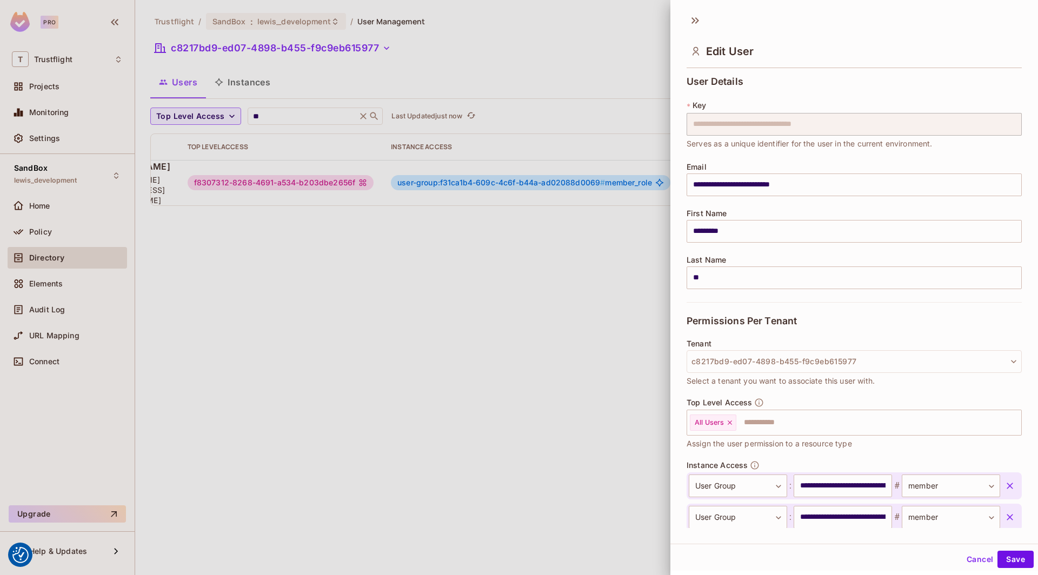
click at [515, 206] on div at bounding box center [519, 287] width 1038 height 575
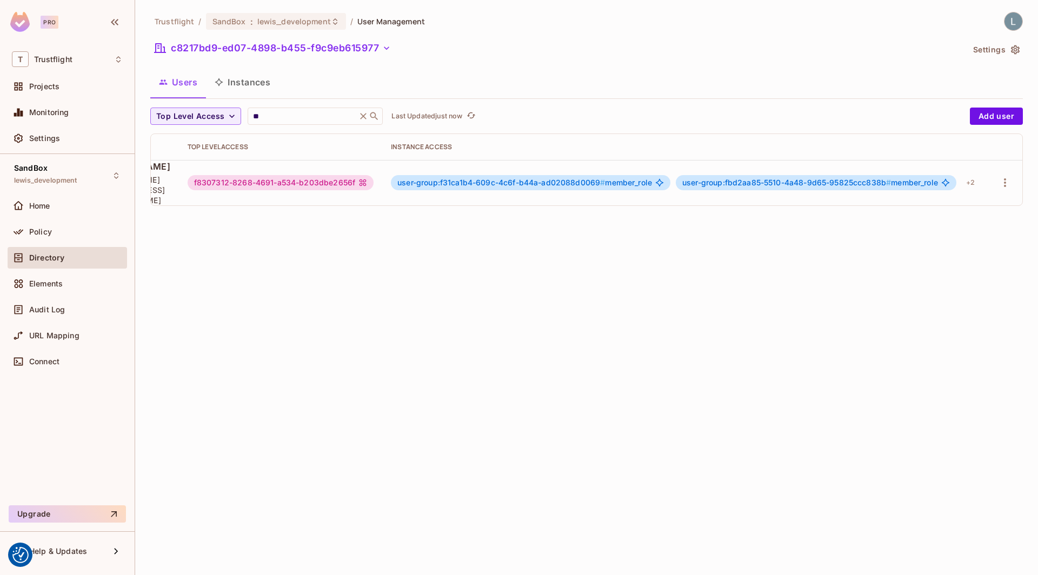
click at [830, 175] on div "user-group:fbd2aa85-5510-4a48-9d65-95825ccc838b # member_role" at bounding box center [816, 182] width 281 height 15
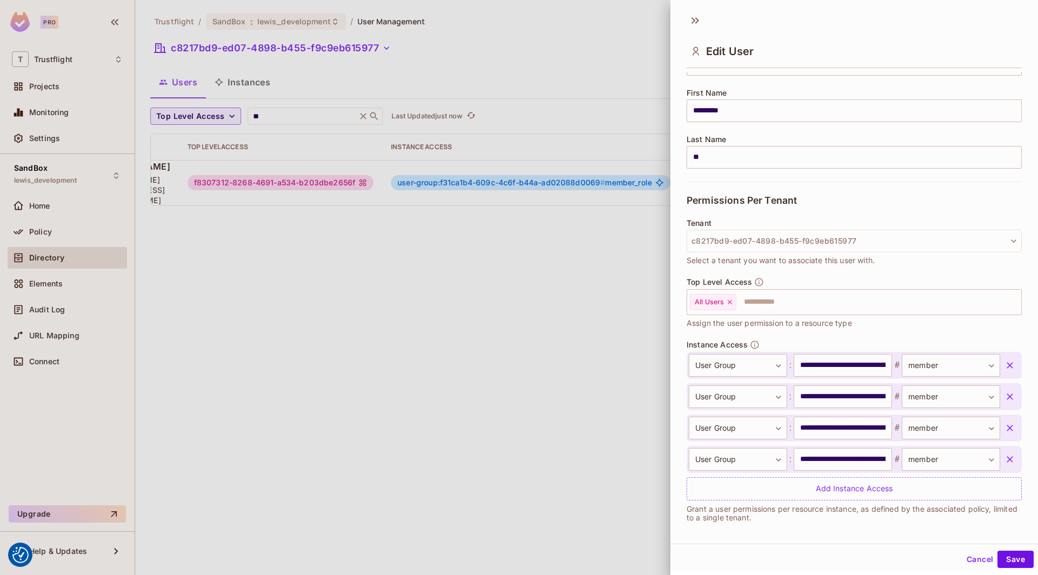
scroll to position [124, 0]
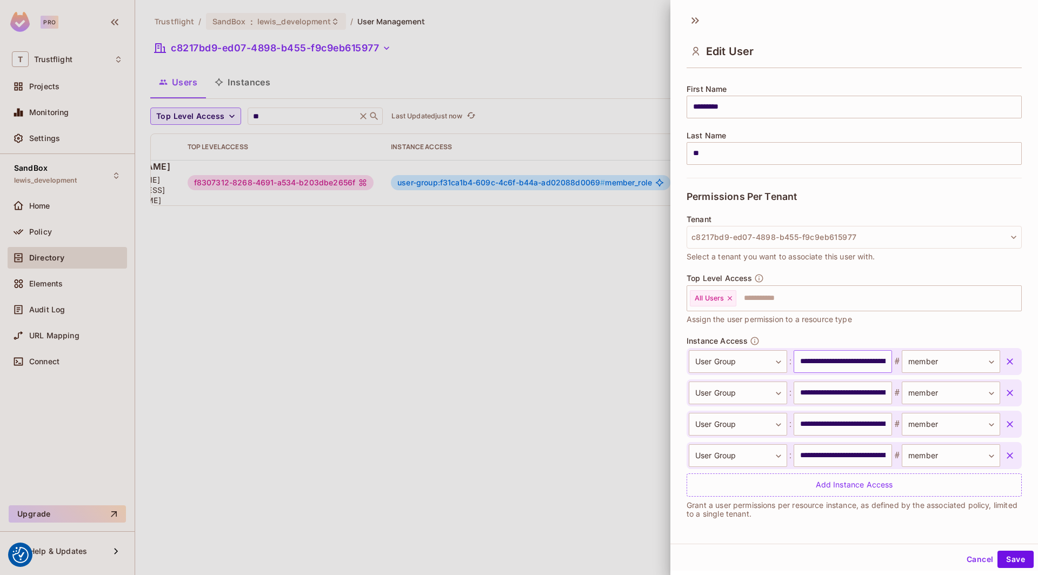
click at [821, 359] on input "**********" at bounding box center [843, 361] width 98 height 23
click at [827, 395] on input "**********" at bounding box center [843, 393] width 98 height 23
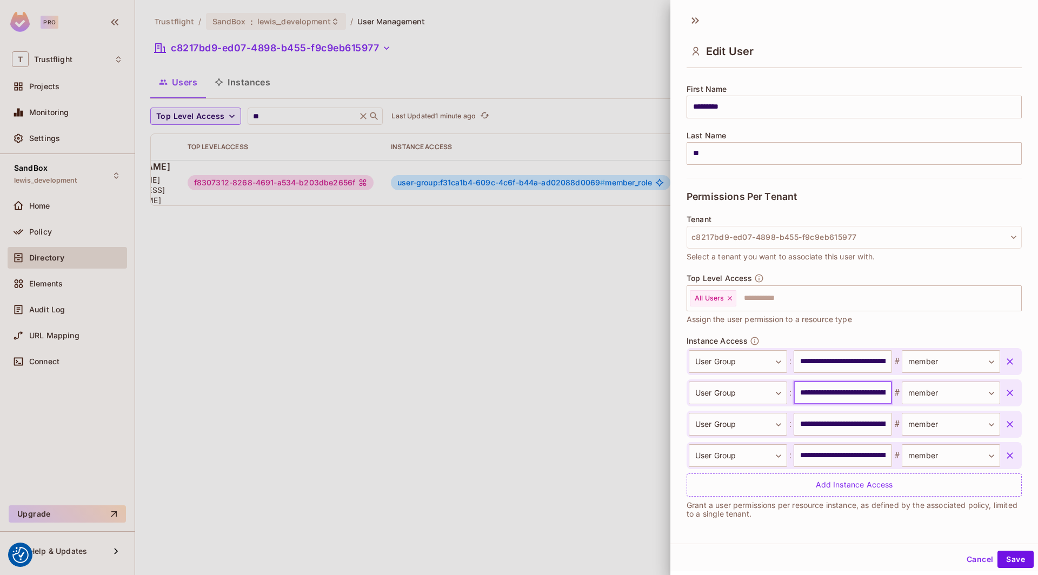
click at [827, 395] on input "**********" at bounding box center [843, 393] width 98 height 23
click at [831, 426] on input "**********" at bounding box center [843, 424] width 98 height 23
click at [835, 453] on input "**********" at bounding box center [843, 455] width 98 height 23
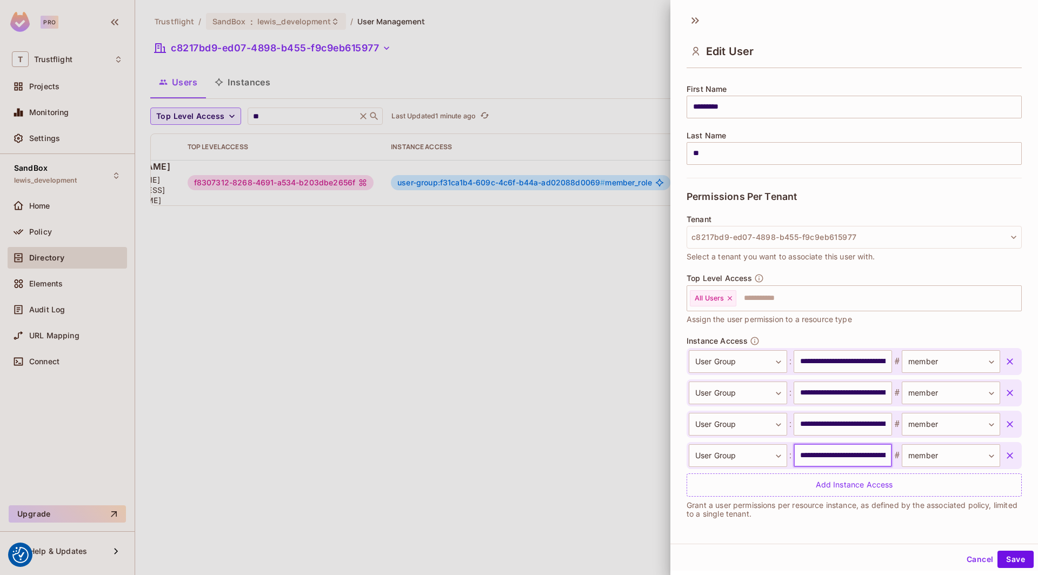
click at [835, 453] on input "**********" at bounding box center [843, 455] width 98 height 23
click at [225, 349] on div at bounding box center [519, 287] width 1038 height 575
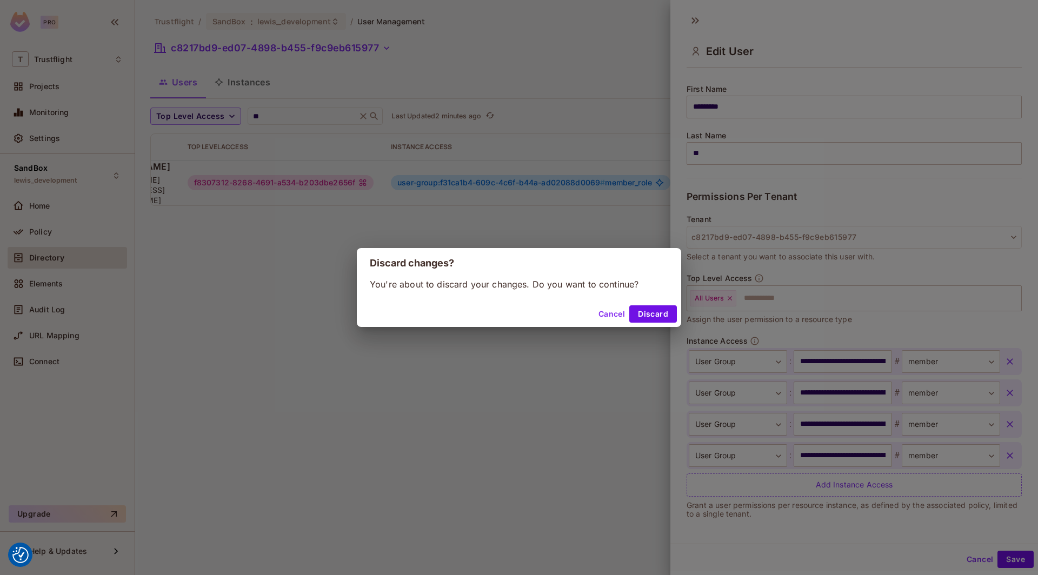
click at [292, 338] on div "Discard changes? You're about to discard your changes. Do you want to continue?…" at bounding box center [519, 287] width 1038 height 575
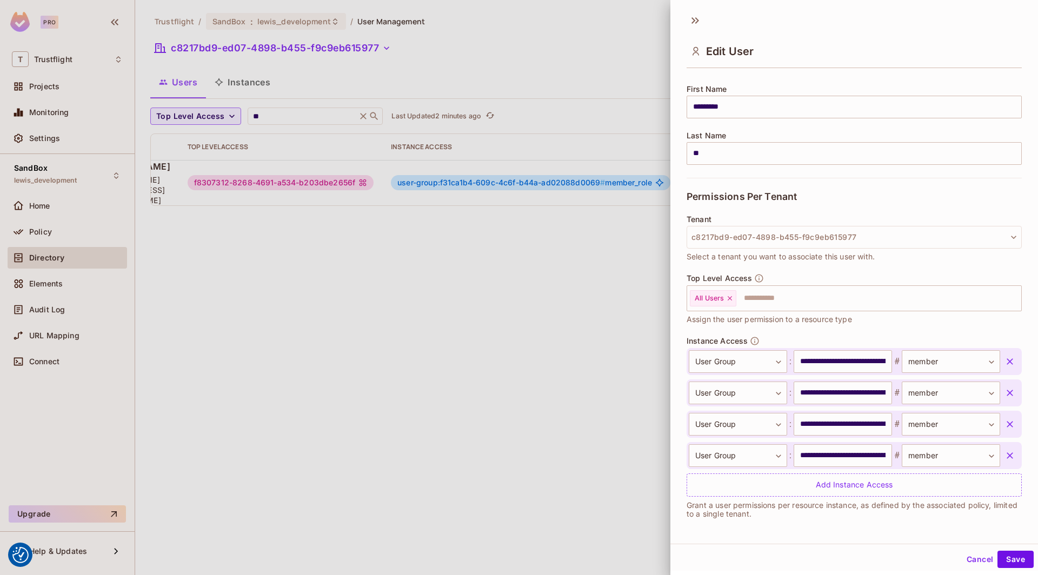
click at [470, 316] on div at bounding box center [519, 287] width 1038 height 575
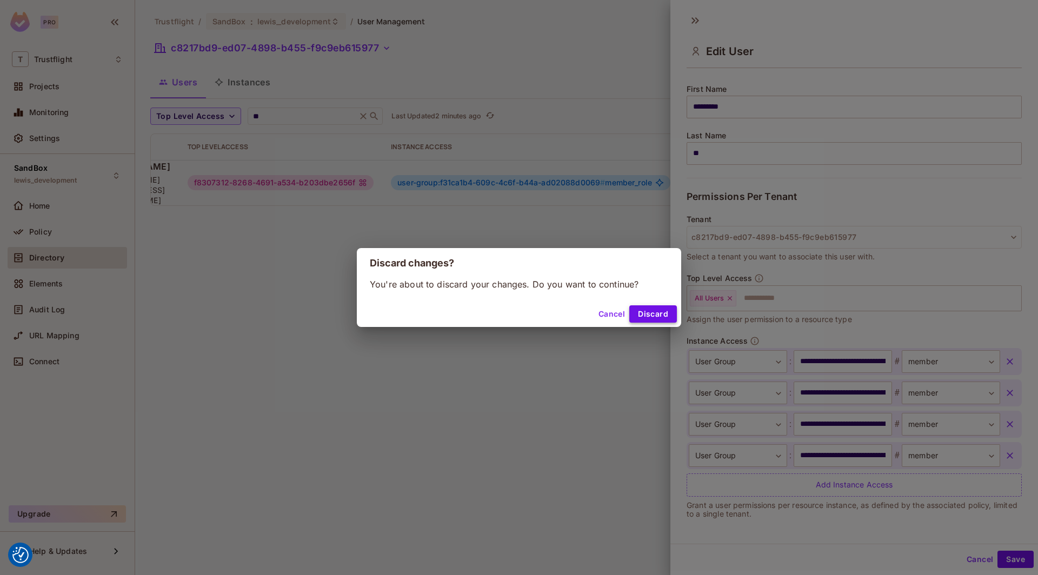
click at [658, 309] on button "Discard" at bounding box center [653, 314] width 48 height 17
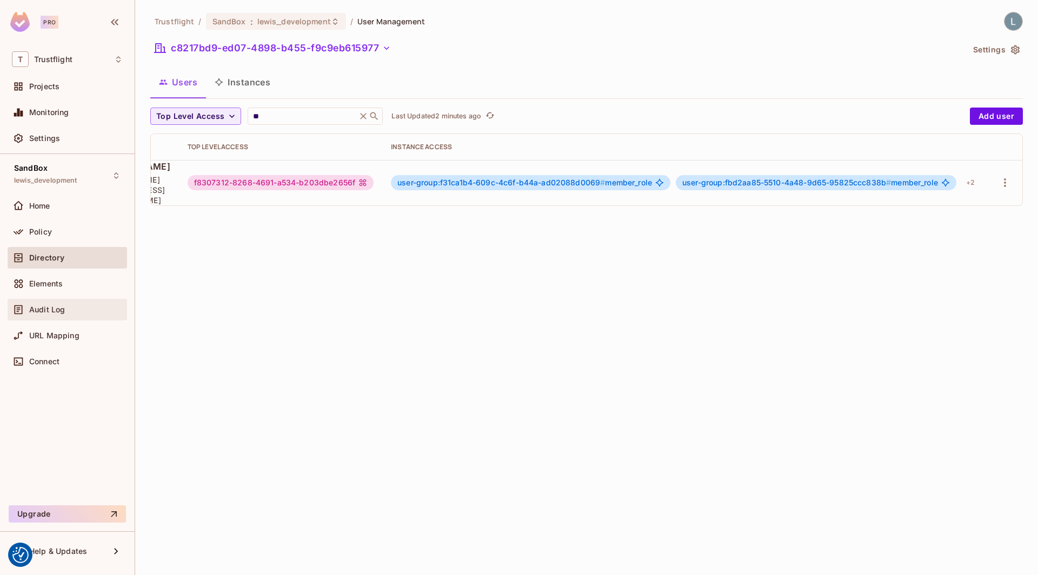
click at [44, 314] on div "Audit Log" at bounding box center [67, 309] width 111 height 13
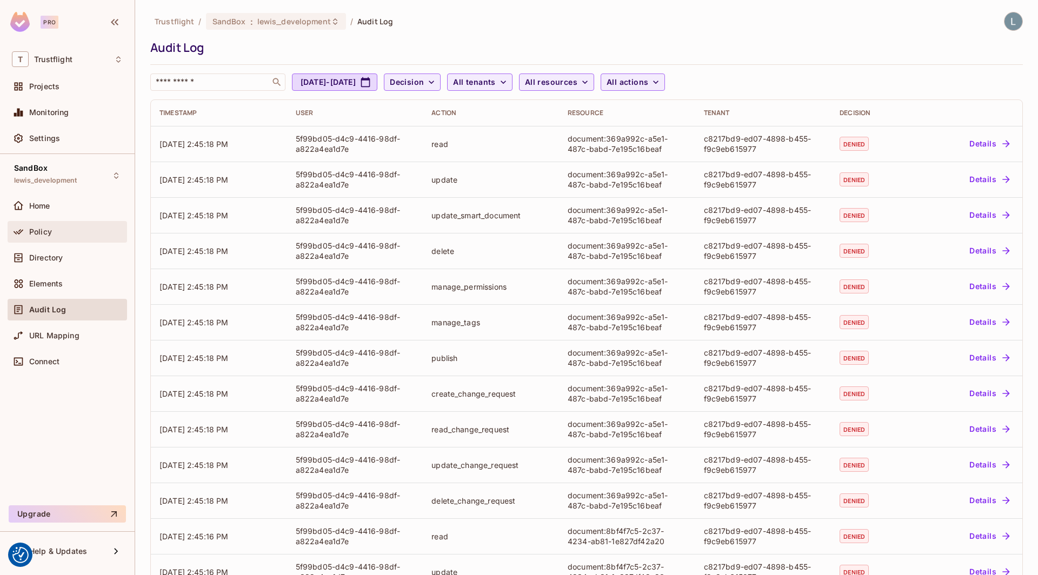
click at [68, 239] on div "Policy" at bounding box center [68, 232] width 120 height 22
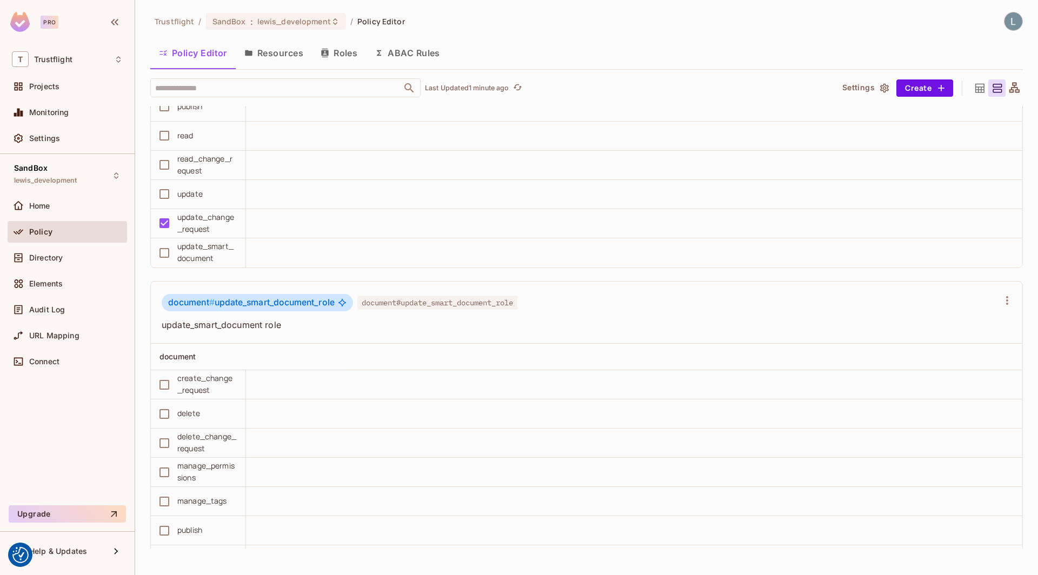
scroll to position [15396, 0]
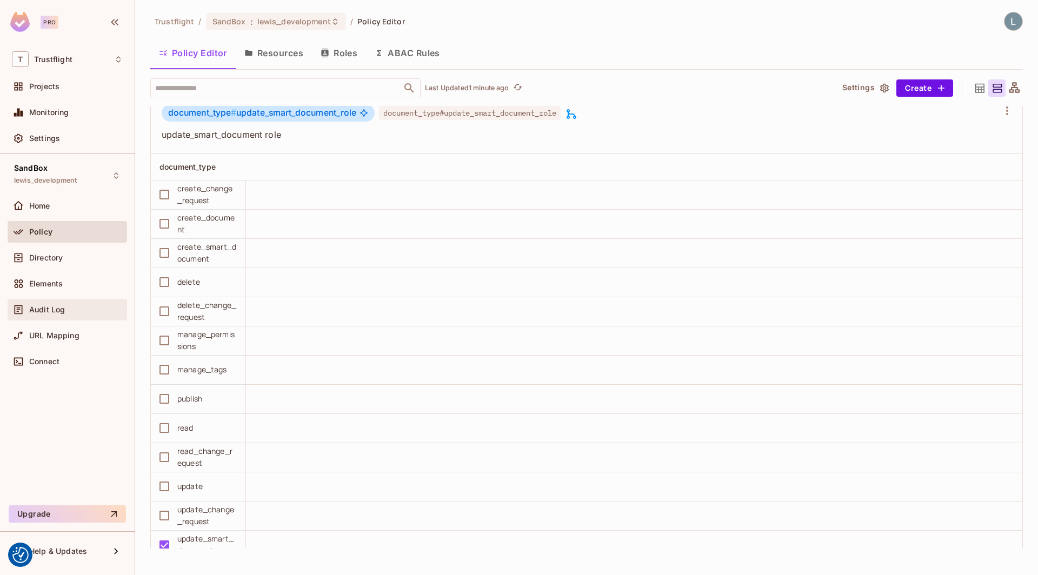
click at [79, 311] on div "Audit Log" at bounding box center [76, 310] width 94 height 9
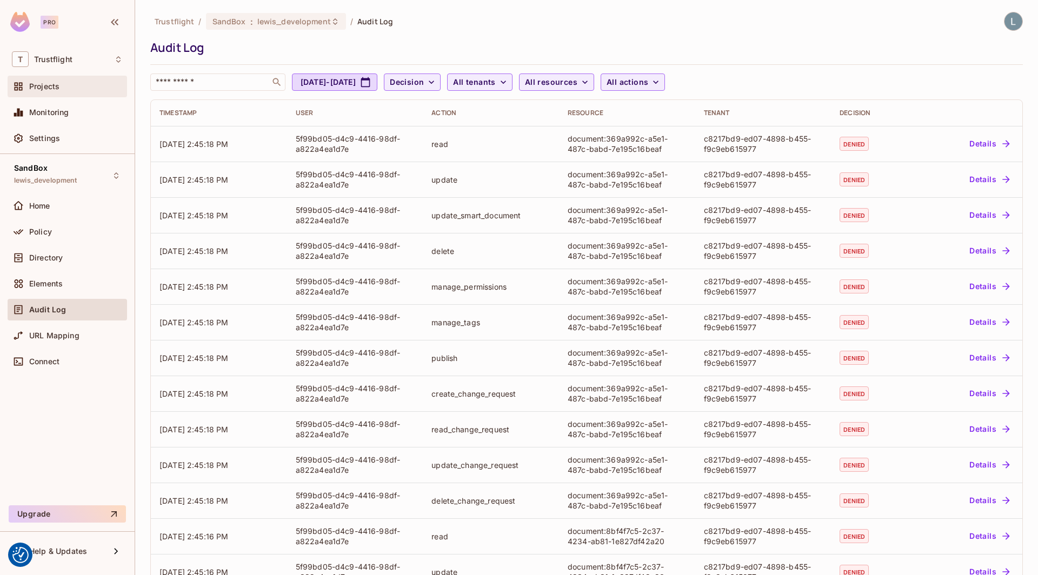
click at [97, 87] on div "Projects" at bounding box center [76, 86] width 94 height 9
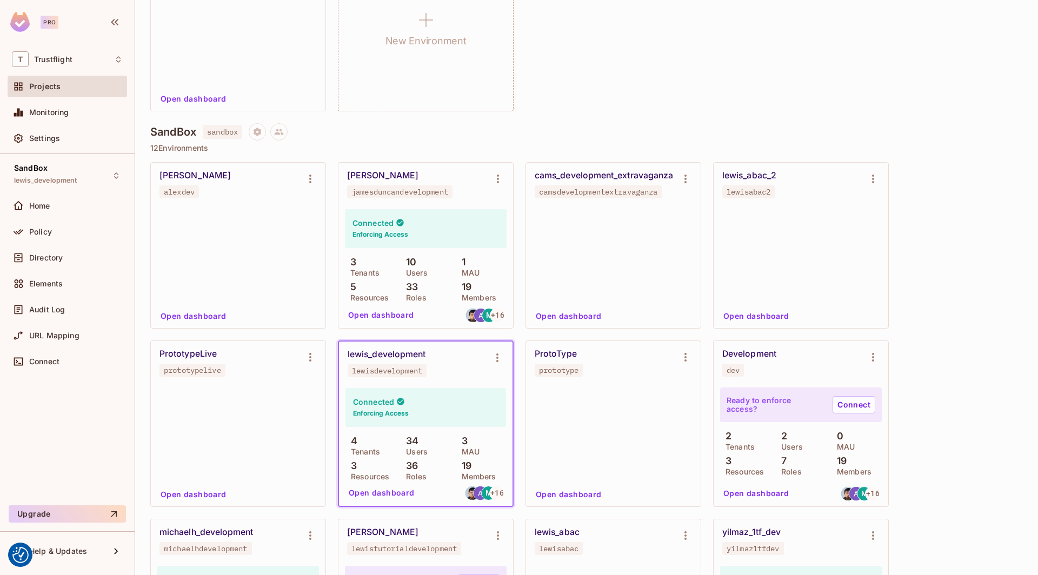
scroll to position [229, 0]
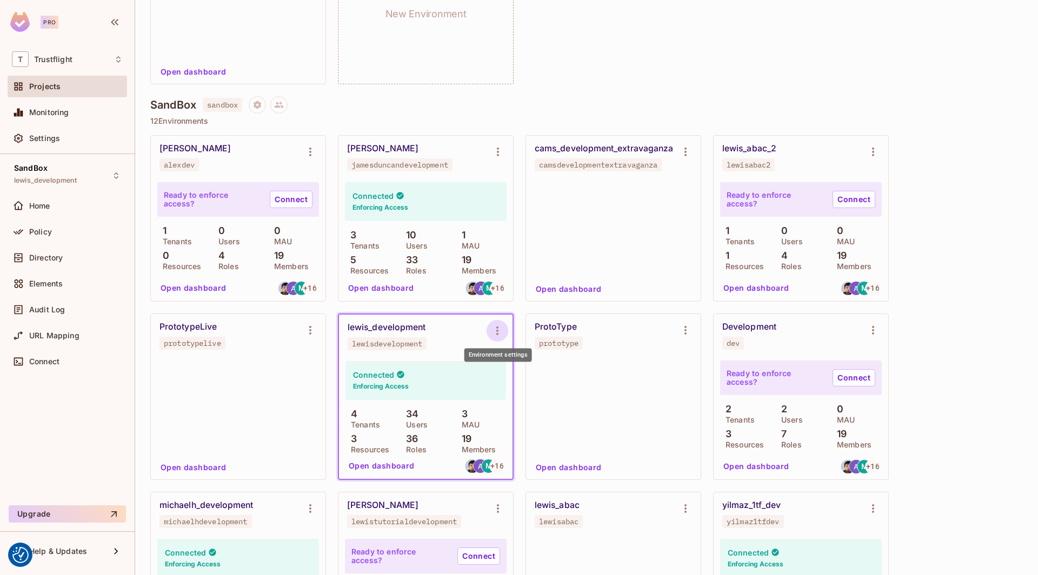
click at [496, 332] on icon "Environment settings" at bounding box center [497, 330] width 13 height 13
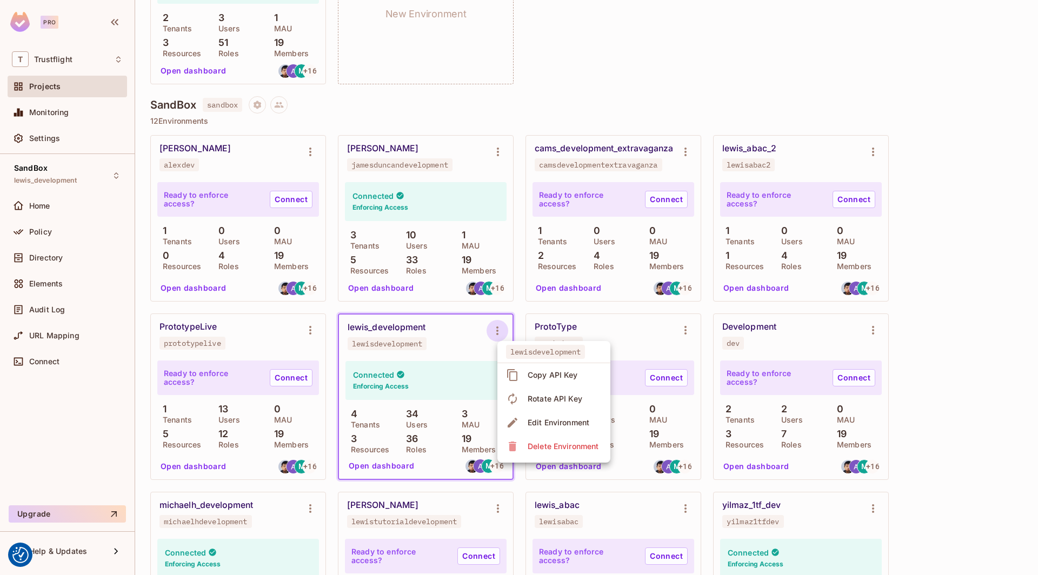
click at [548, 400] on div "Rotate API Key" at bounding box center [555, 399] width 55 height 11
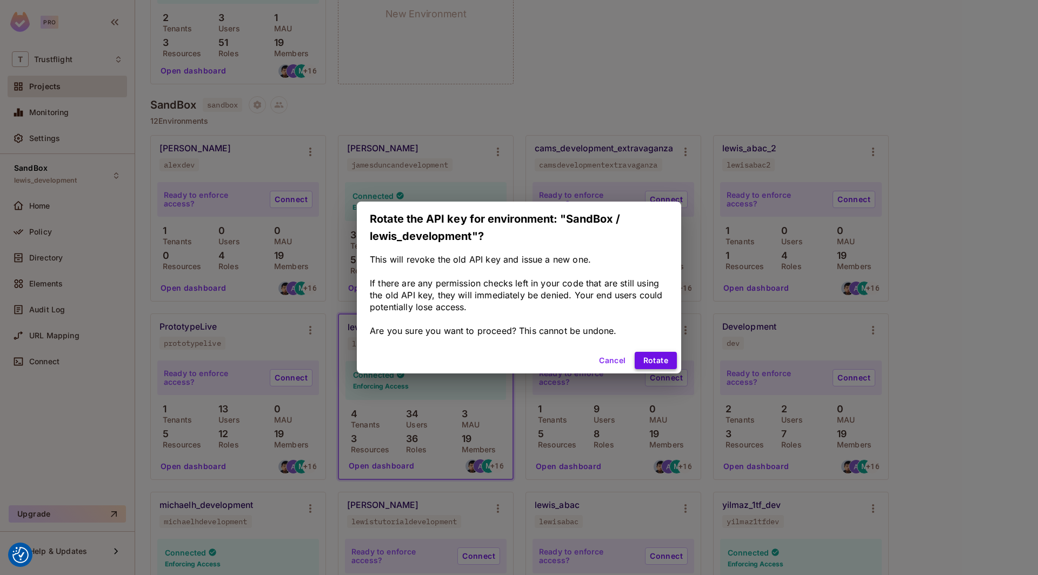
click at [662, 360] on button "Rotate" at bounding box center [656, 360] width 42 height 17
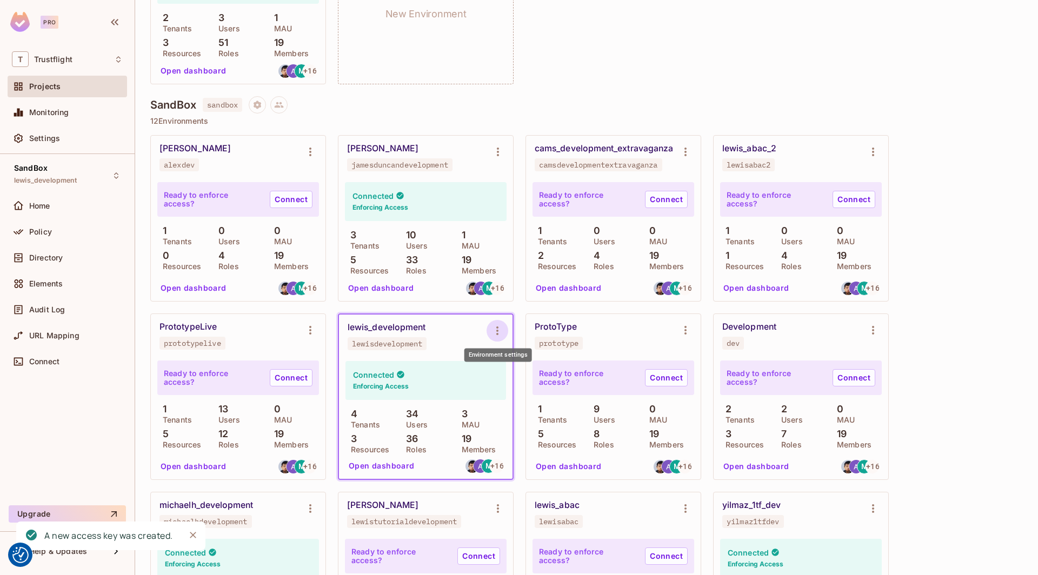
click at [499, 330] on icon "Environment settings" at bounding box center [497, 330] width 13 height 13
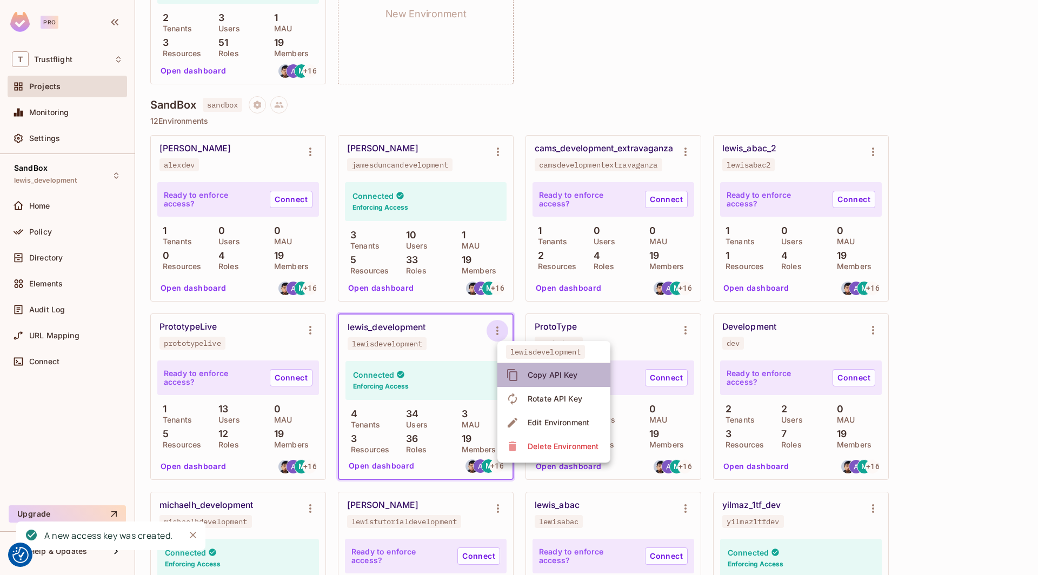
click at [552, 374] on div "Copy API Key" at bounding box center [553, 375] width 50 height 11
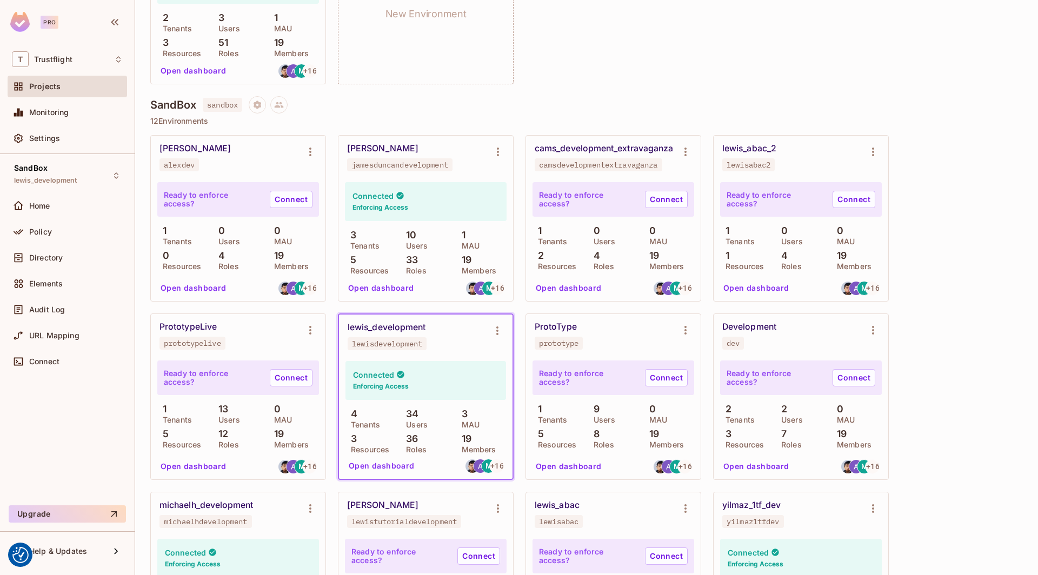
click at [380, 464] on button "Open dashboard" at bounding box center [381, 465] width 75 height 17
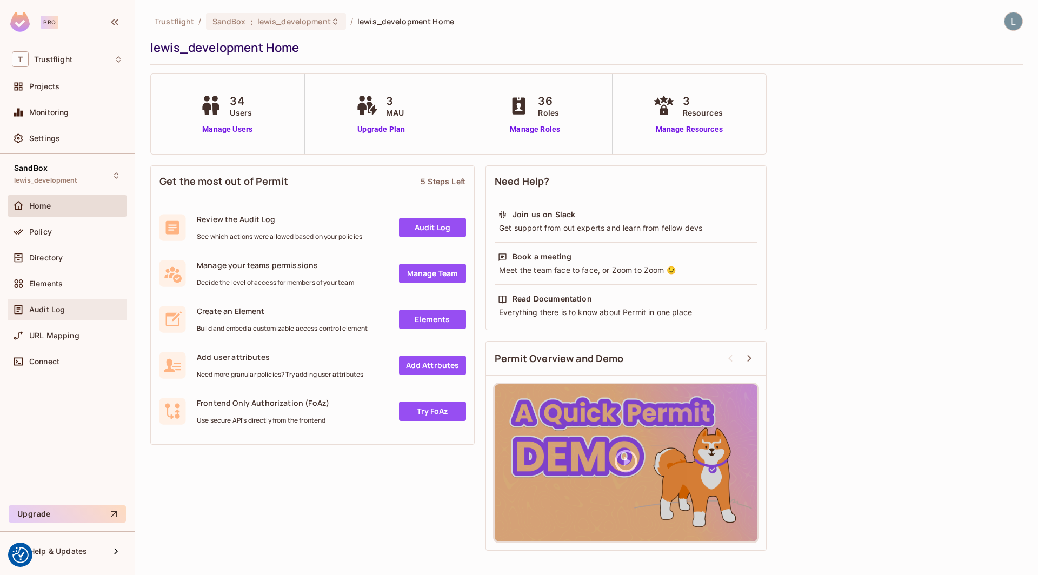
click at [52, 303] on div "Audit Log" at bounding box center [67, 309] width 111 height 13
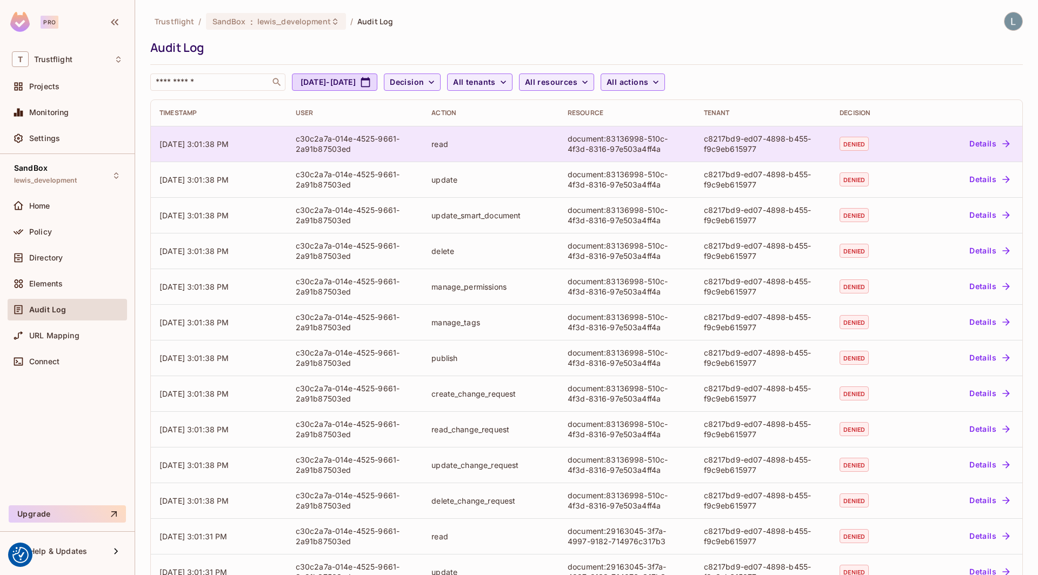
click at [999, 138] on button "Details" at bounding box center [989, 143] width 49 height 17
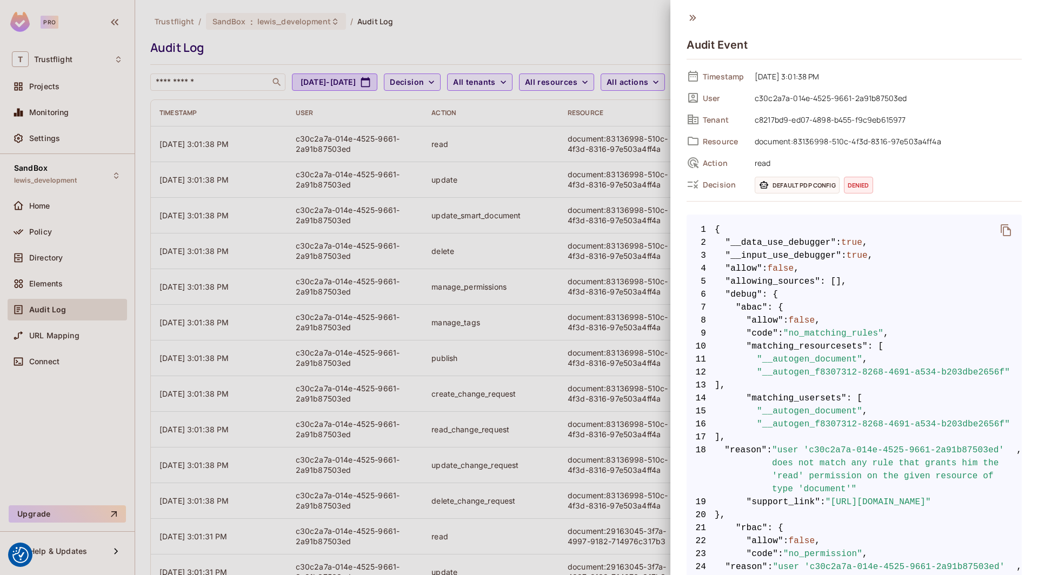
click at [601, 296] on div at bounding box center [519, 287] width 1038 height 575
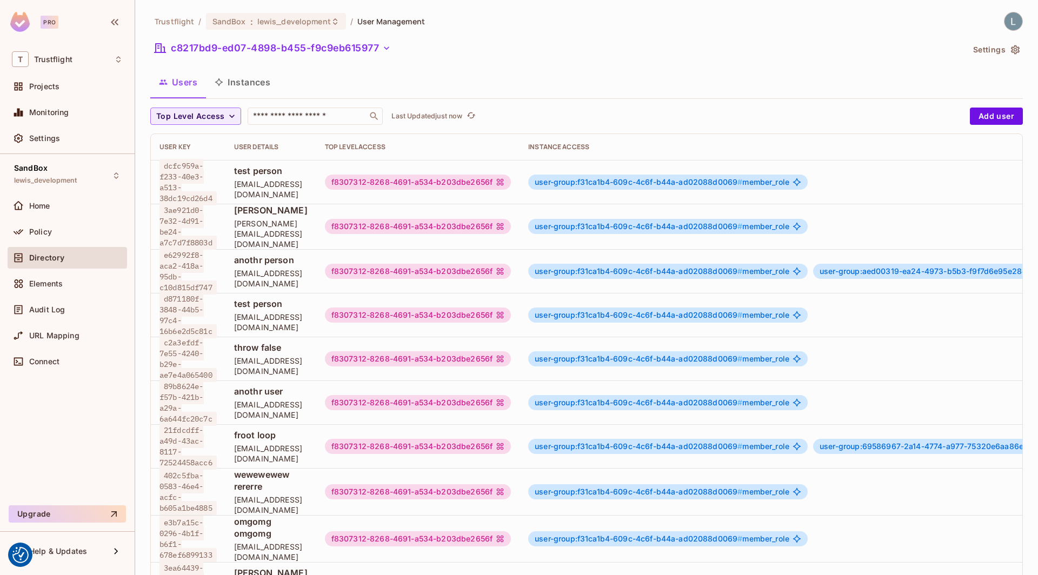
click at [254, 88] on button "Instances" at bounding box center [242, 82] width 73 height 27
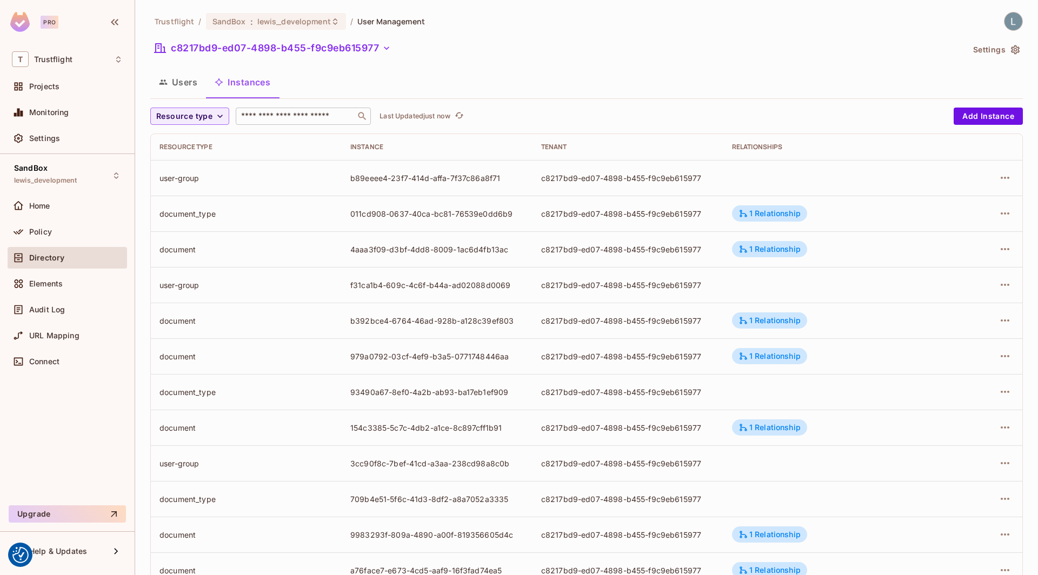
click at [275, 118] on input "text" at bounding box center [296, 116] width 114 height 11
paste input "**********"
type input "**********"
click at [271, 111] on input "text" at bounding box center [296, 116] width 114 height 11
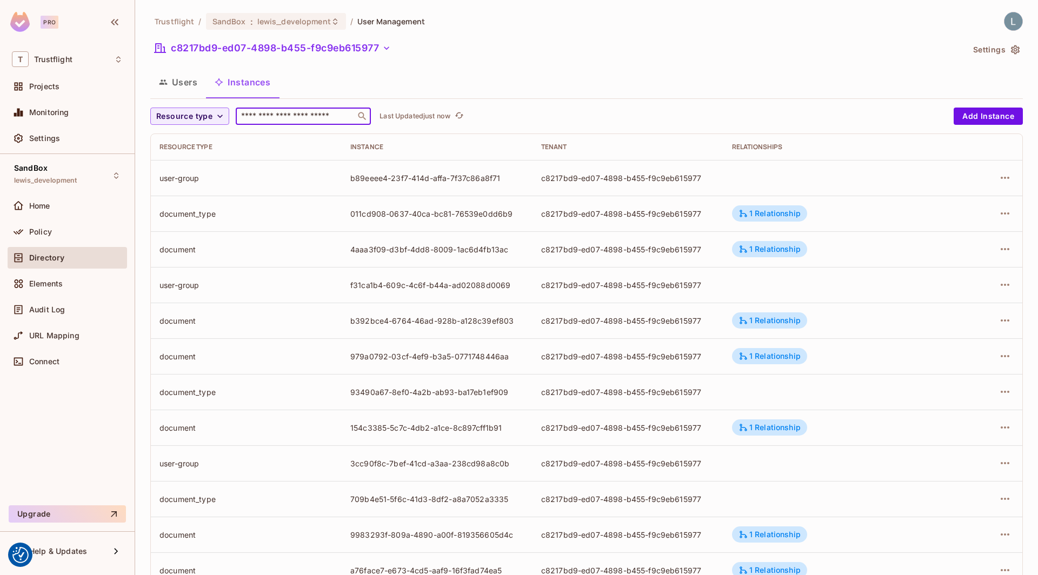
paste input "**********"
type input "**********"
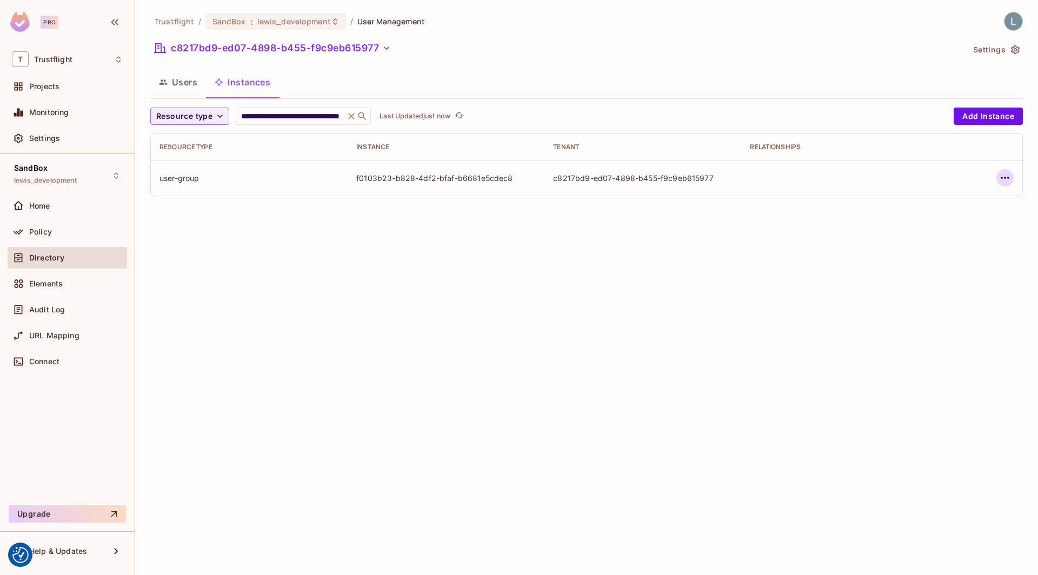
click at [1006, 174] on icon "button" at bounding box center [1005, 177] width 13 height 13
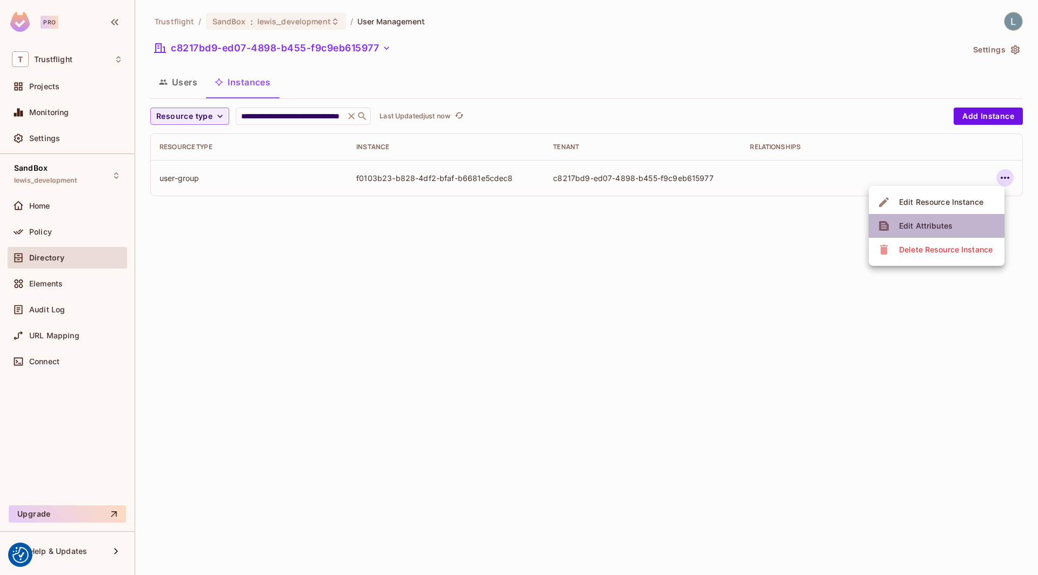
click at [944, 222] on div "Edit Attributes" at bounding box center [926, 226] width 54 height 11
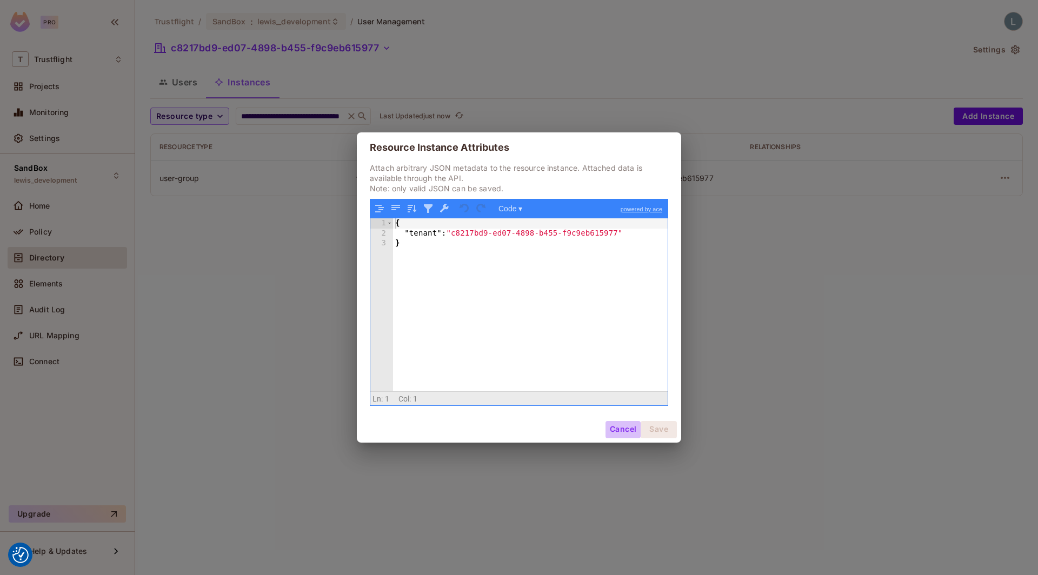
click at [620, 428] on button "Cancel" at bounding box center [623, 429] width 35 height 17
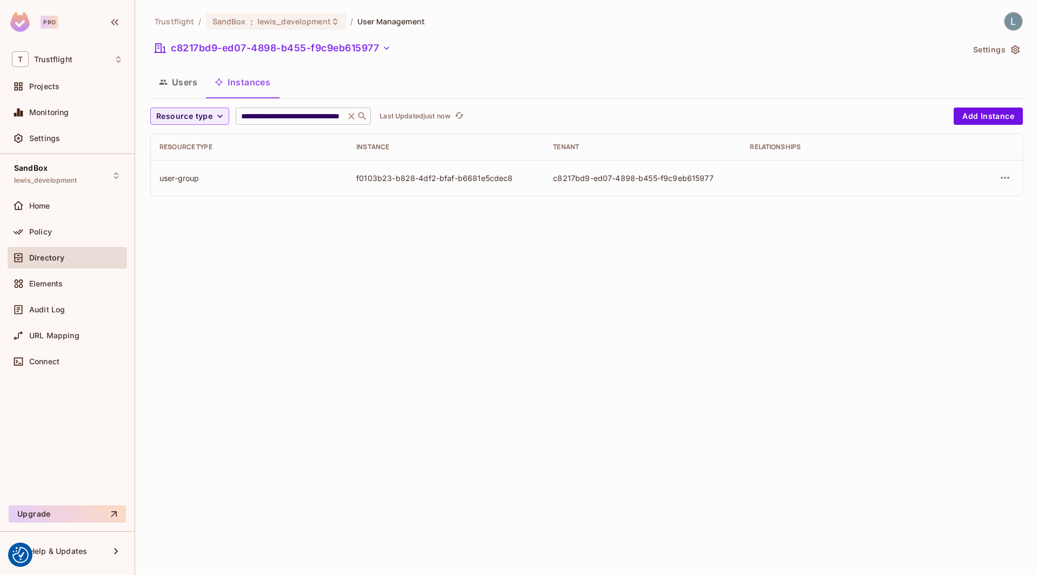
click at [303, 109] on div "**********" at bounding box center [303, 116] width 135 height 17
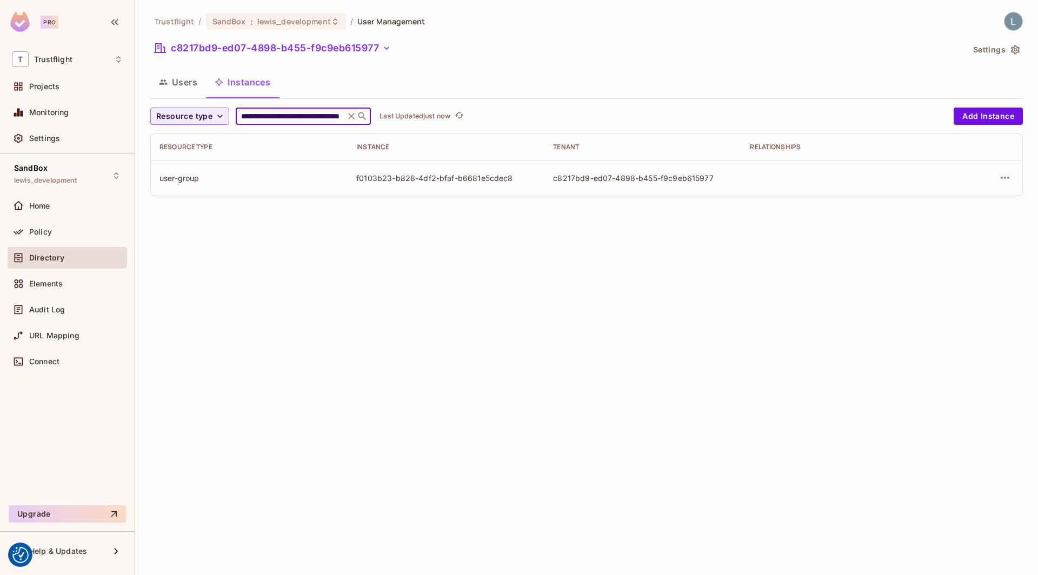
click at [302, 112] on input "**********" at bounding box center [290, 116] width 103 height 11
paste input "text"
type input "**********"
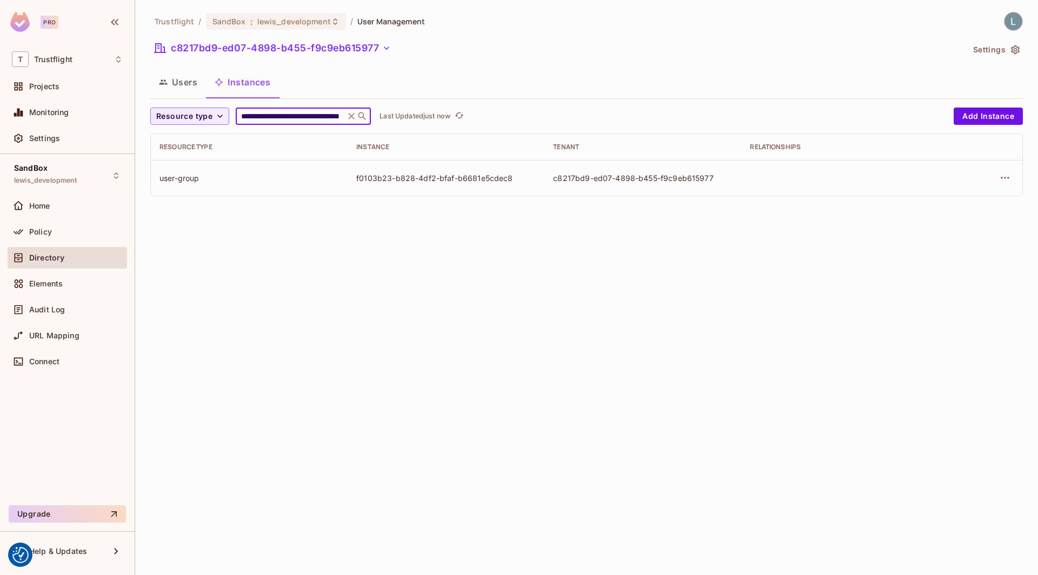
scroll to position [0, 61]
click at [1003, 178] on icon "button" at bounding box center [1005, 178] width 9 height 2
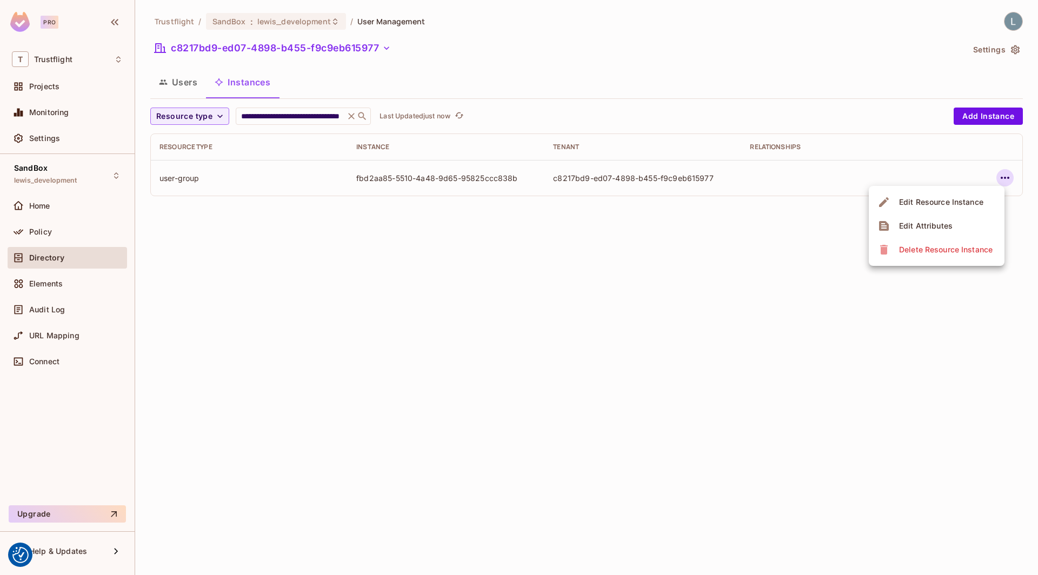
click at [945, 203] on div "Edit Resource Instance" at bounding box center [941, 202] width 84 height 11
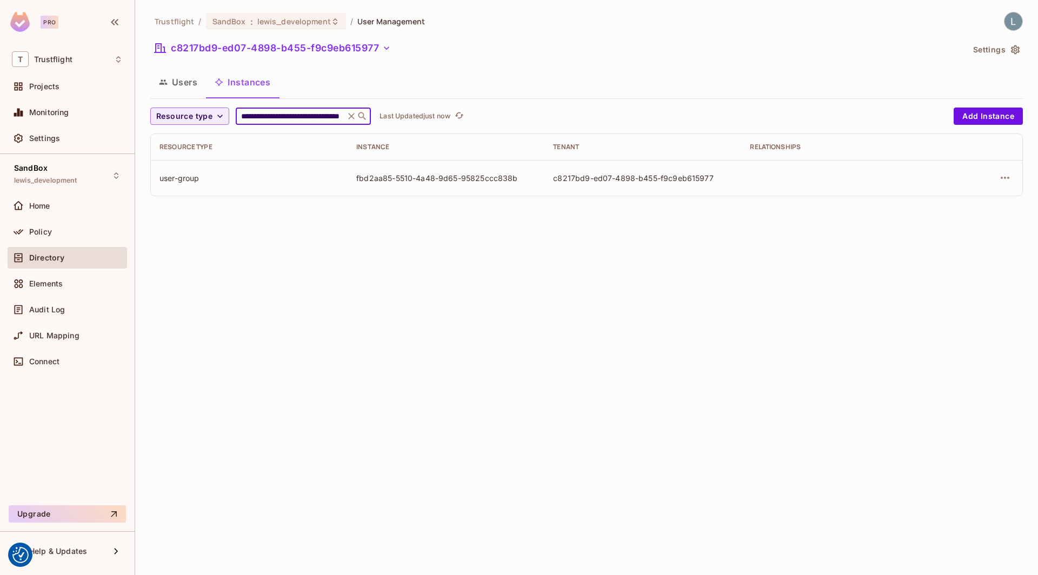
click at [271, 113] on input "**********" at bounding box center [290, 116] width 103 height 11
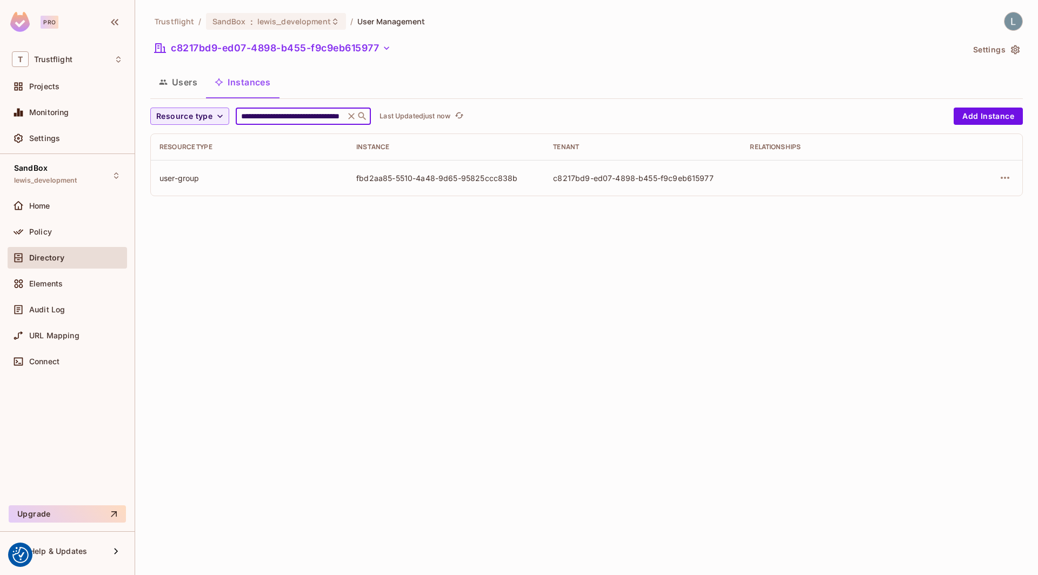
paste input "text"
type input "**********"
click at [315, 115] on input "**********" at bounding box center [290, 116] width 103 height 11
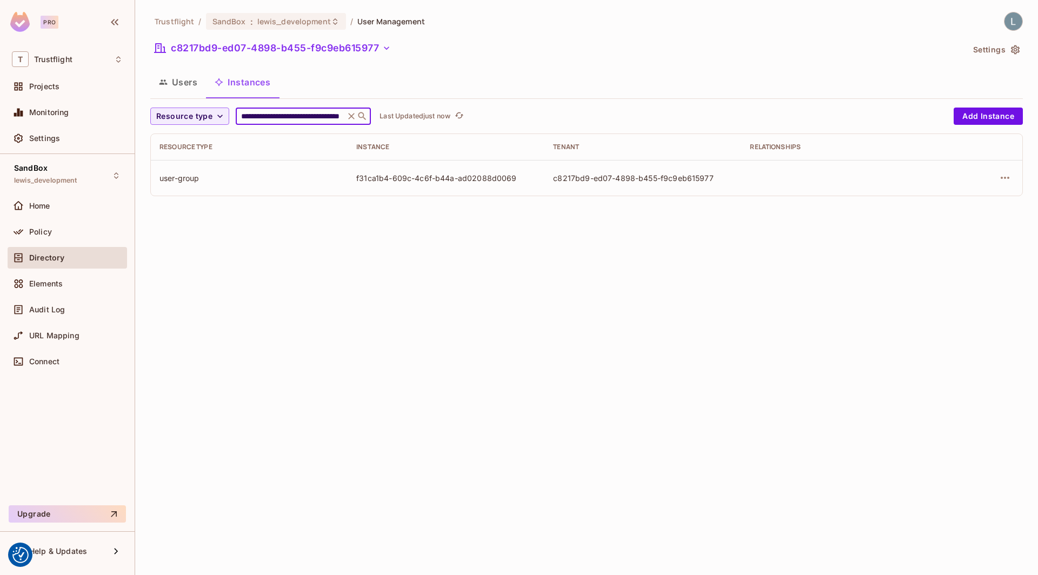
click at [315, 115] on input "**********" at bounding box center [290, 116] width 103 height 11
paste input "text"
type input "**********"
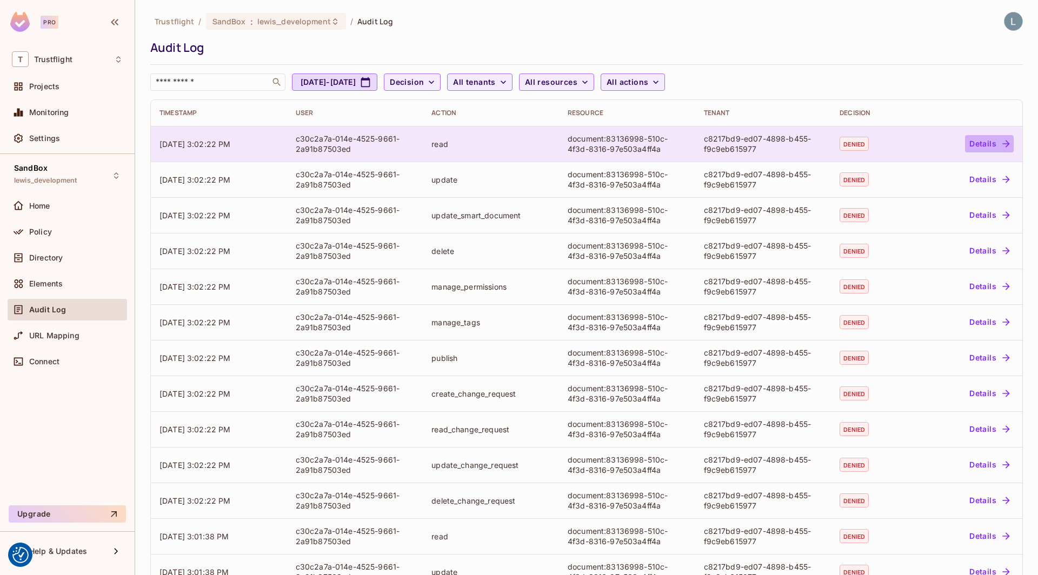
click at [981, 145] on button "Details" at bounding box center [989, 143] width 49 height 17
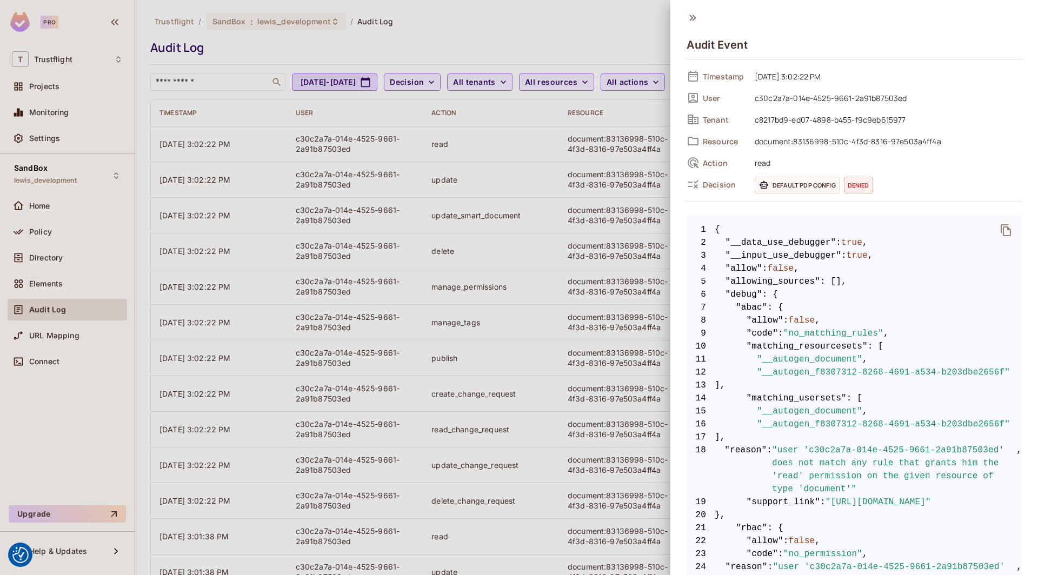
click at [595, 41] on div at bounding box center [519, 287] width 1038 height 575
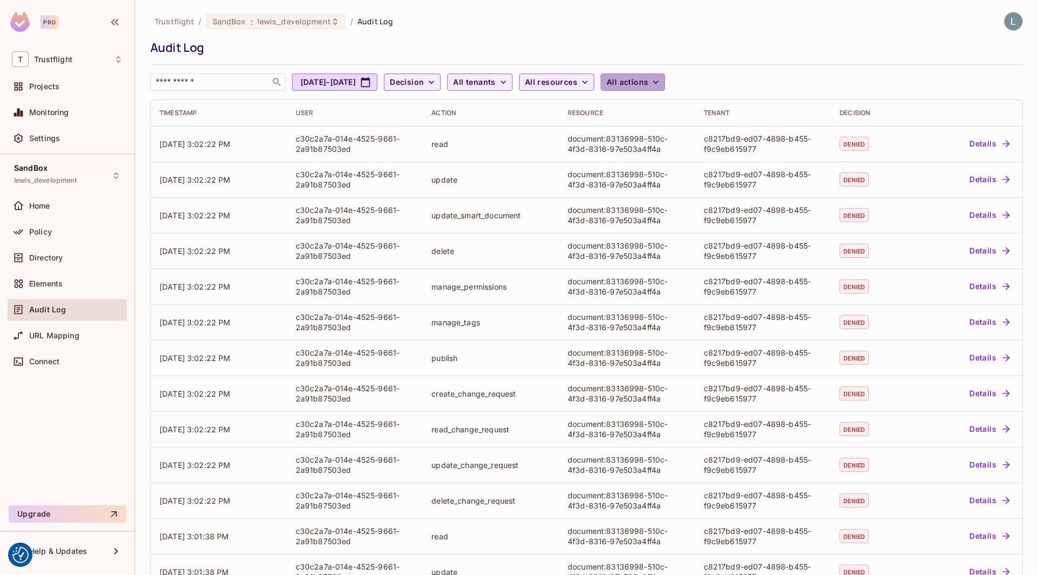
click at [661, 84] on icon "button" at bounding box center [655, 82] width 11 height 11
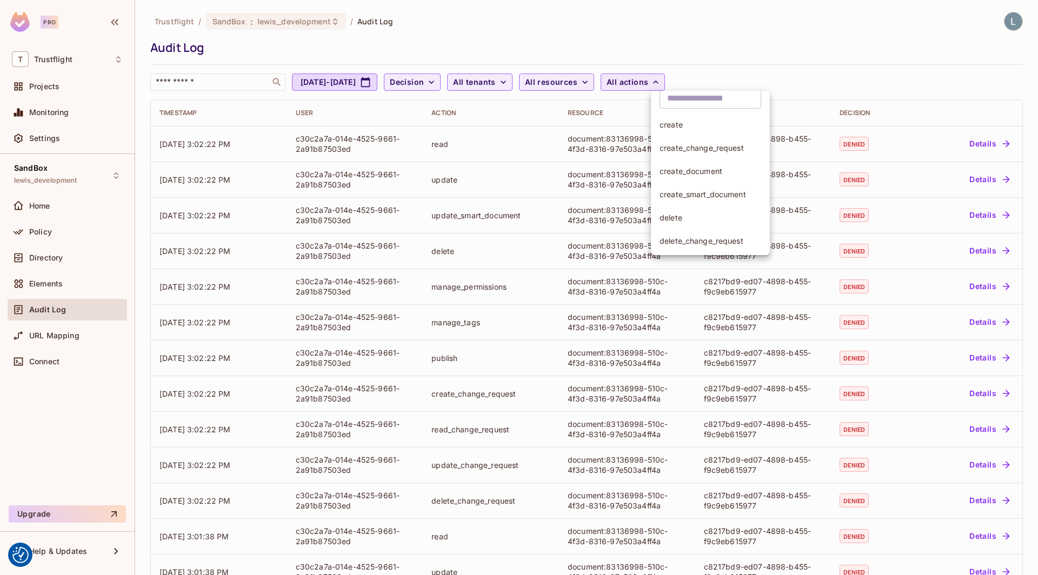
scroll to position [14, 0]
click at [700, 97] on input "text" at bounding box center [711, 96] width 102 height 22
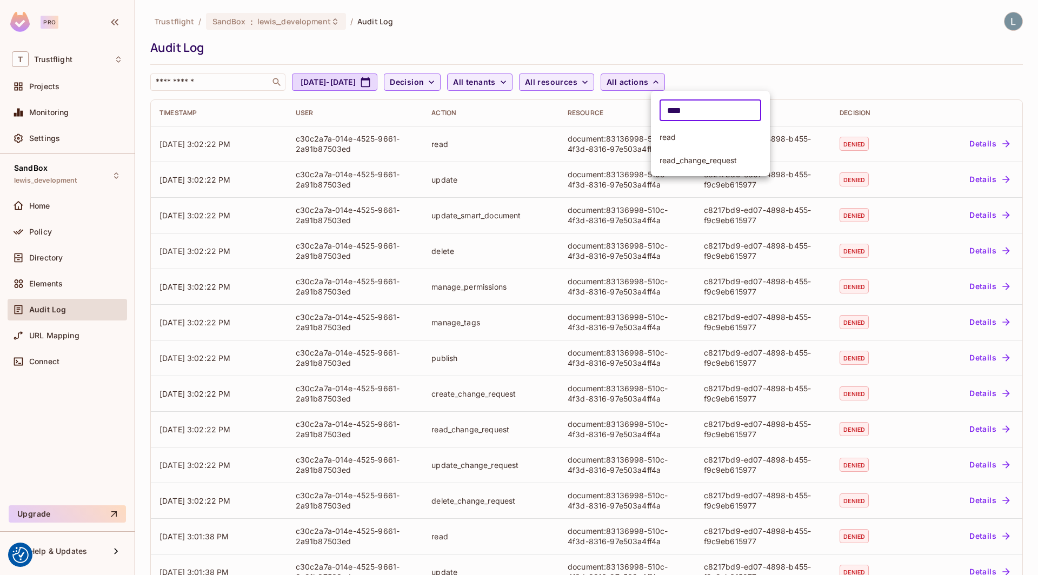
type input "****"
click at [700, 136] on span "read" at bounding box center [711, 137] width 102 height 10
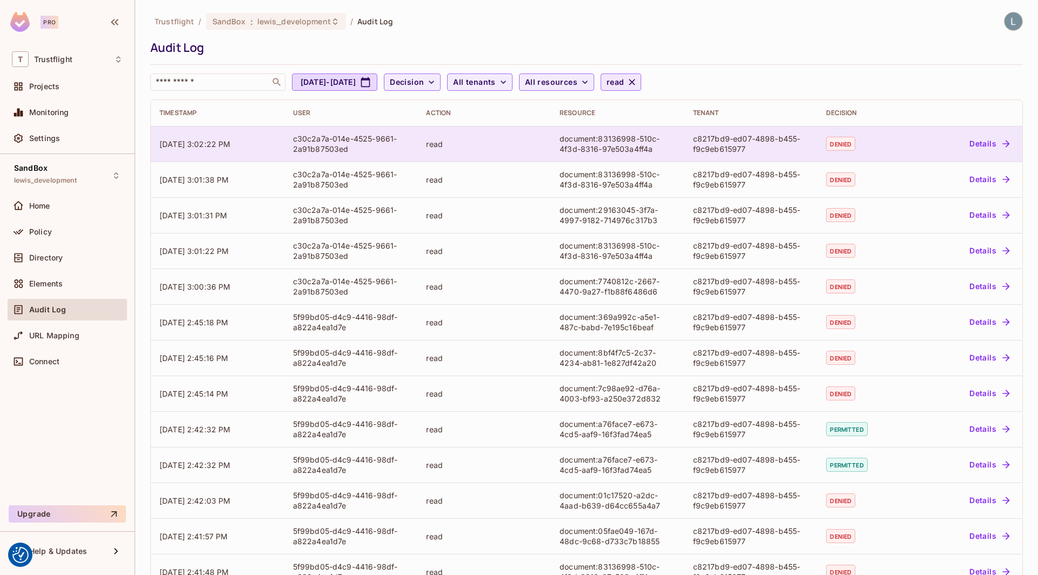
click at [644, 149] on div "document:83136998-510c-4f3d-8316-97e503a4ff4a" at bounding box center [618, 144] width 116 height 21
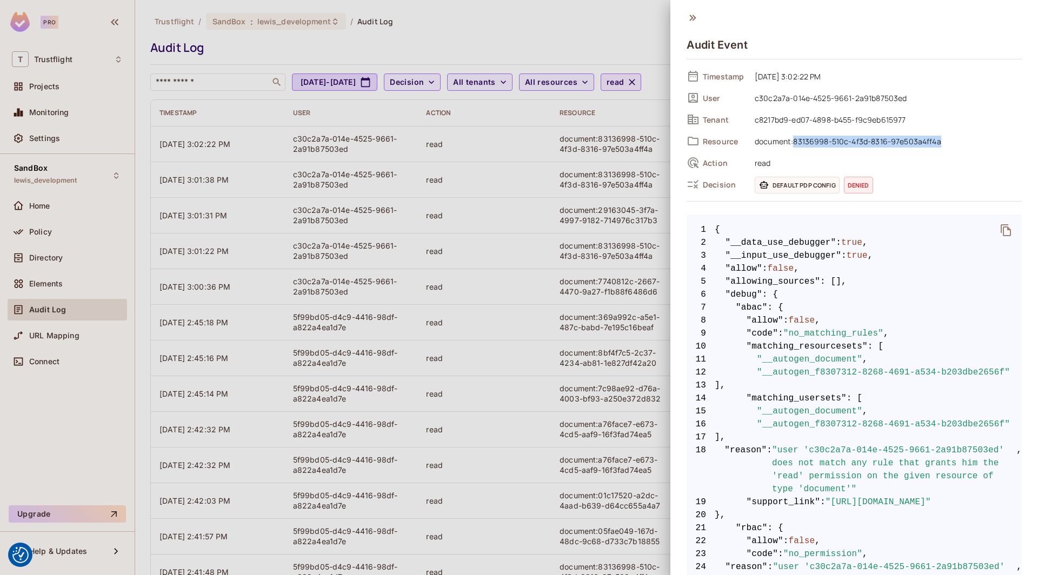
drag, startPoint x: 945, startPoint y: 143, endPoint x: 795, endPoint y: 138, distance: 149.9
click at [795, 138] on span "document:83136998-510c-4f3d-8316-97e503a4ff4a" at bounding box center [885, 141] width 273 height 13
copy span "83136998-510c-4f3d-8316-97e503a4ff4a"
click at [574, 41] on div at bounding box center [519, 287] width 1038 height 575
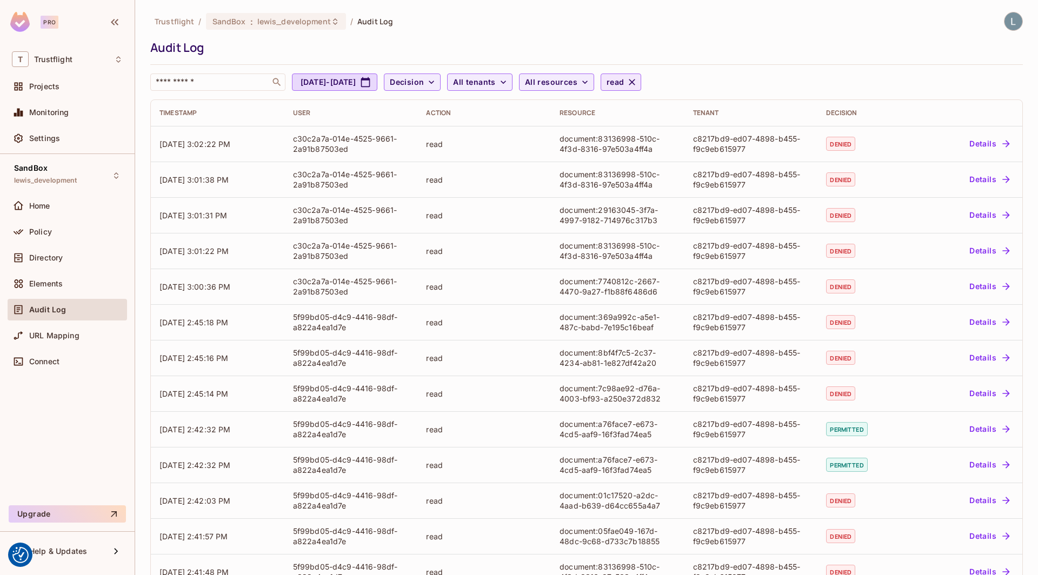
click at [726, 46] on div "Audit Log" at bounding box center [583, 47] width 867 height 16
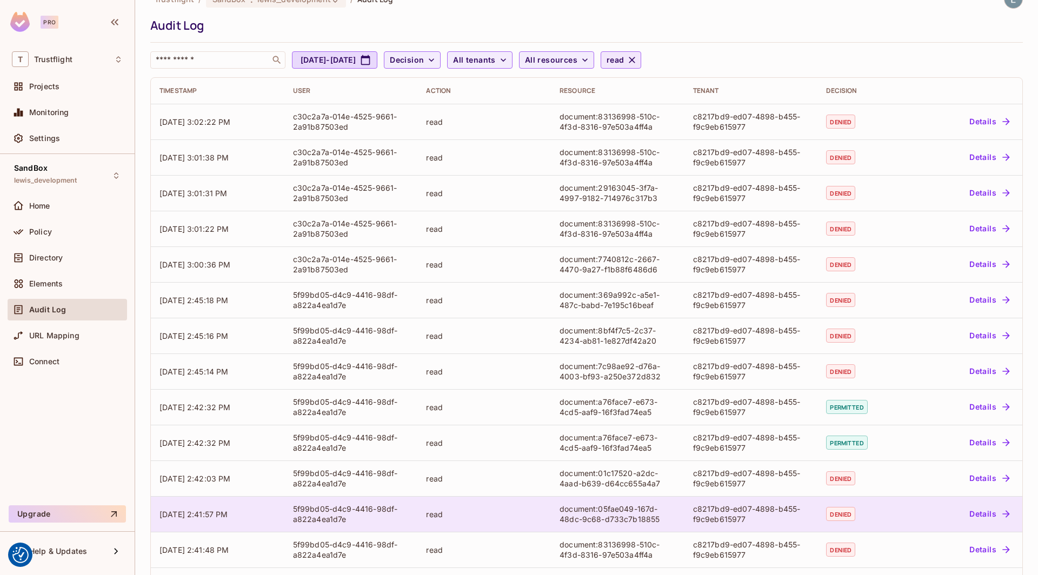
scroll to position [23, 0]
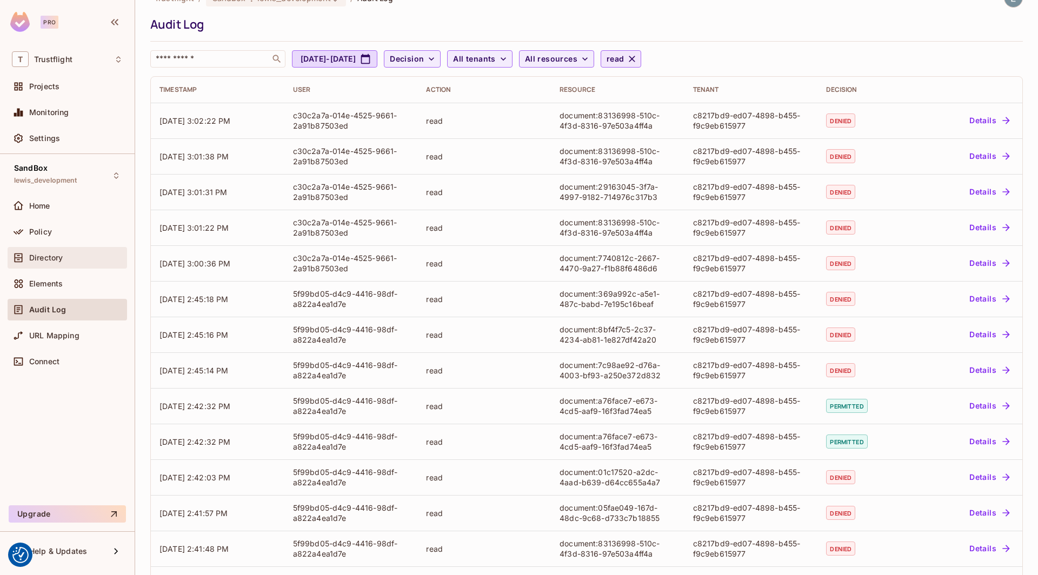
click at [67, 251] on div "Directory" at bounding box center [67, 257] width 111 height 13
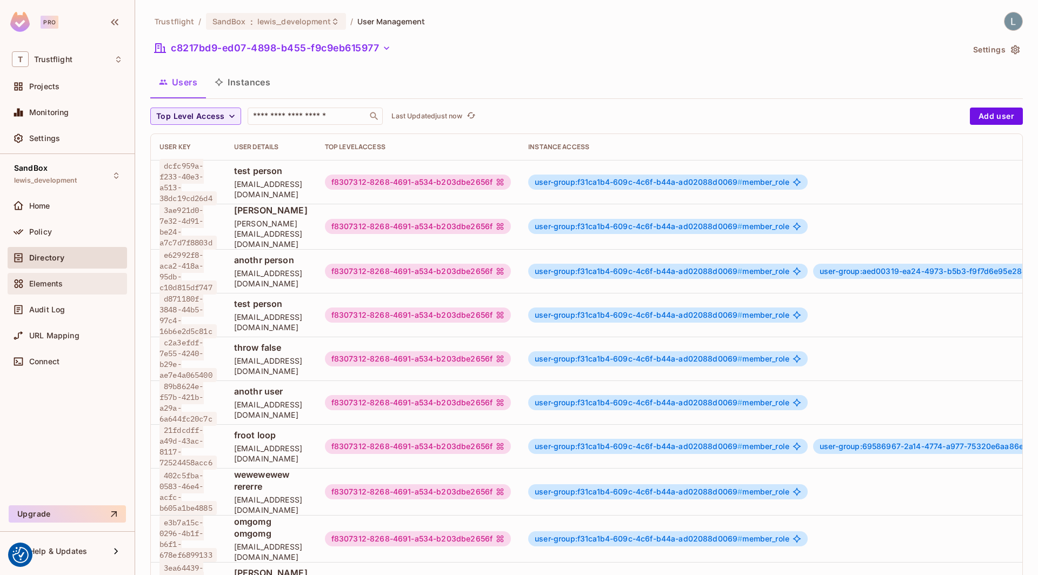
click at [49, 284] on span "Elements" at bounding box center [46, 284] width 34 height 9
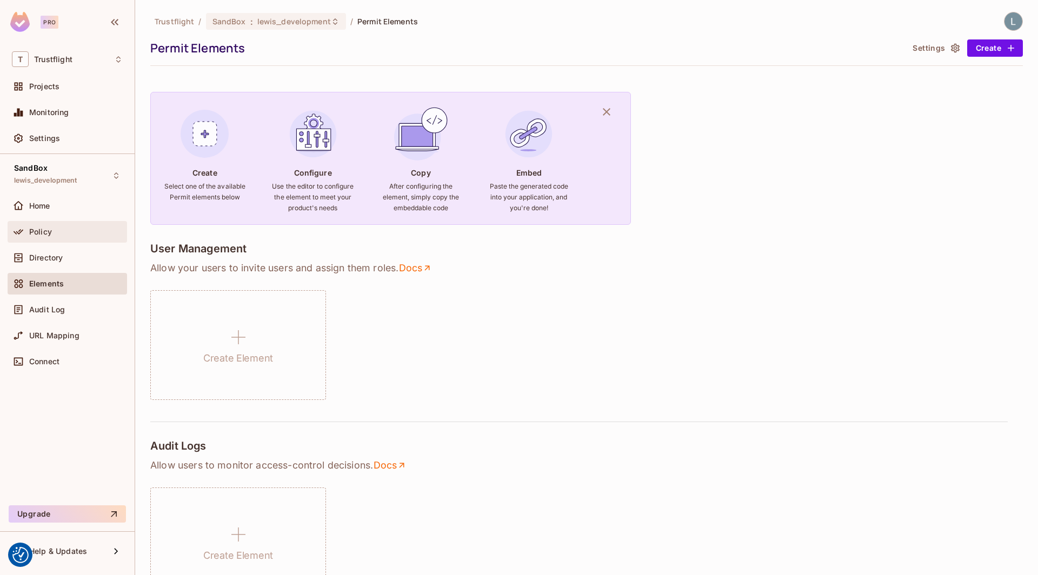
click at [61, 228] on div "Policy" at bounding box center [76, 232] width 94 height 9
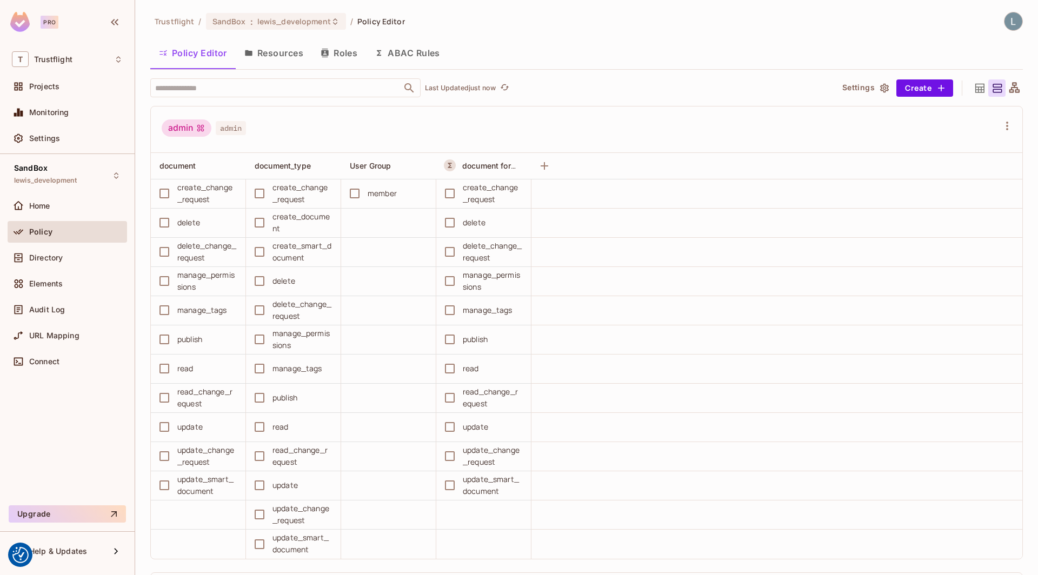
click at [400, 56] on button "ABAC Rules" at bounding box center [407, 52] width 83 height 27
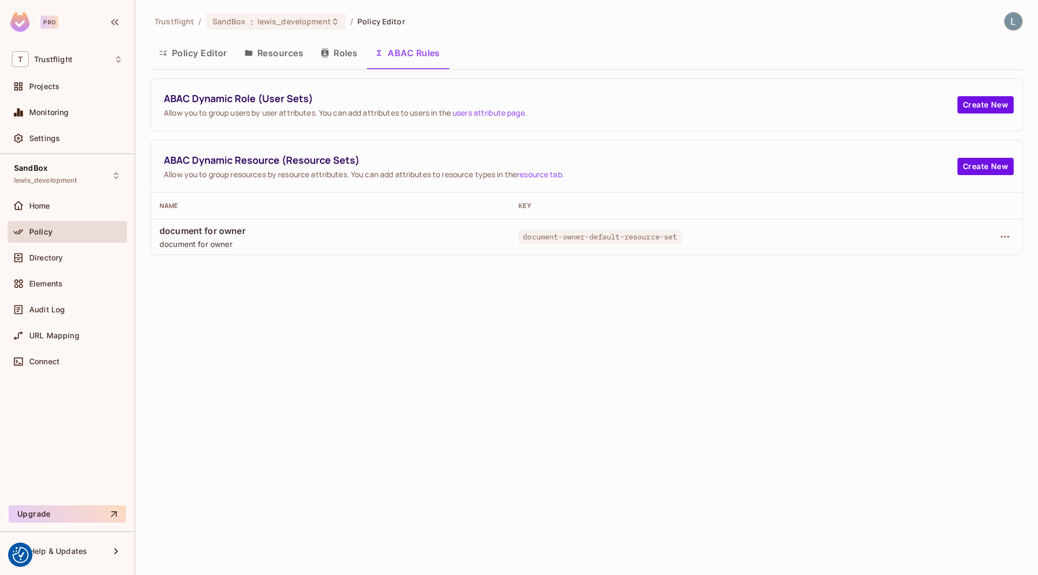
click at [203, 51] on button "Policy Editor" at bounding box center [192, 52] width 85 height 27
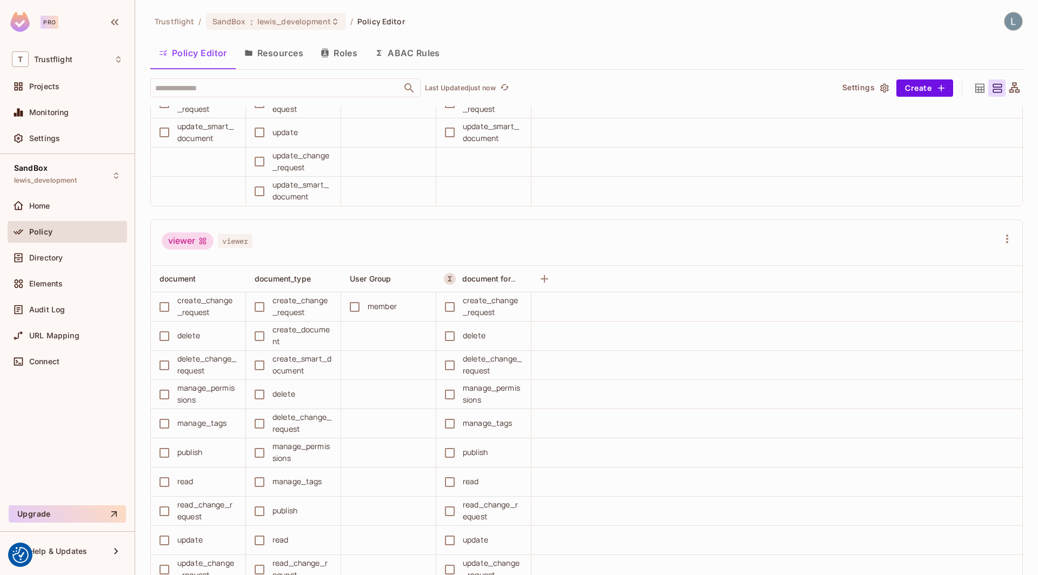
scroll to position [5288, 0]
